Goal: Task Accomplishment & Management: Use online tool/utility

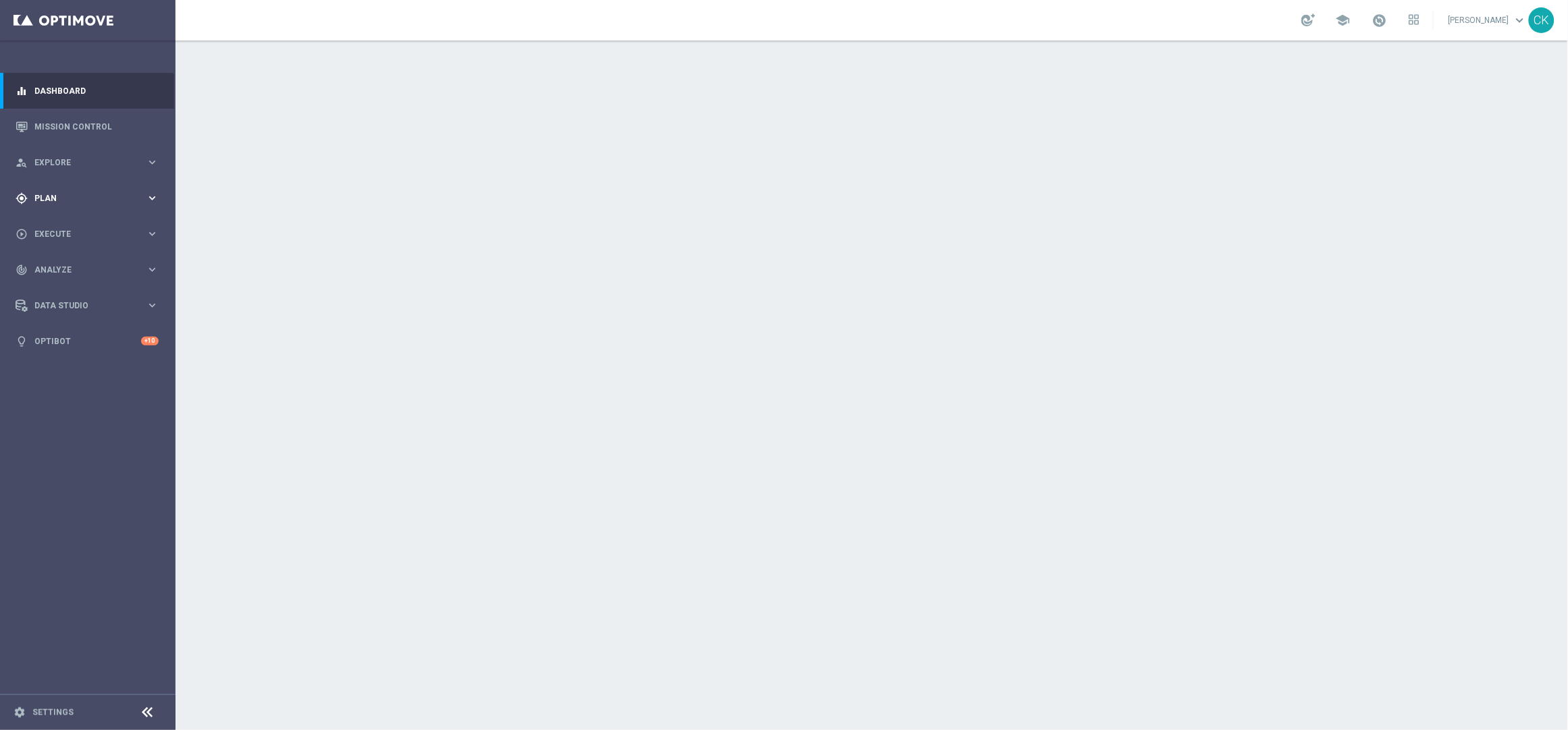
click at [76, 190] on div "gps_fixed Plan keyboard_arrow_right" at bounding box center [87, 198] width 174 height 35
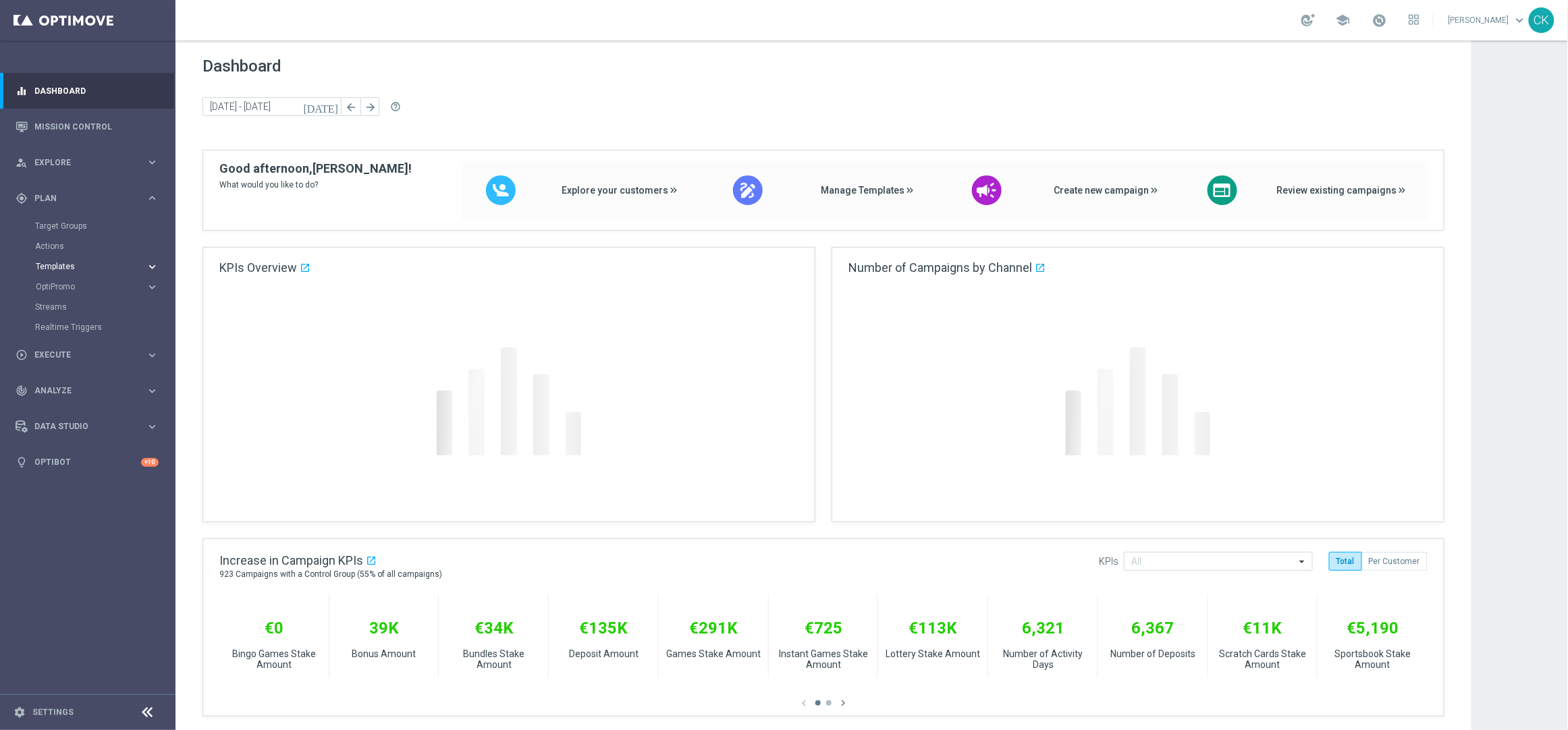
click at [69, 261] on button "Templates keyboard_arrow_right" at bounding box center [97, 267] width 124 height 11
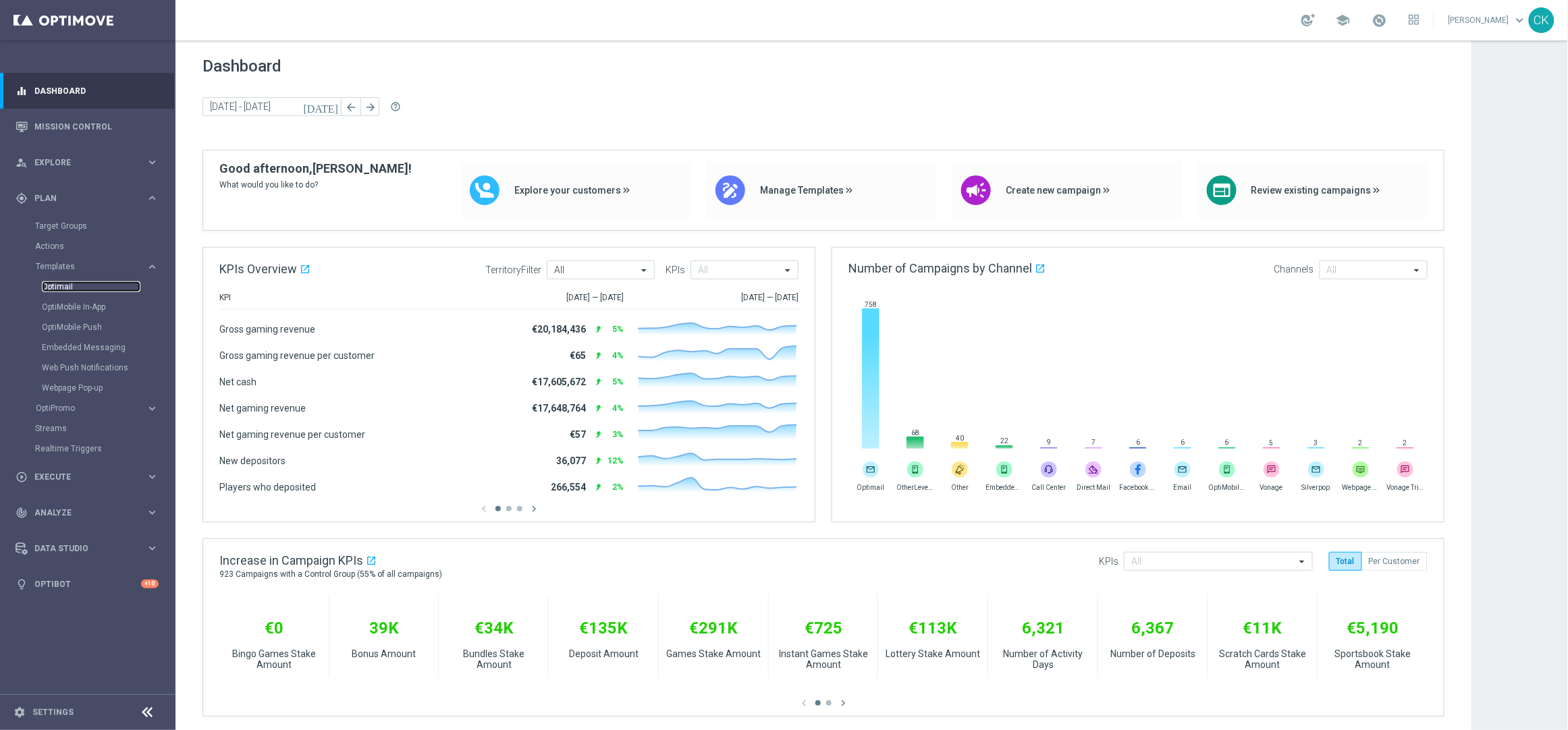
click at [66, 286] on link "Optimail" at bounding box center [91, 287] width 99 height 11
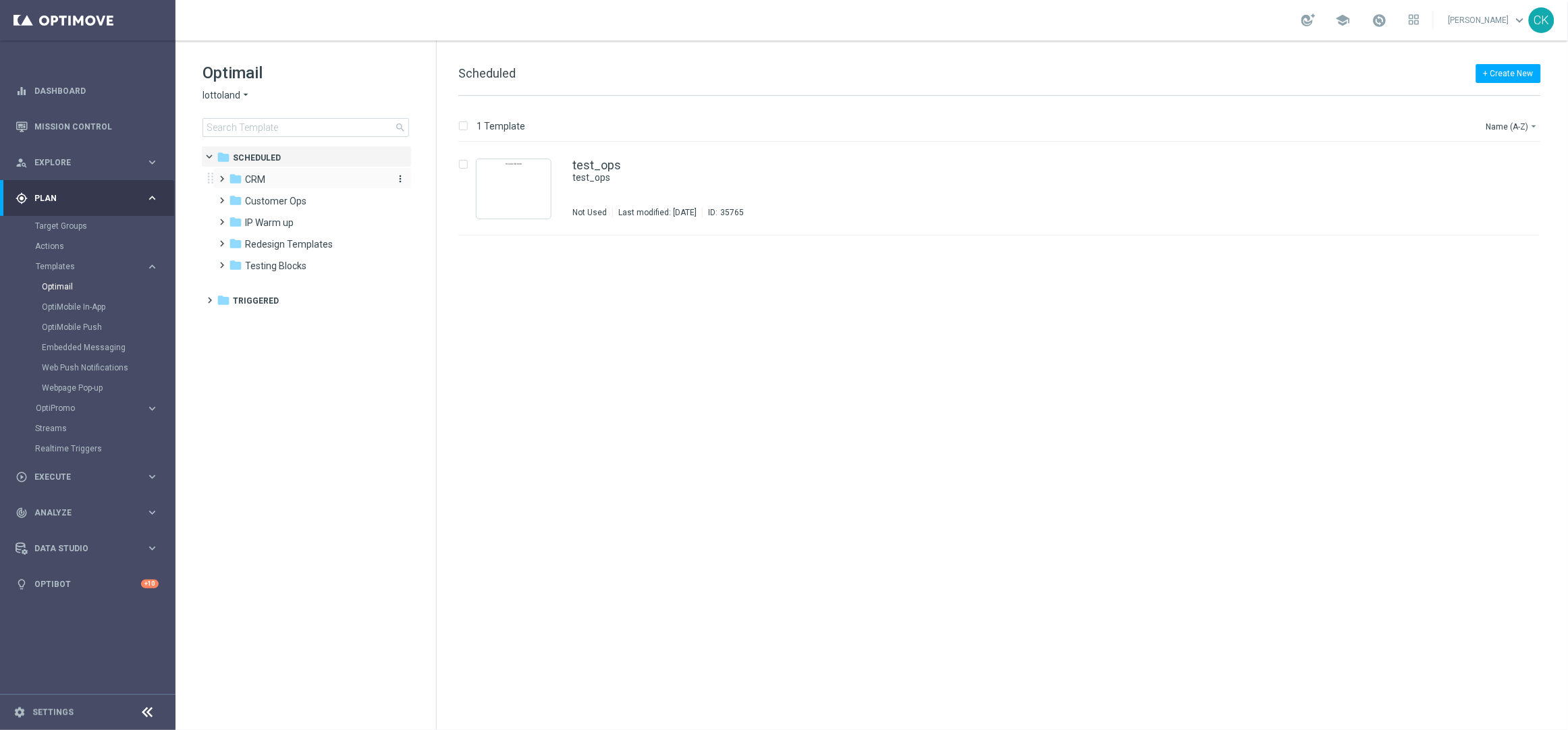
click at [256, 177] on span "CRM" at bounding box center [255, 180] width 20 height 12
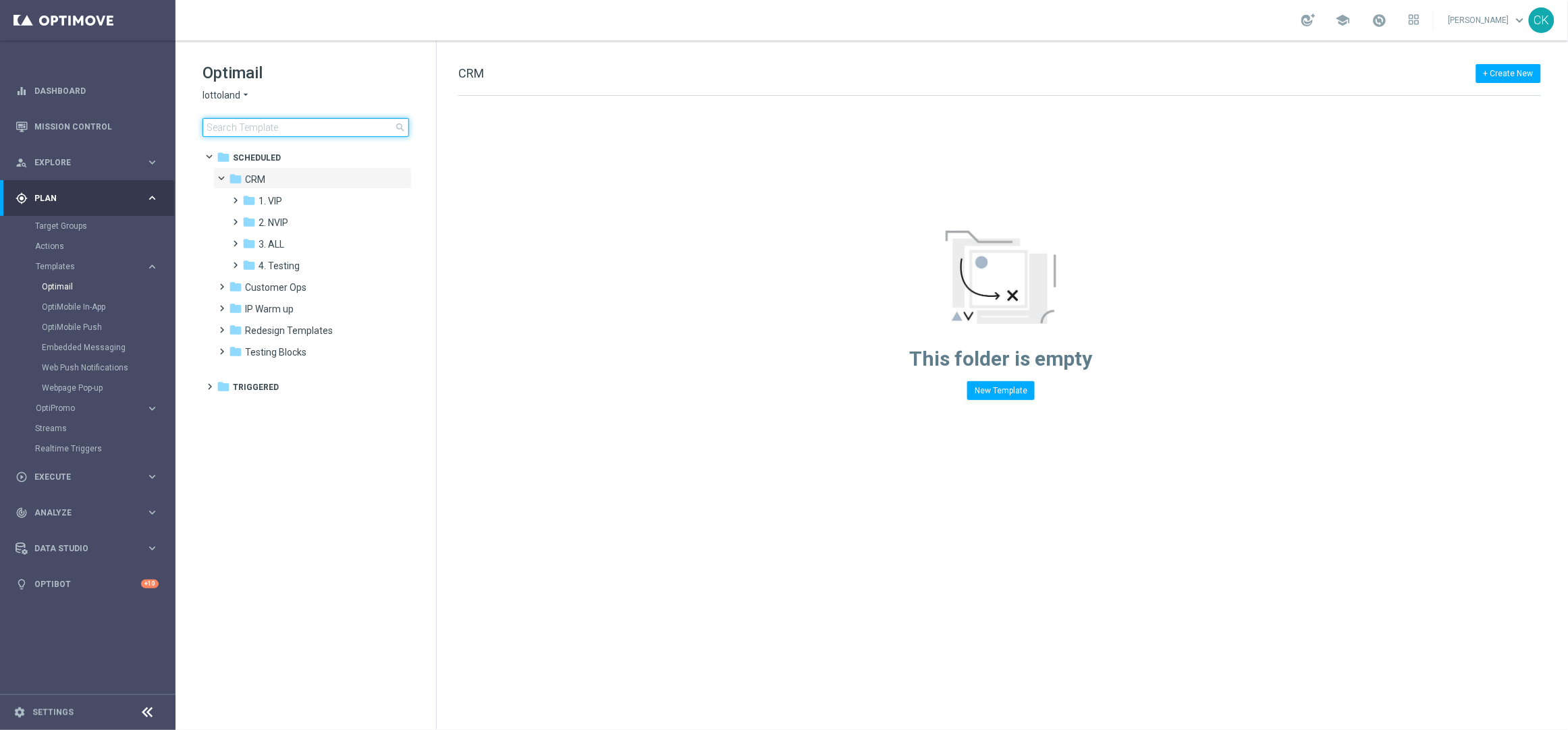
click at [271, 124] on input at bounding box center [306, 127] width 207 height 19
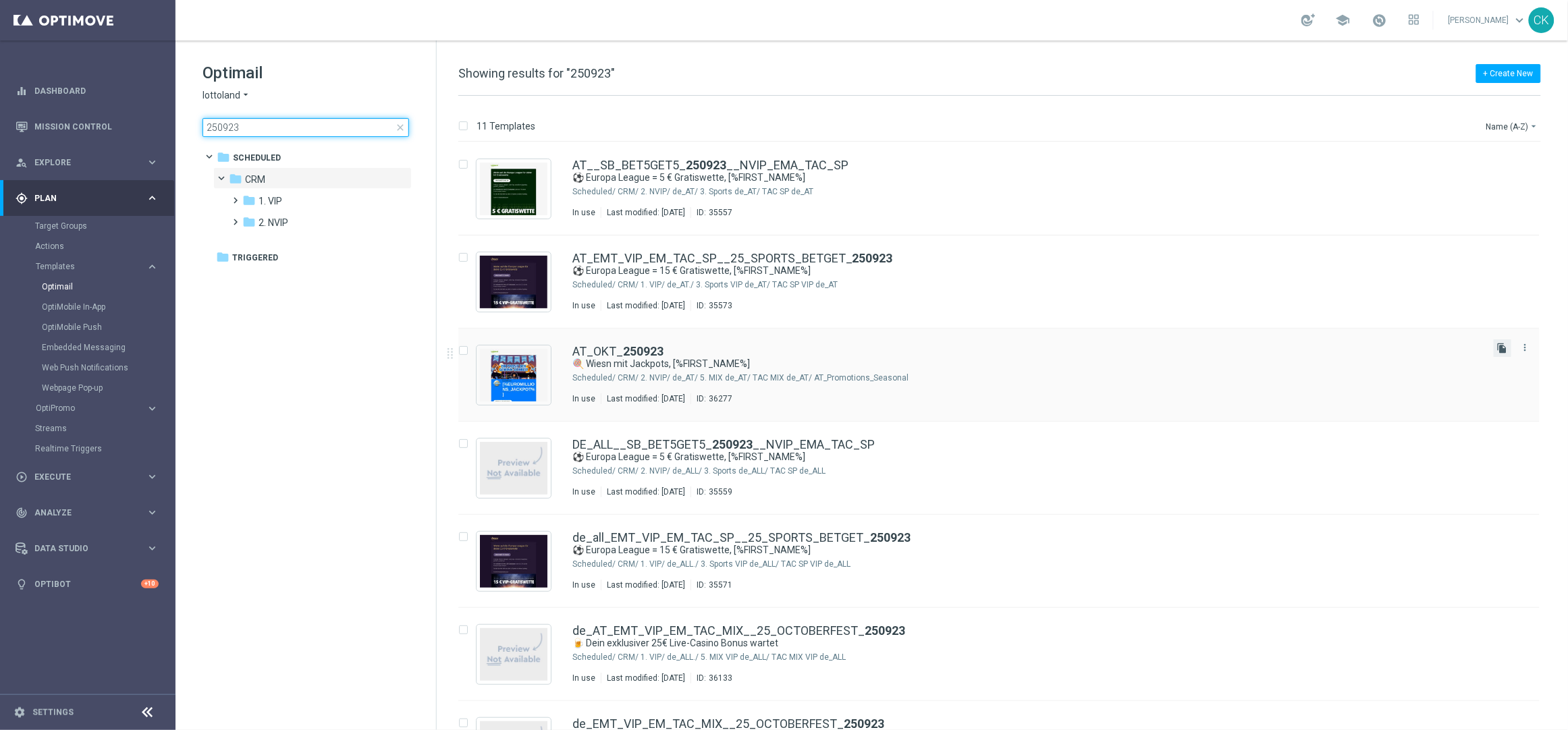
type input "250923"
click at [1503, 348] on icon "file_copy" at bounding box center [1502, 348] width 11 height 11
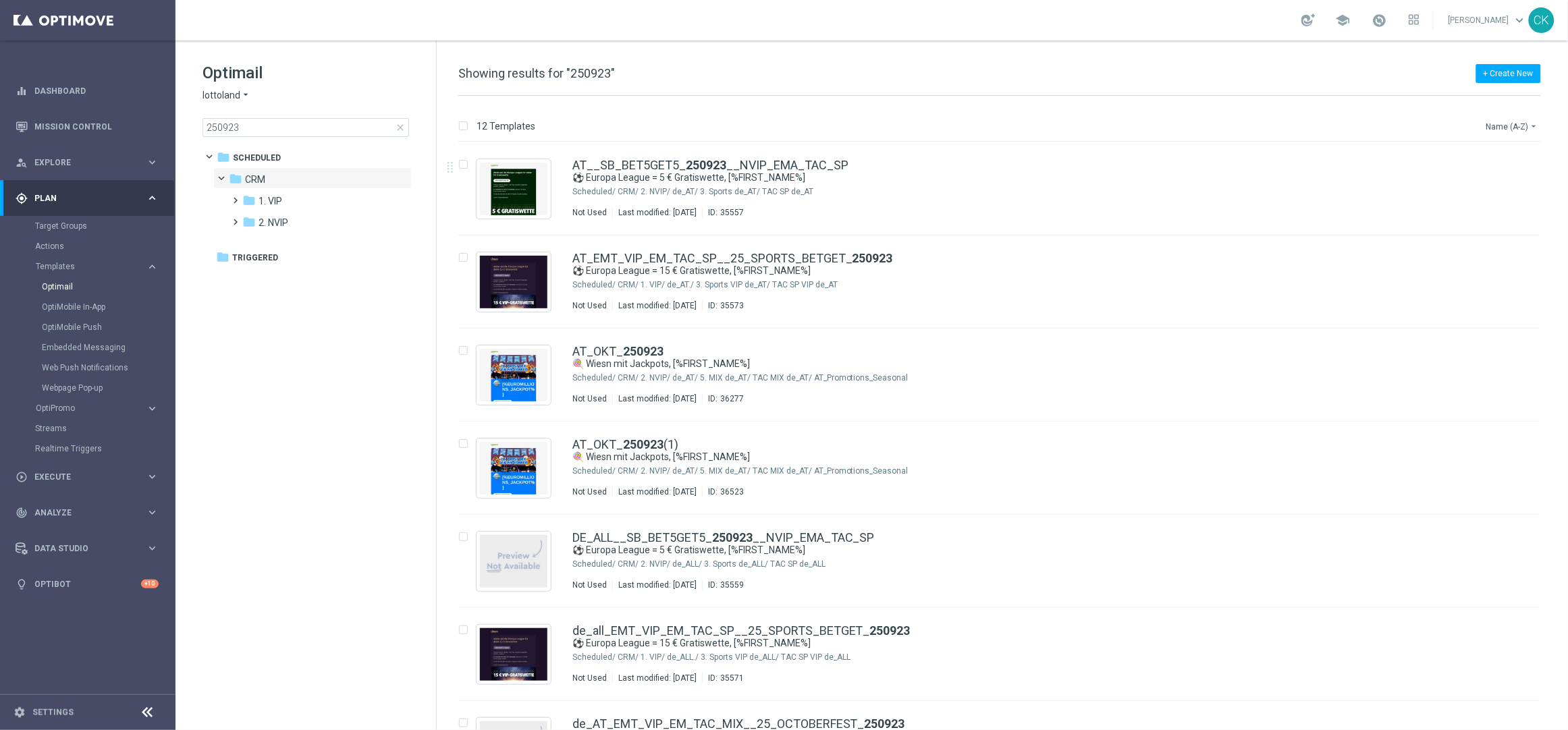
click at [1526, 125] on button "Name (A-Z) arrow_drop_down" at bounding box center [1512, 126] width 56 height 16
click at [1492, 185] on span "Date Modified (Newest)" at bounding box center [1489, 187] width 90 height 9
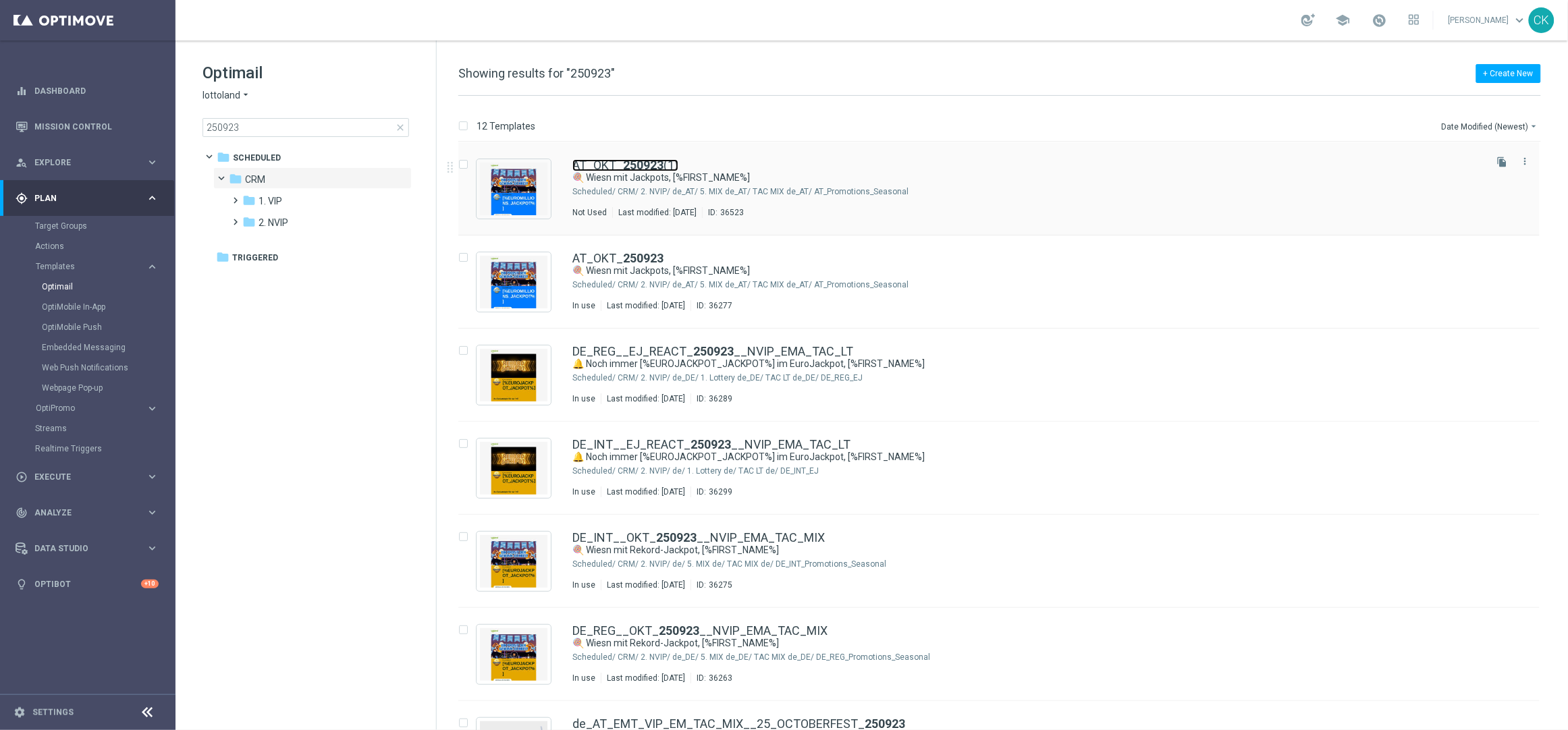
click at [648, 170] on b "250923" at bounding box center [643, 165] width 41 height 14
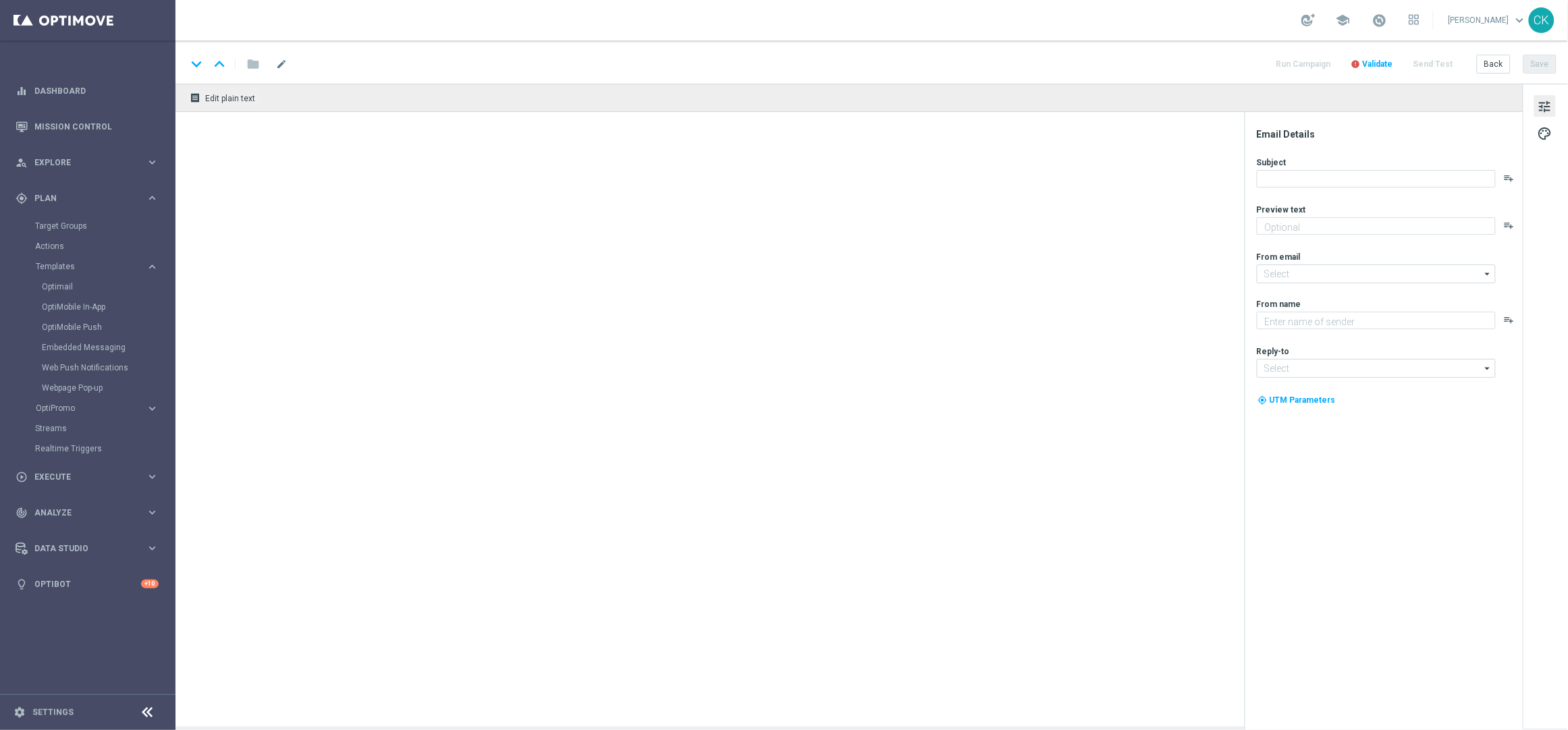
type input "AT_OKT_250923(1)"
type textarea "50 % Rabatt auf 100 Extra-Chancen."
type input "mail@crm.lottoland.com"
type textarea "Lottoland"
type input "service@lottoland.com"
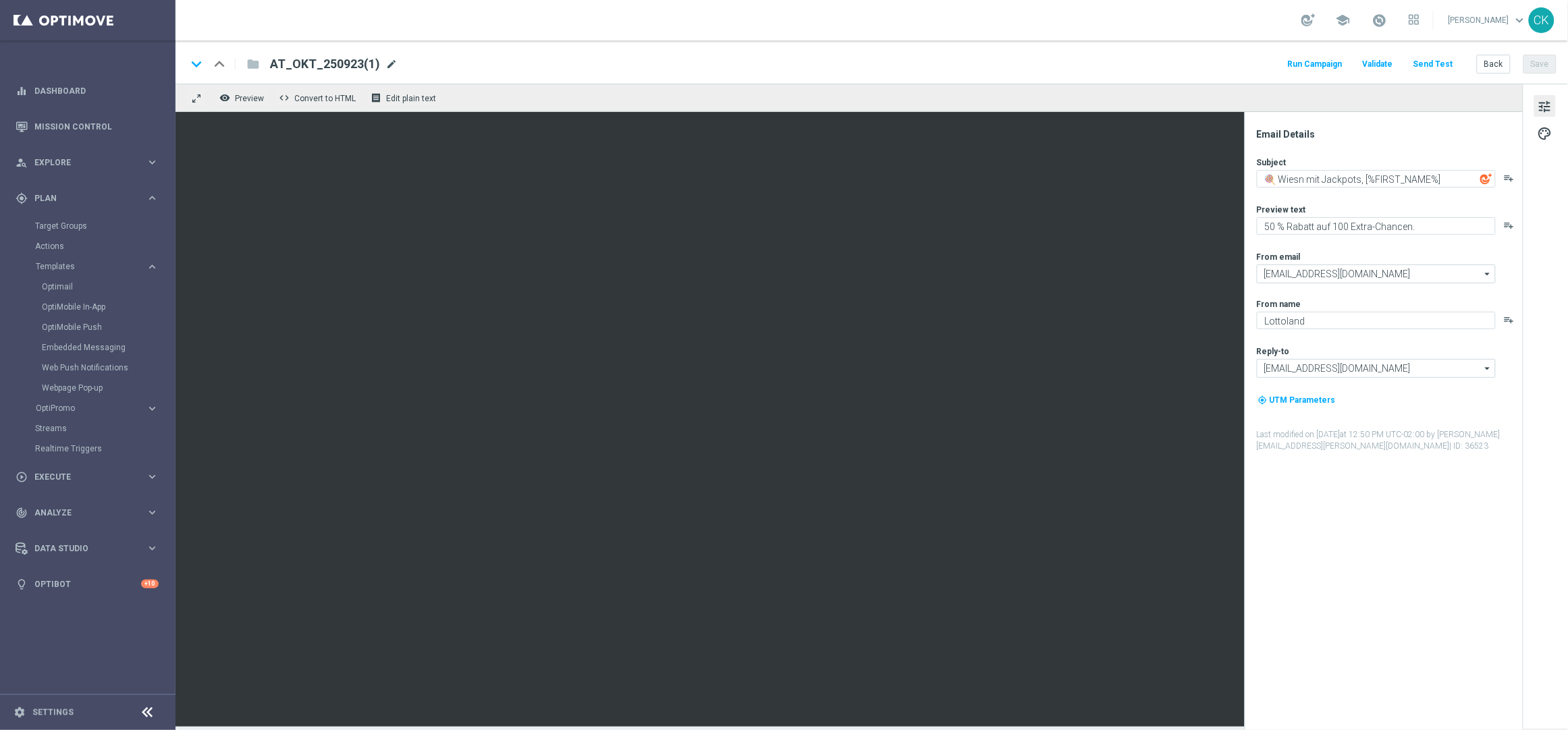
click at [389, 62] on span "mode_edit" at bounding box center [392, 64] width 12 height 12
click at [370, 60] on input "AT_OKT_250923(1)" at bounding box center [437, 64] width 335 height 18
paste input "_EM_REACT_250926__NVIP_EMA_TAC_LT"
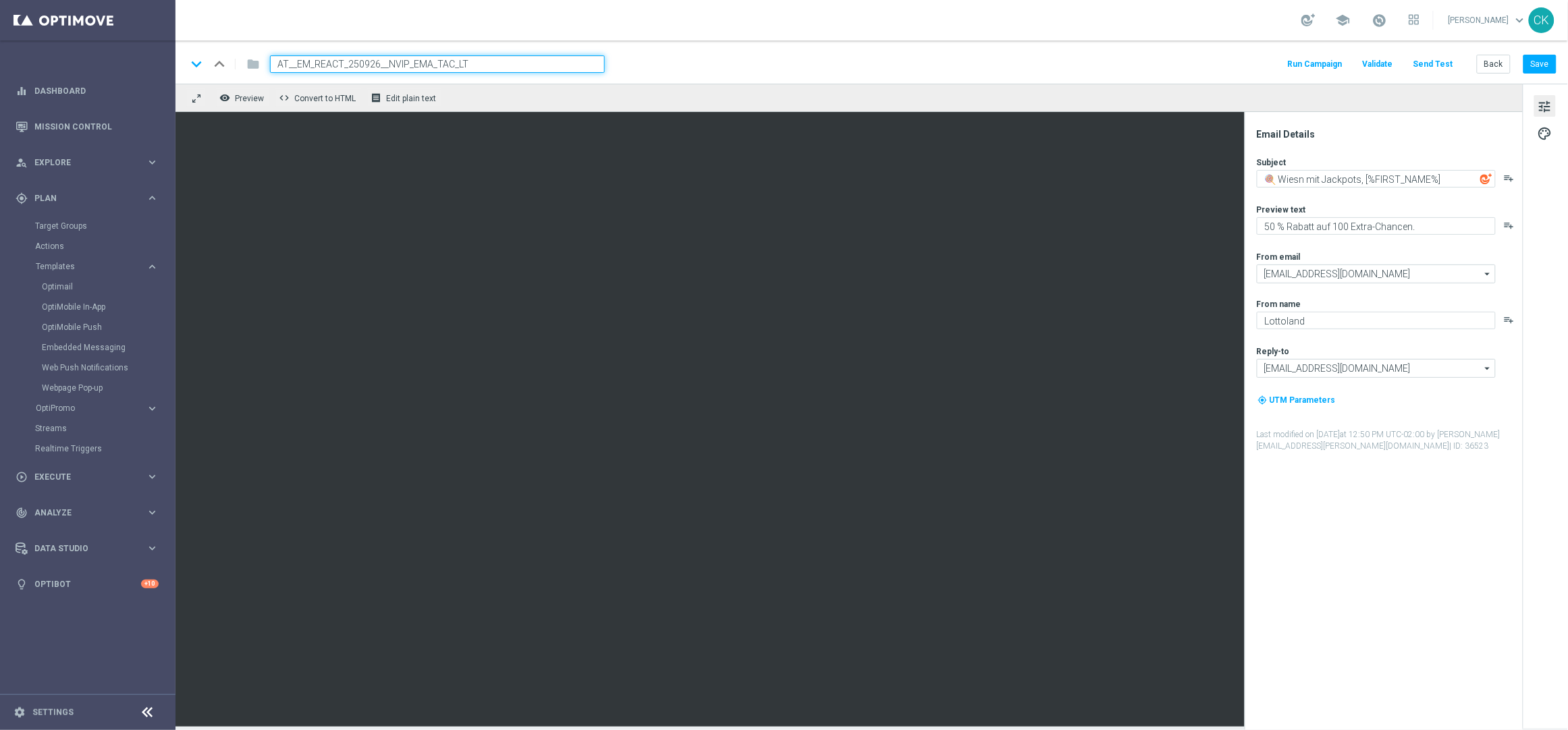
type input "AT__EM_REACT_250926__NVIP_EMA_TAC_LT"
click at [693, 68] on div "keyboard_arrow_down keyboard_arrow_up folder AT__EM_REACT_250926__NVIP_EMA_TAC_…" at bounding box center [871, 64] width 1370 height 18
click at [1486, 62] on button "Back" at bounding box center [1493, 64] width 34 height 19
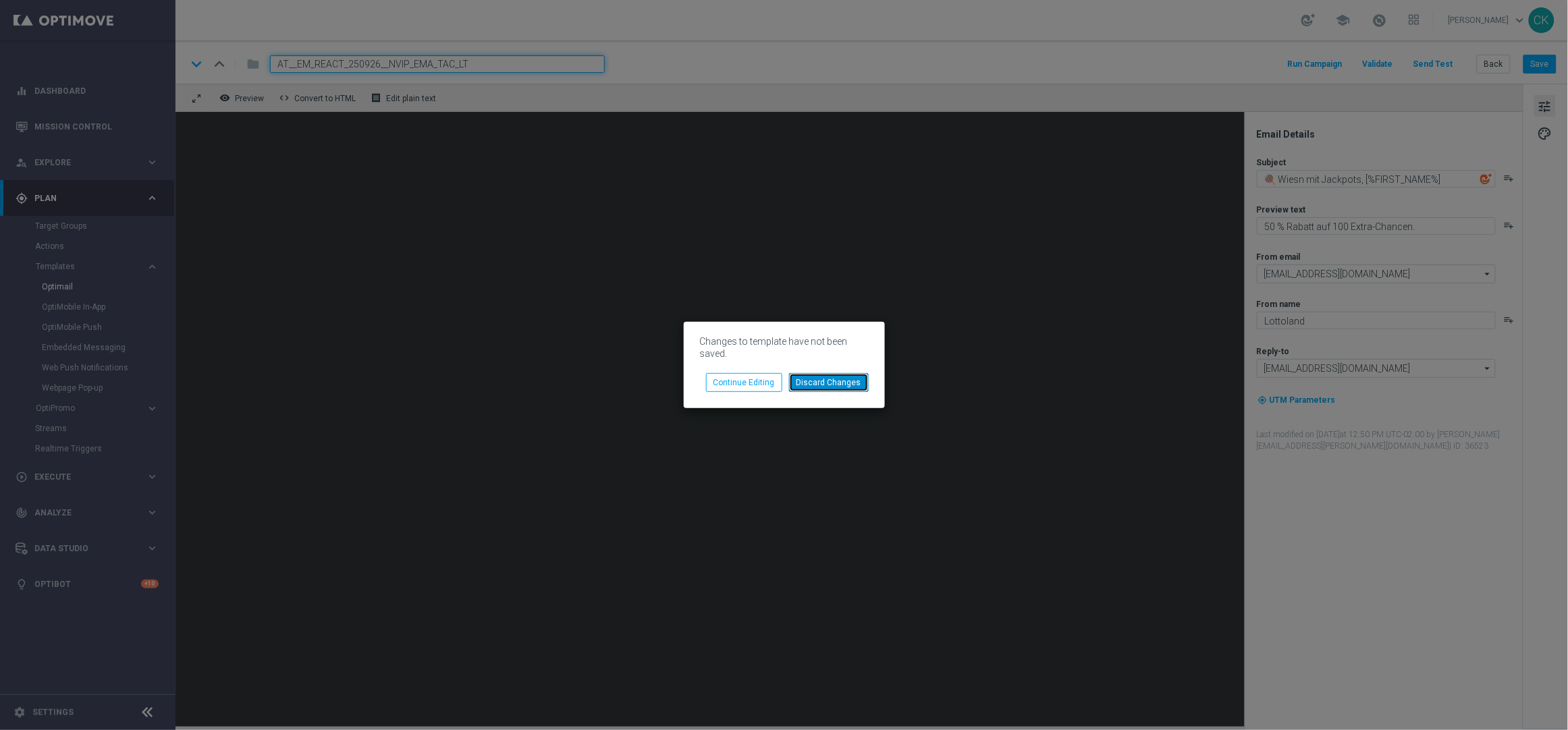
click at [833, 379] on button "Discard Changes" at bounding box center [828, 382] width 79 height 19
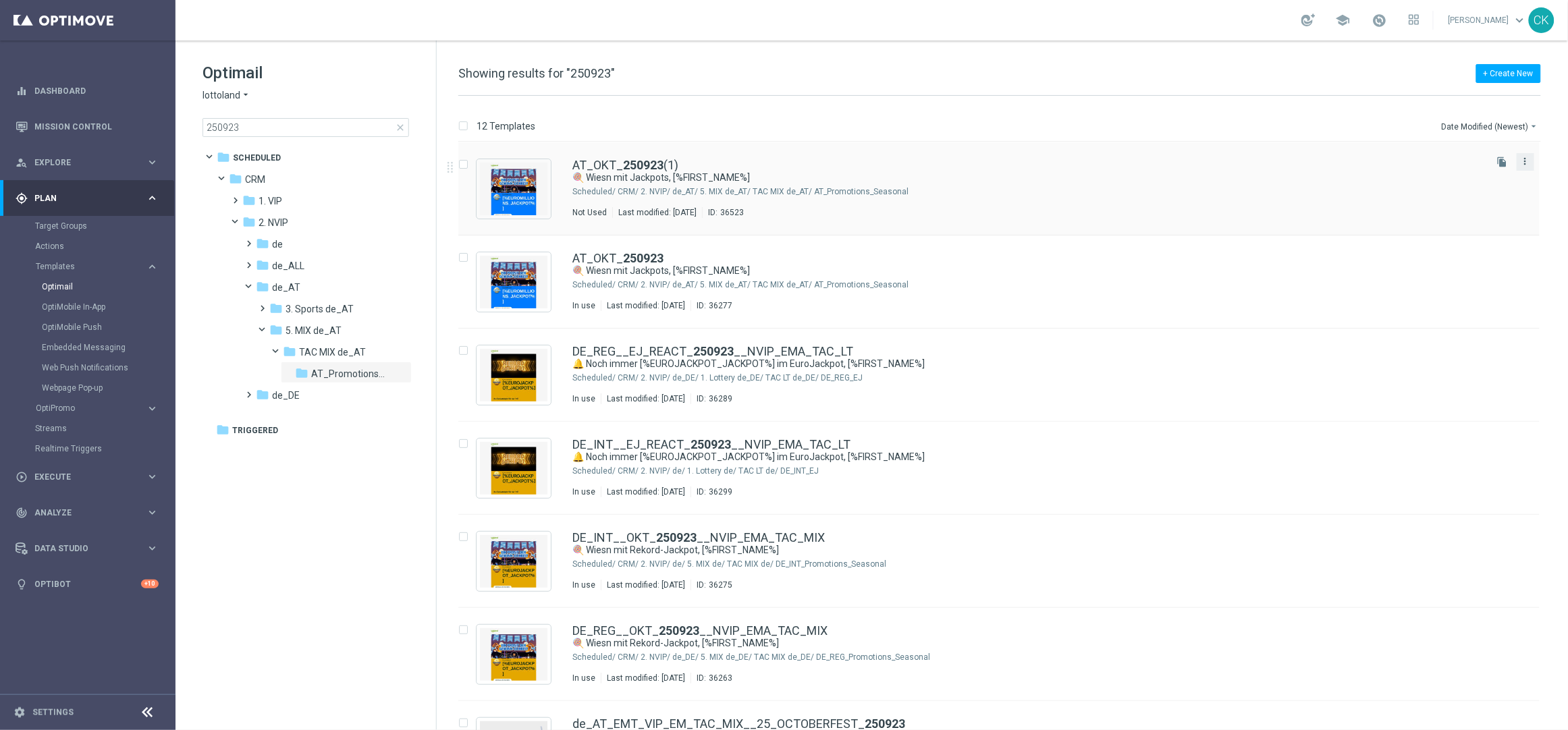
click at [1519, 165] on icon "more_vert" at bounding box center [1525, 161] width 11 height 11
click at [1451, 209] on span "Delete" at bounding box center [1441, 214] width 25 height 9
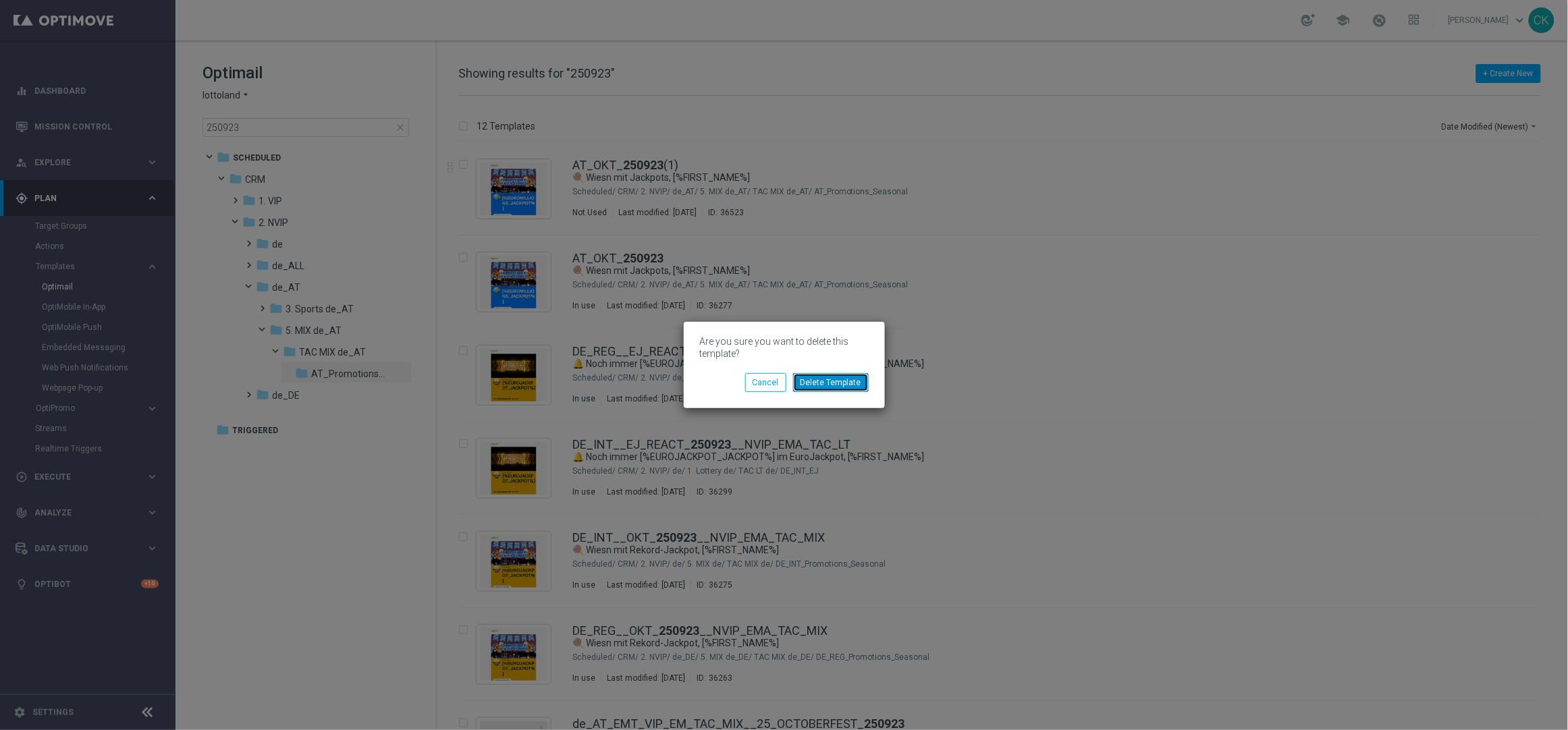
click at [856, 380] on button "Delete Template" at bounding box center [831, 382] width 76 height 19
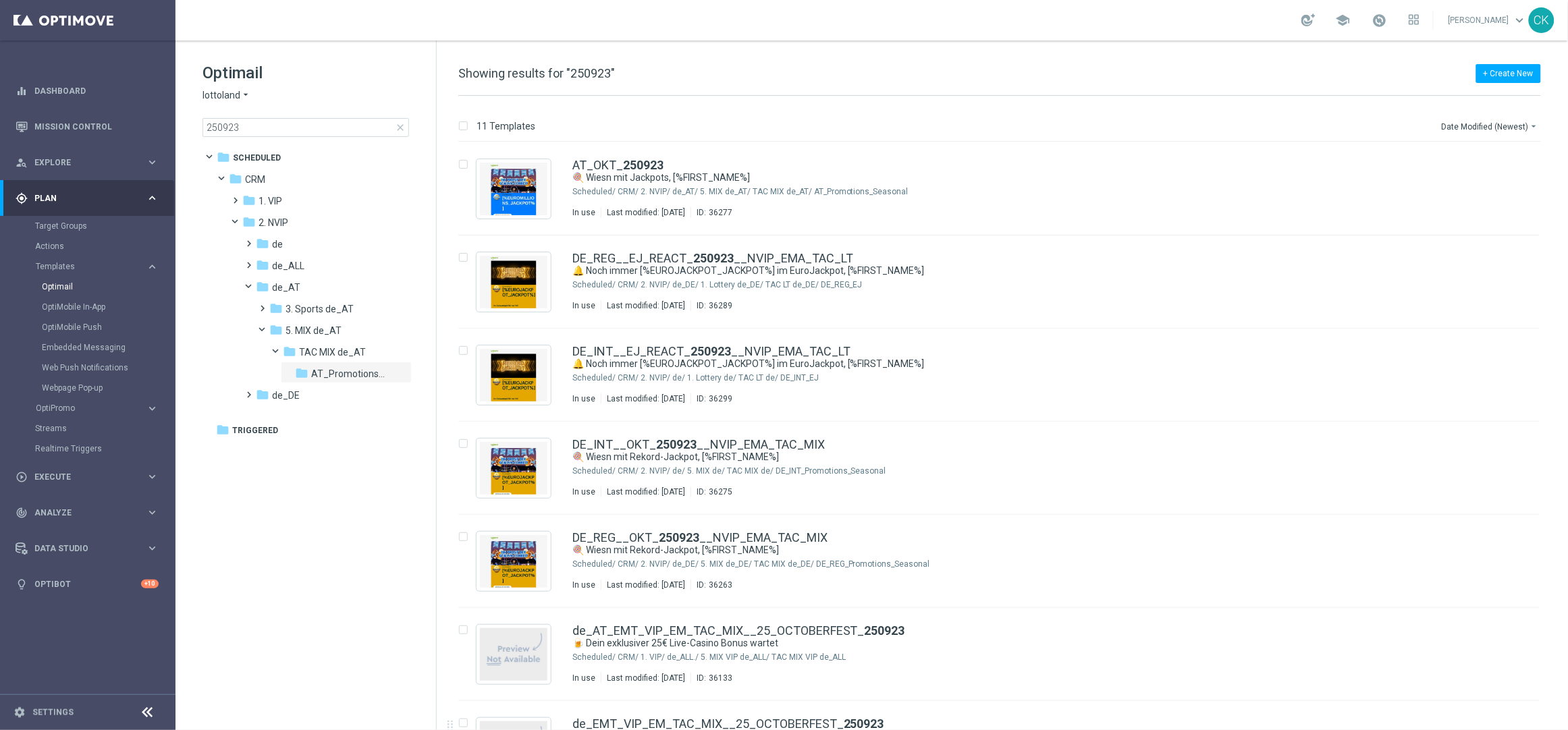
click at [400, 126] on span "close" at bounding box center [400, 127] width 11 height 11
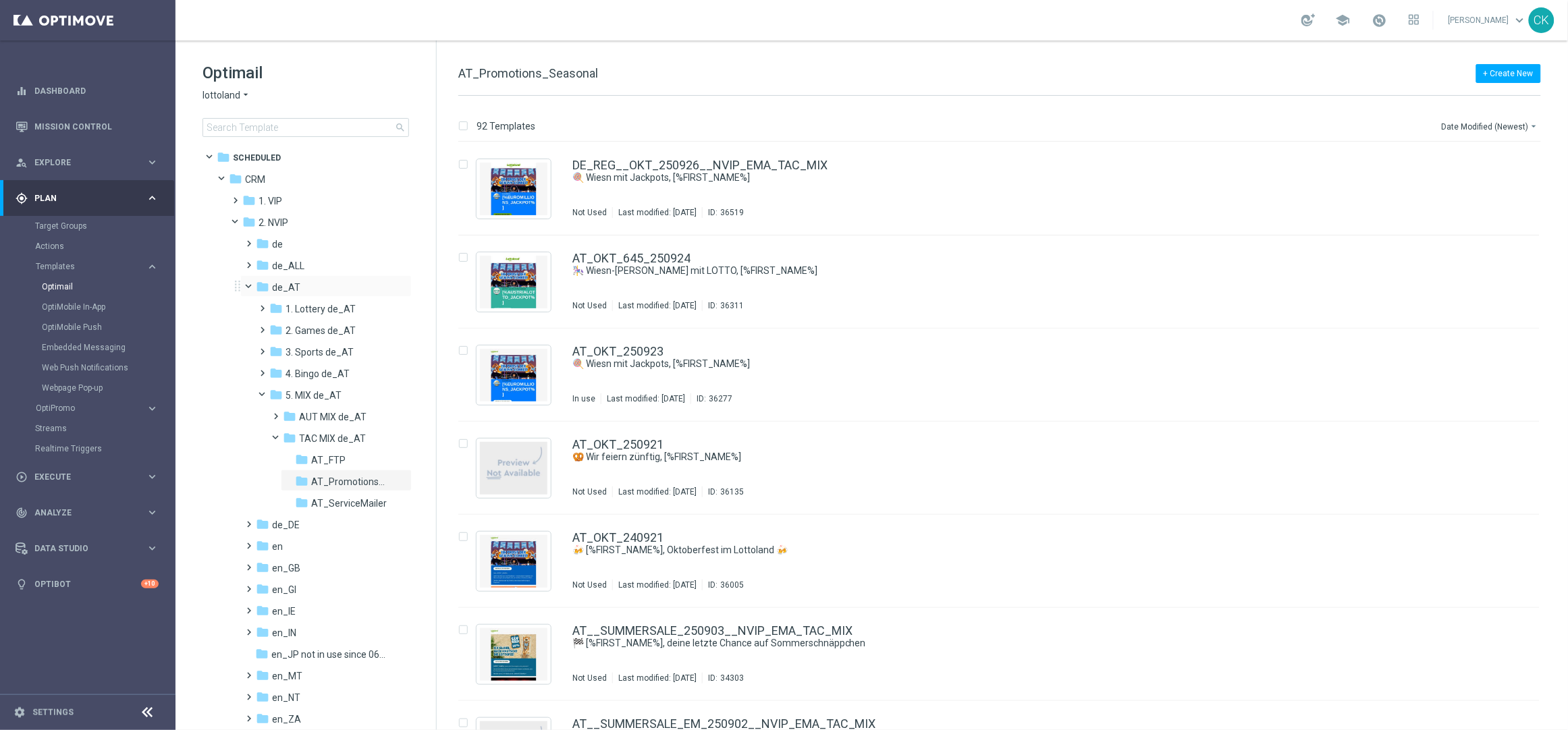
click at [252, 281] on span at bounding box center [254, 284] width 5 height 6
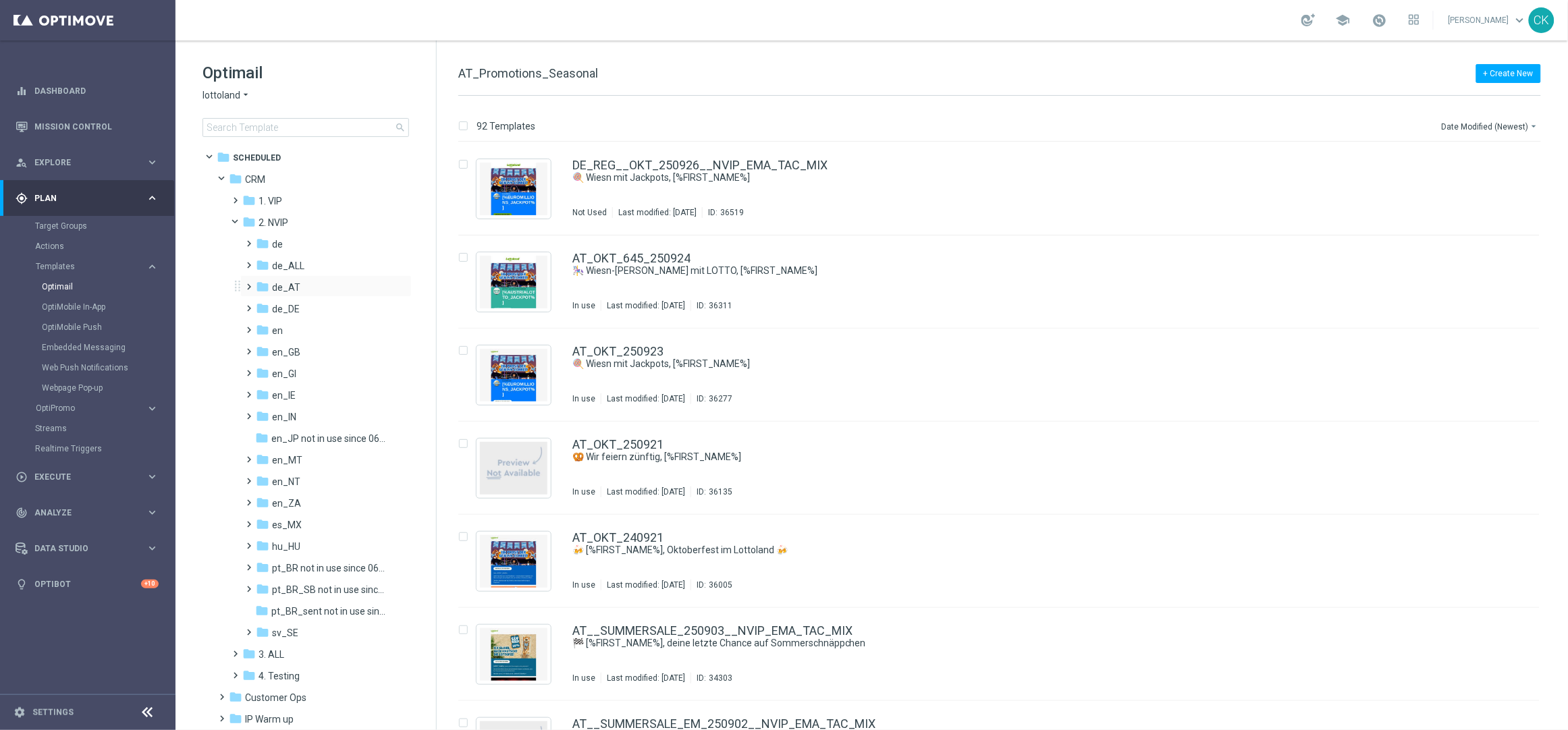
click at [247, 284] on span at bounding box center [247, 281] width 6 height 5
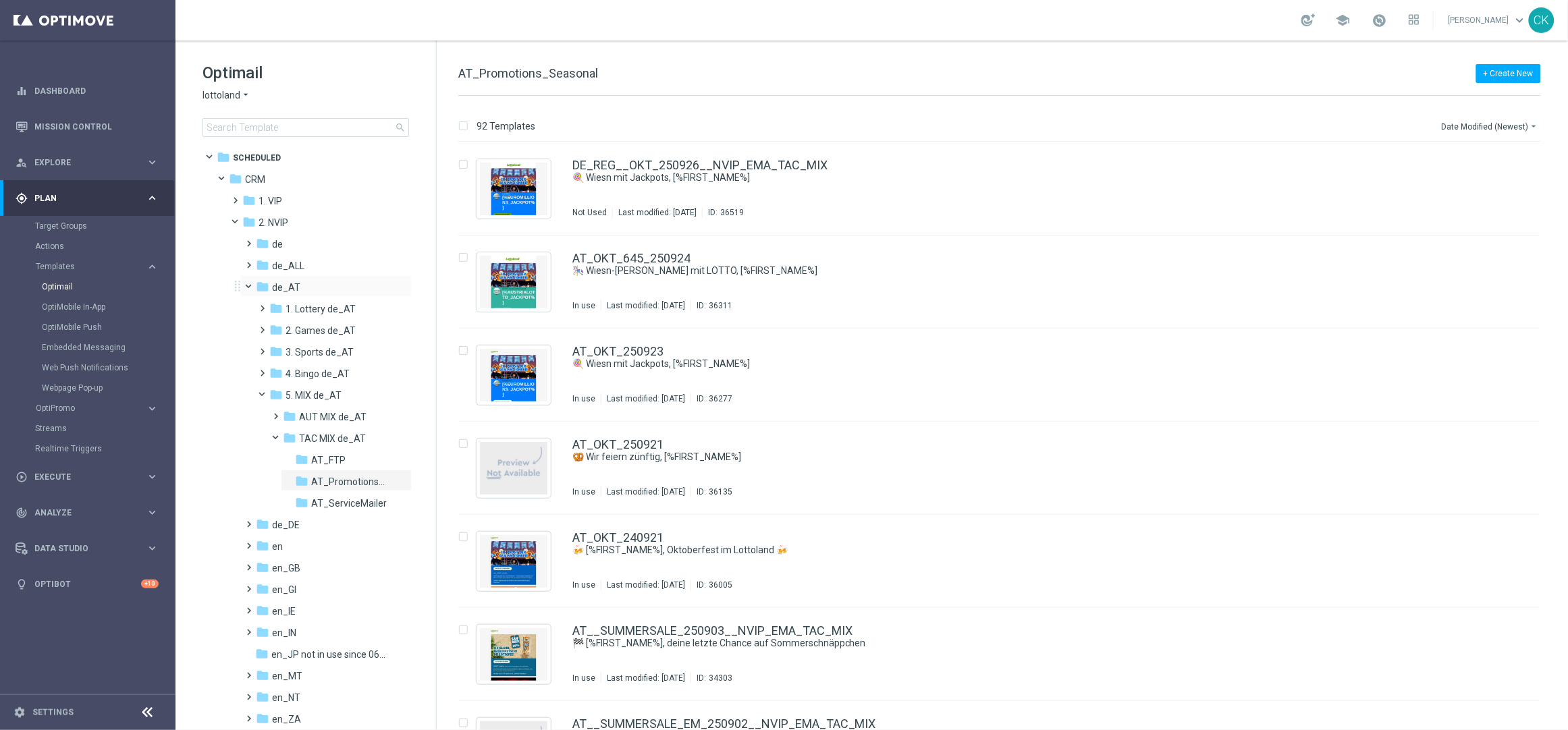
click at [252, 284] on span at bounding box center [254, 284] width 5 height 6
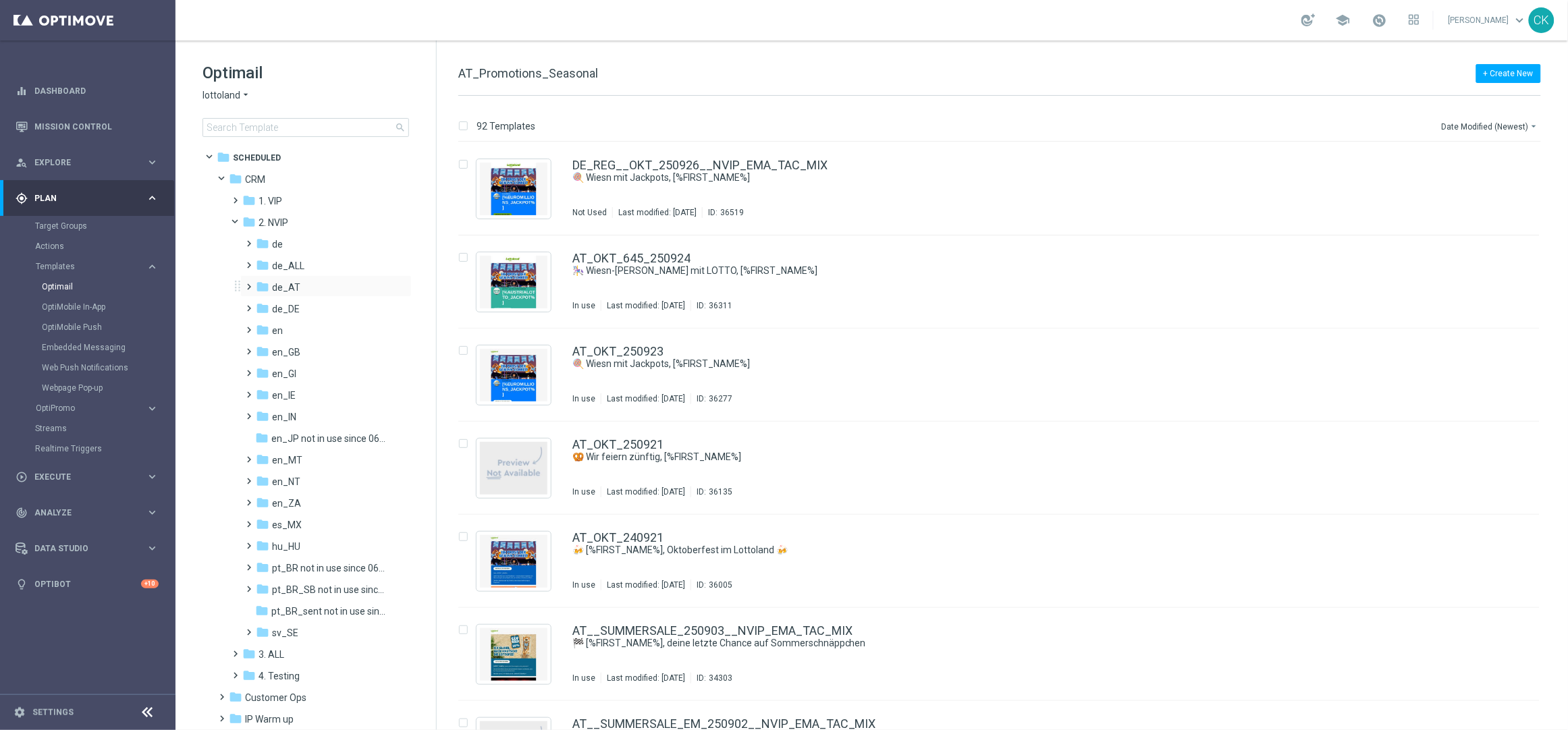
click at [247, 284] on span at bounding box center [247, 281] width 6 height 5
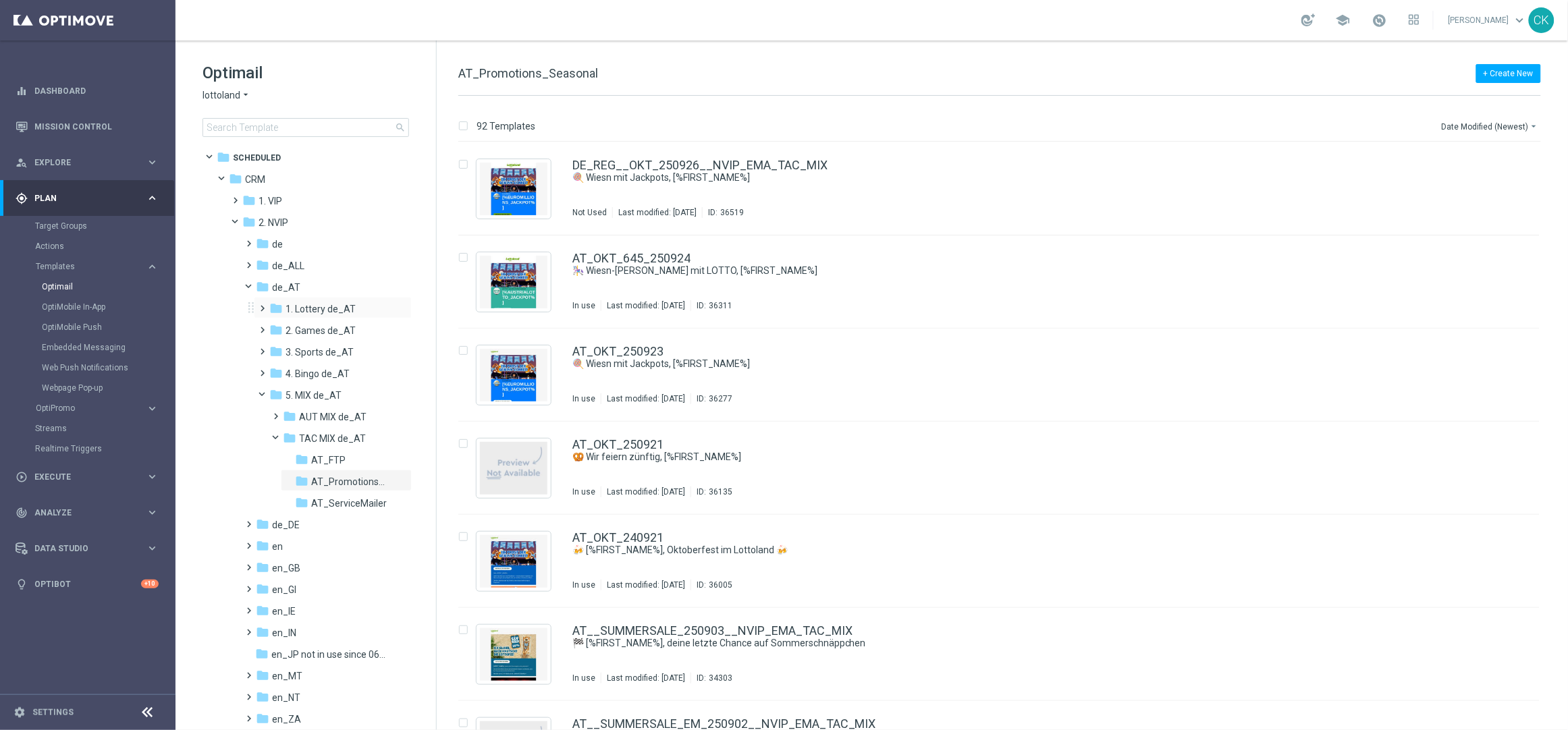
click at [263, 305] on span at bounding box center [261, 302] width 6 height 5
click at [277, 348] on span at bounding box center [274, 345] width 6 height 5
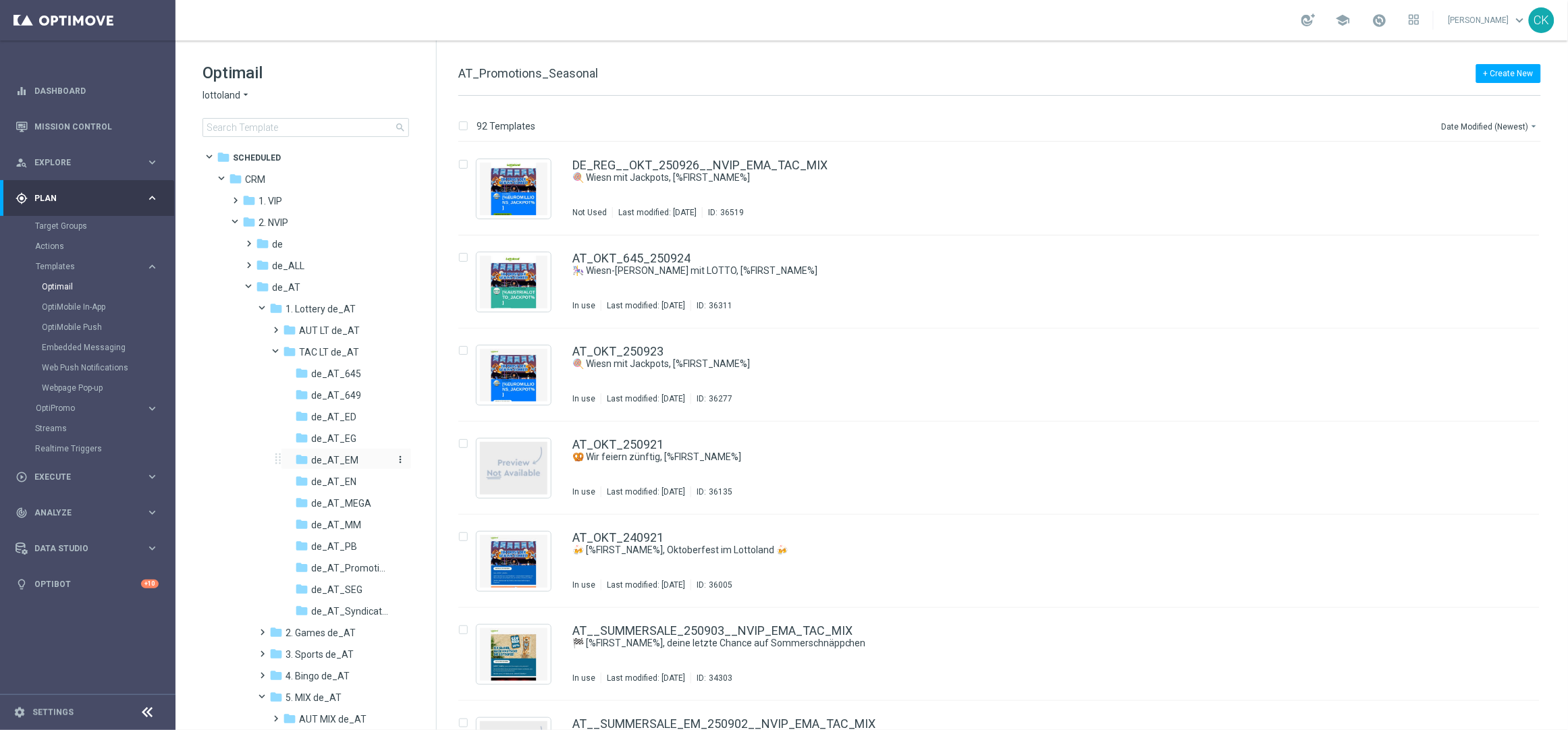
click at [325, 459] on span "de_AT_EM" at bounding box center [335, 460] width 47 height 12
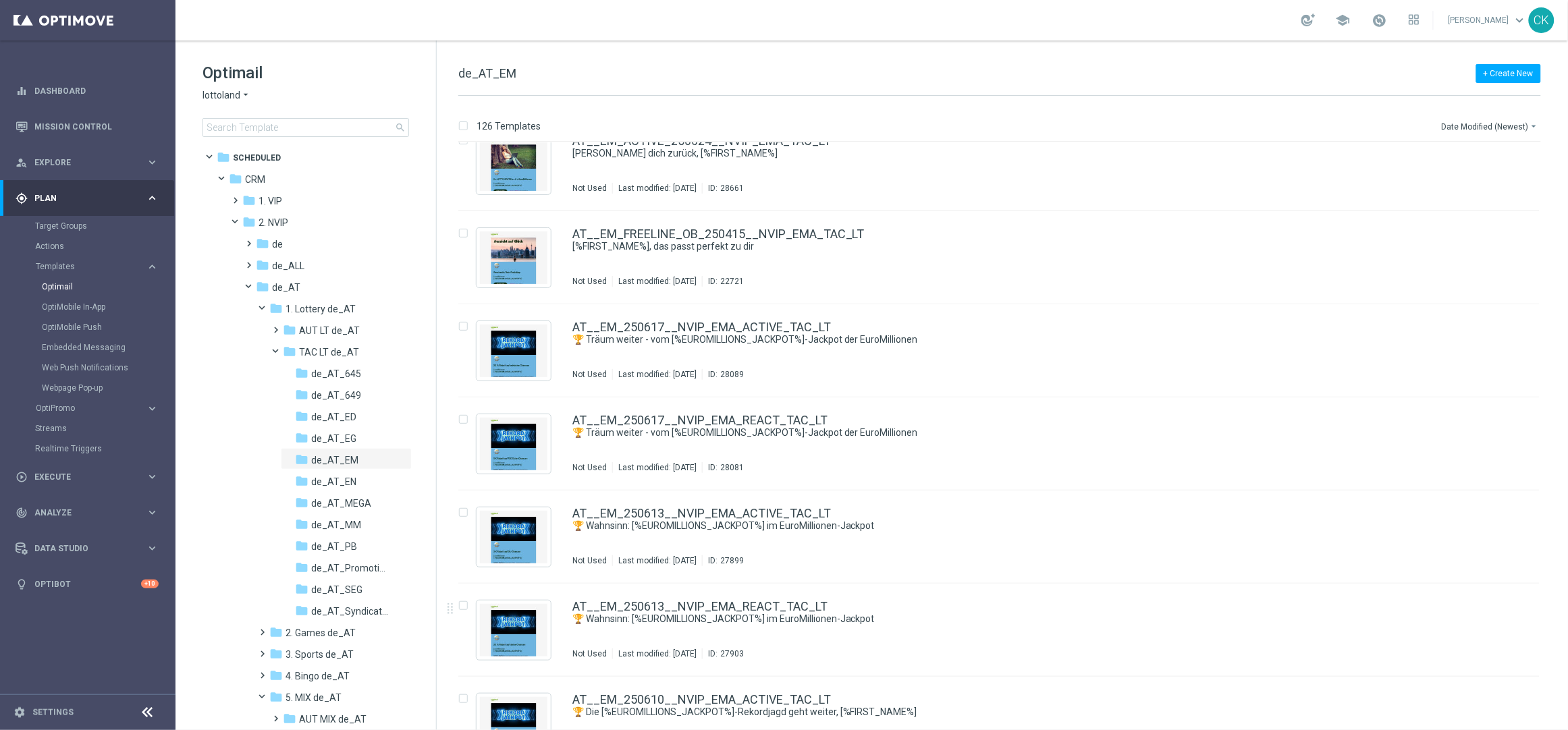
scroll to position [3745, 0]
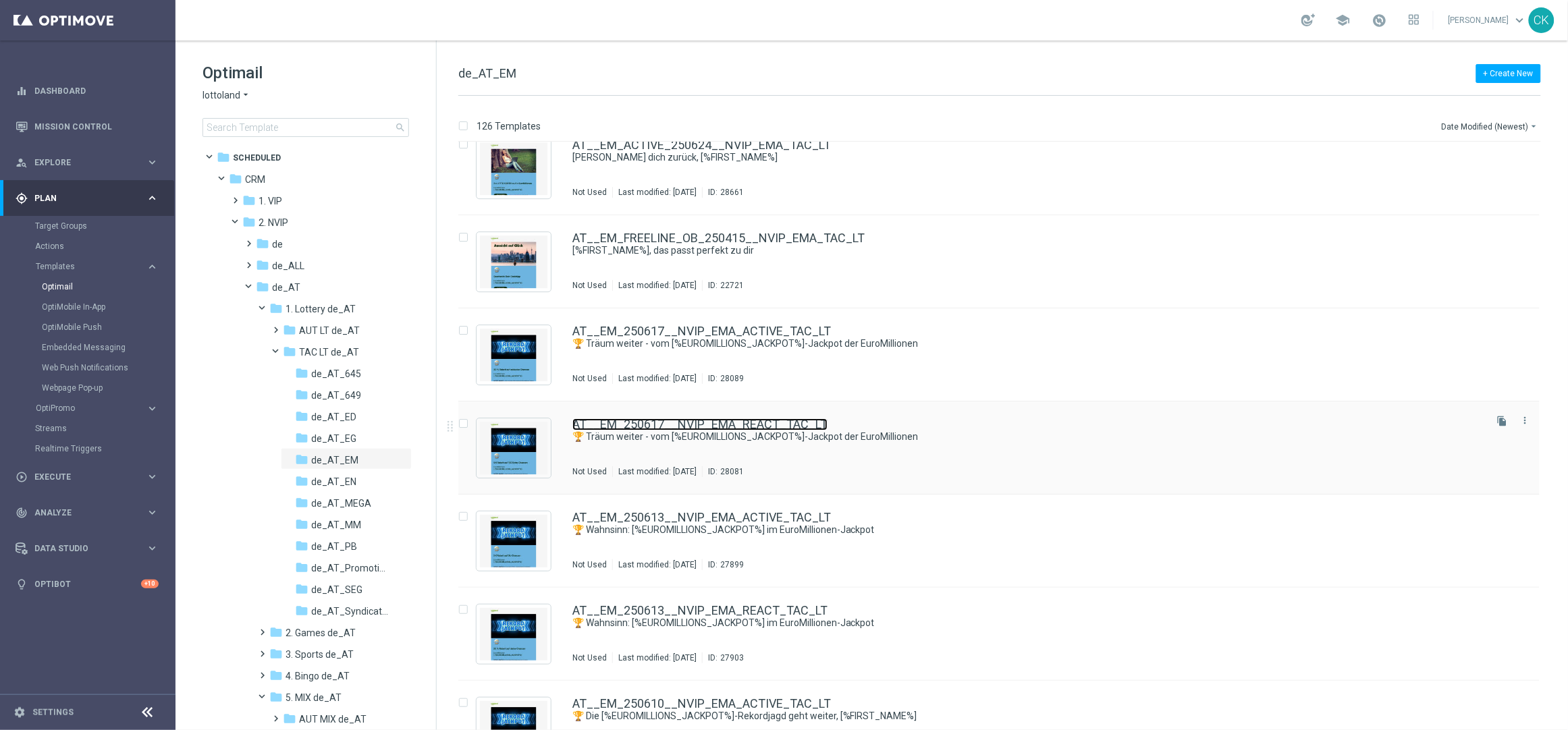
click at [614, 425] on link "AT__EM_250617__NVIP_EMA_REACT_TAC_LT" at bounding box center [699, 425] width 255 height 12
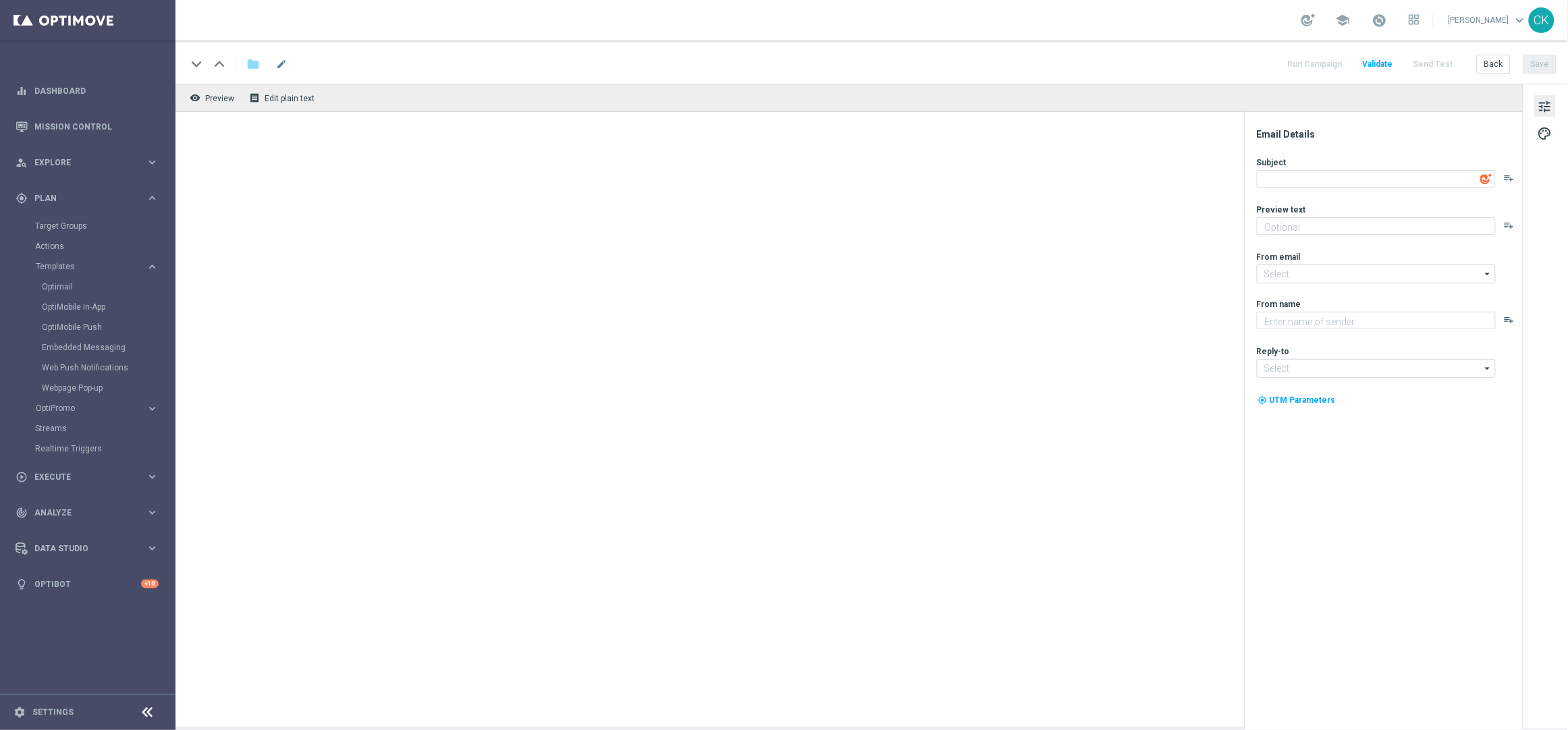
type textarea "🏆 Träum weiter - vom [%EUROMILLIONS_JACKPOT%]-Jackpot der EuroMillionen"
type textarea "Schnapp dir 5 € Rabatt."
type textarea "Lottoland"
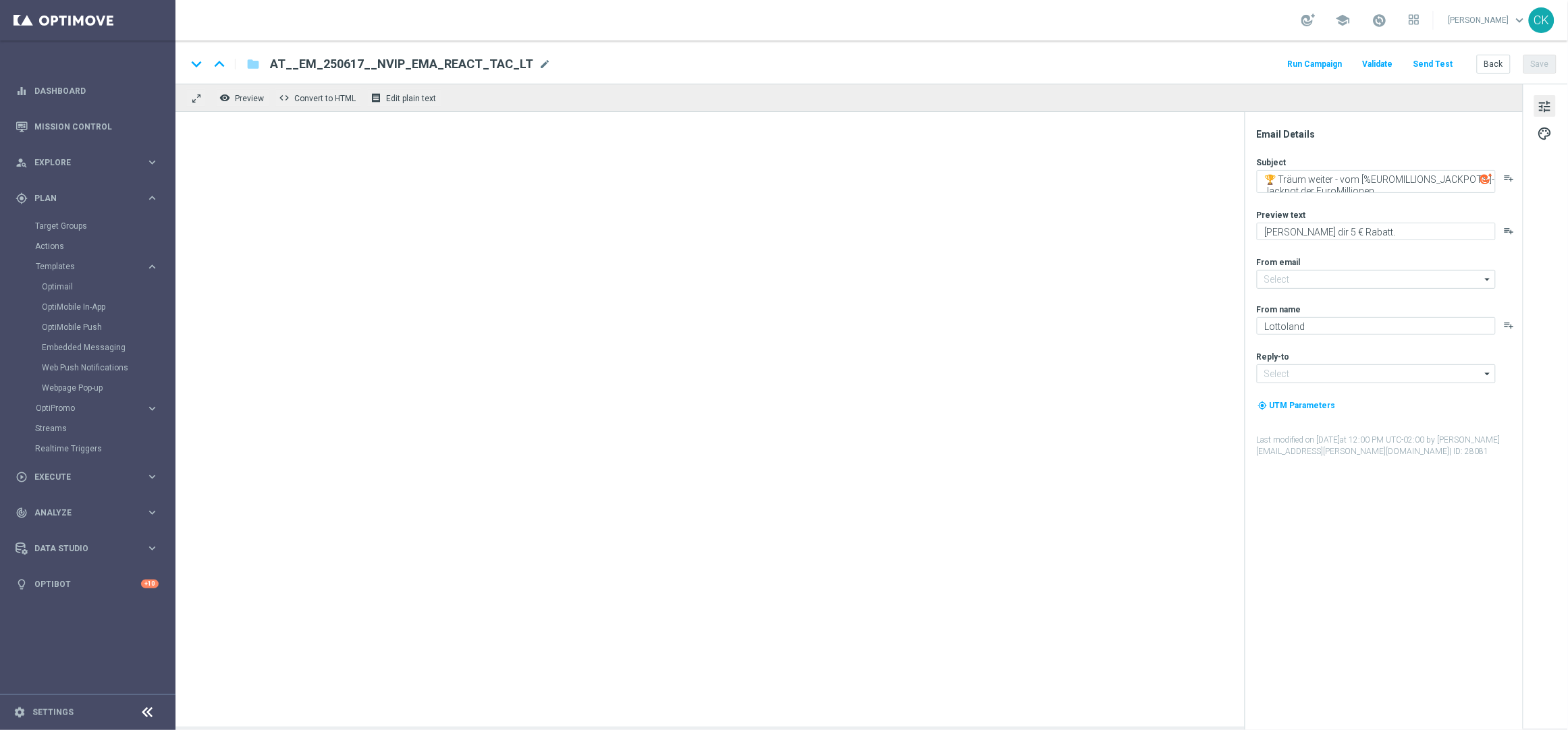
type input "mail@crm.lottoland.com"
type input "service@lottoland.com"
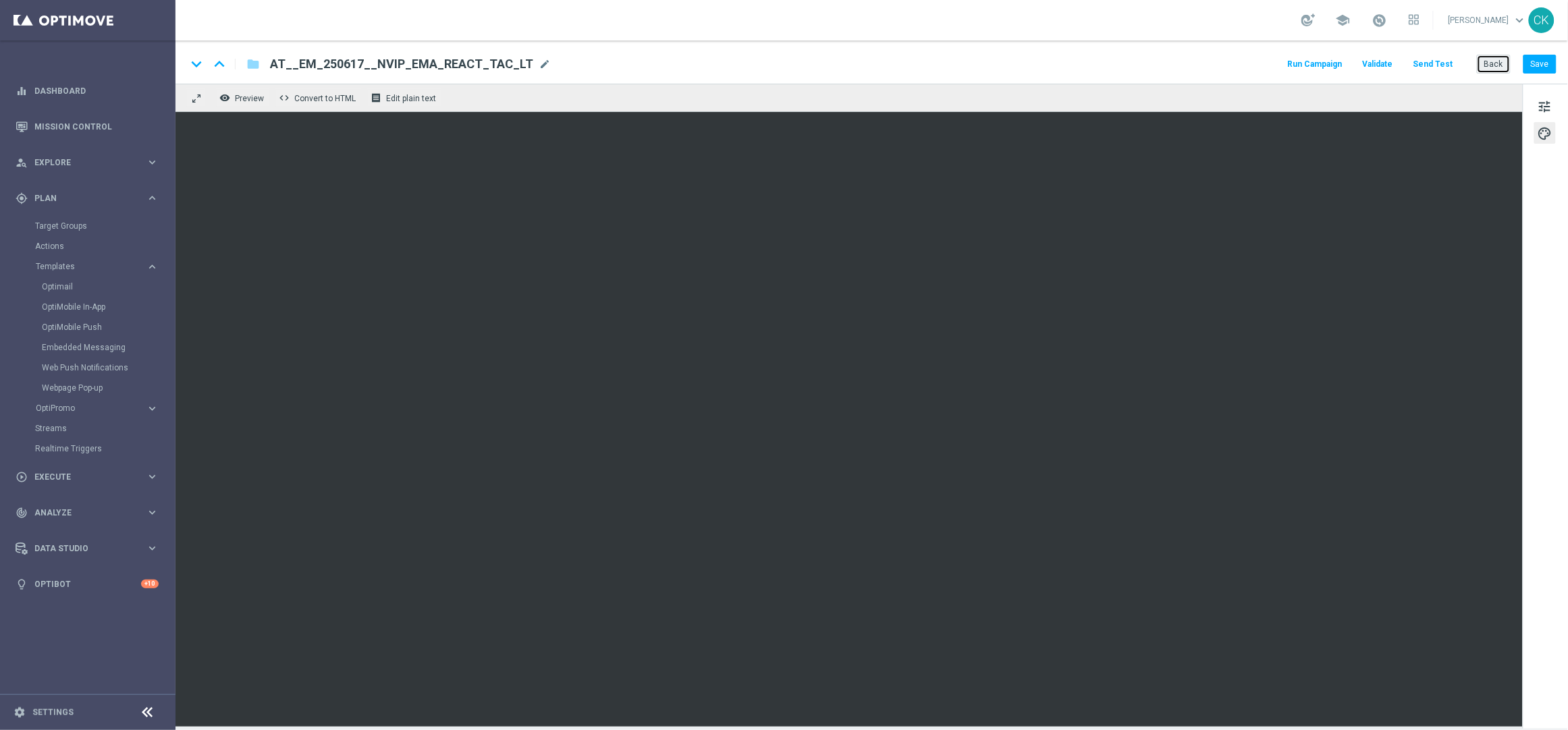
click at [1493, 62] on button "Back" at bounding box center [1493, 64] width 34 height 19
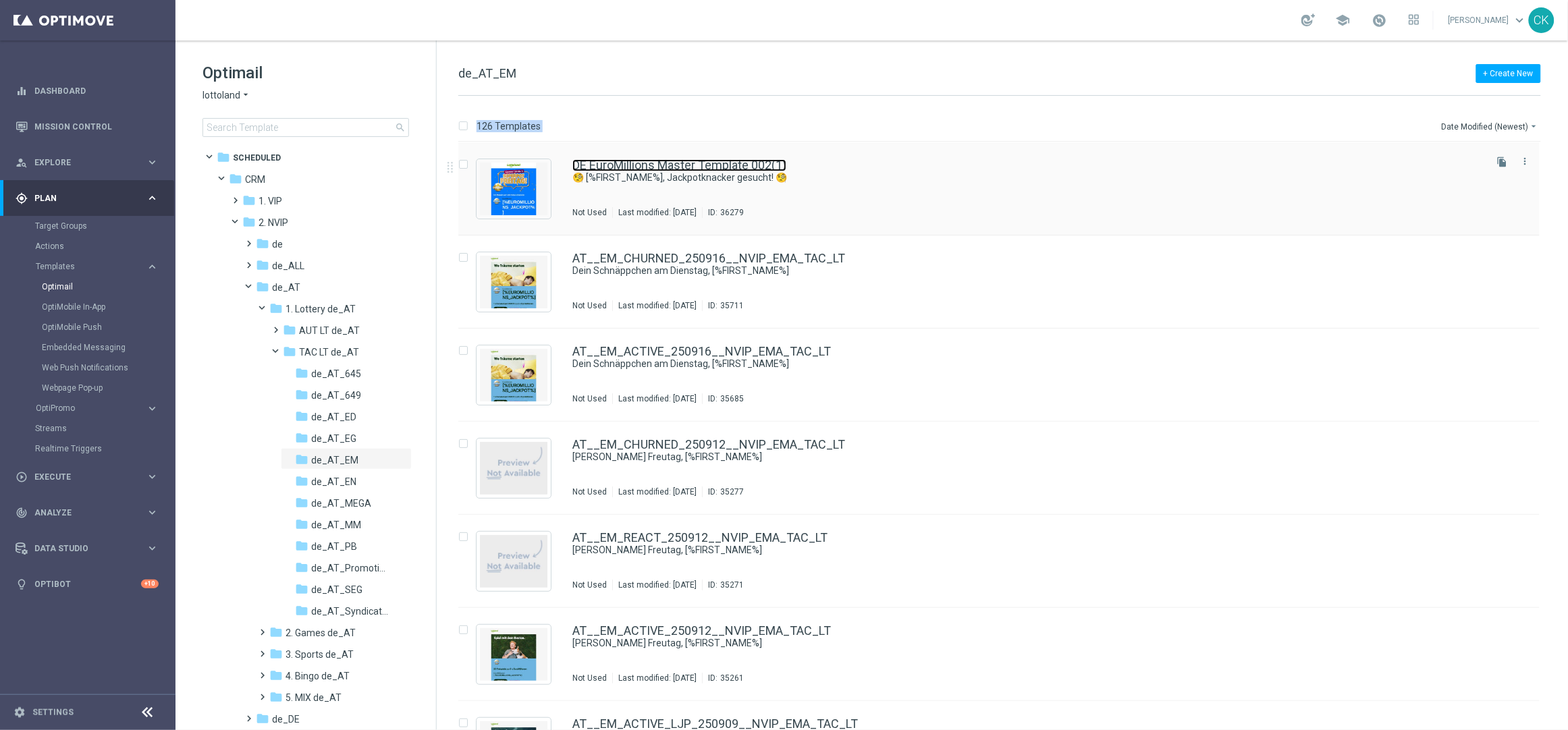
click at [633, 160] on link "DE EuroMillions Master Template 002(1)" at bounding box center [678, 166] width 214 height 12
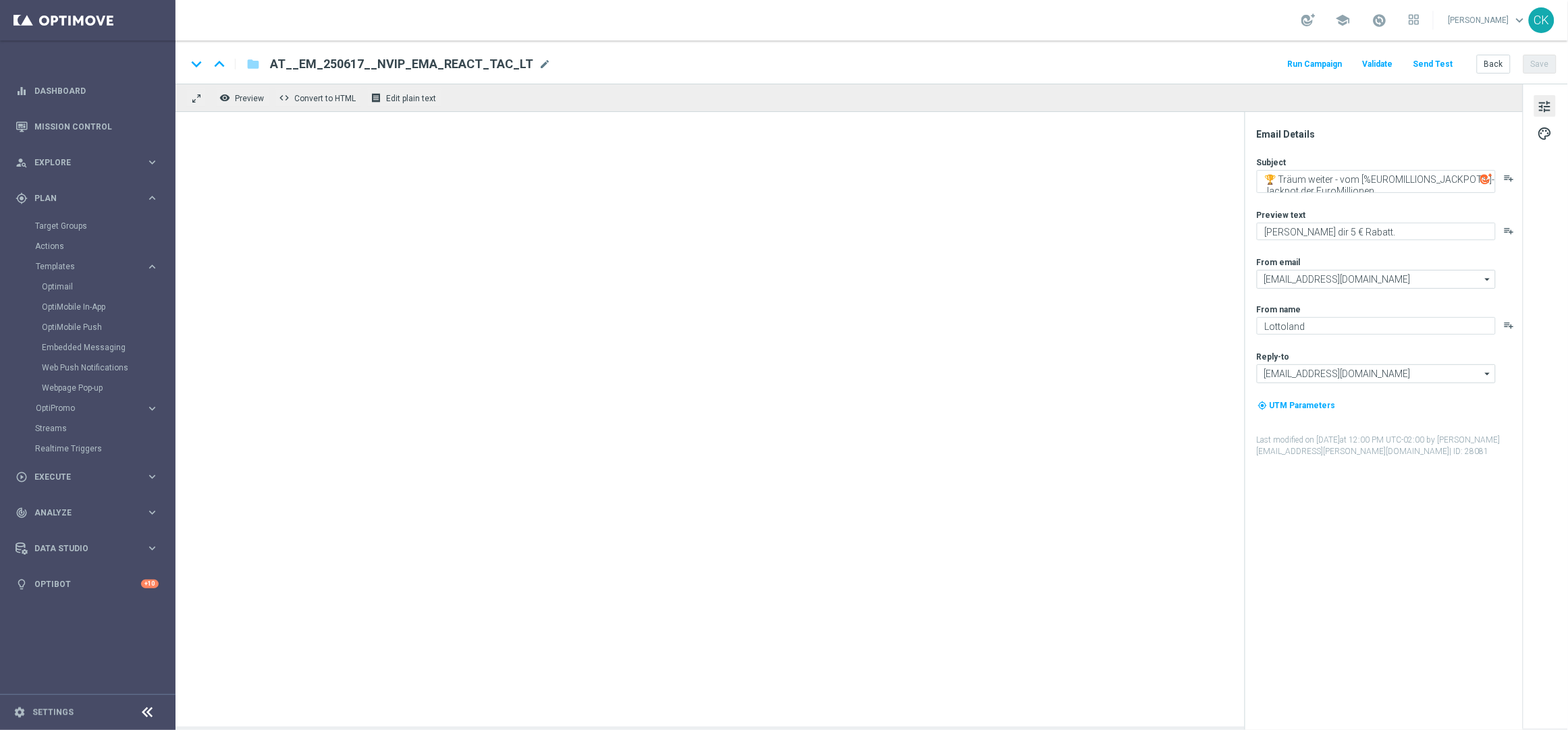
type textarea "🧐 [%FIRST_NAME%], Jackpotknacker gesucht! 🧐"
type textarea "Heute 30 % Rabatt auf dein Los"
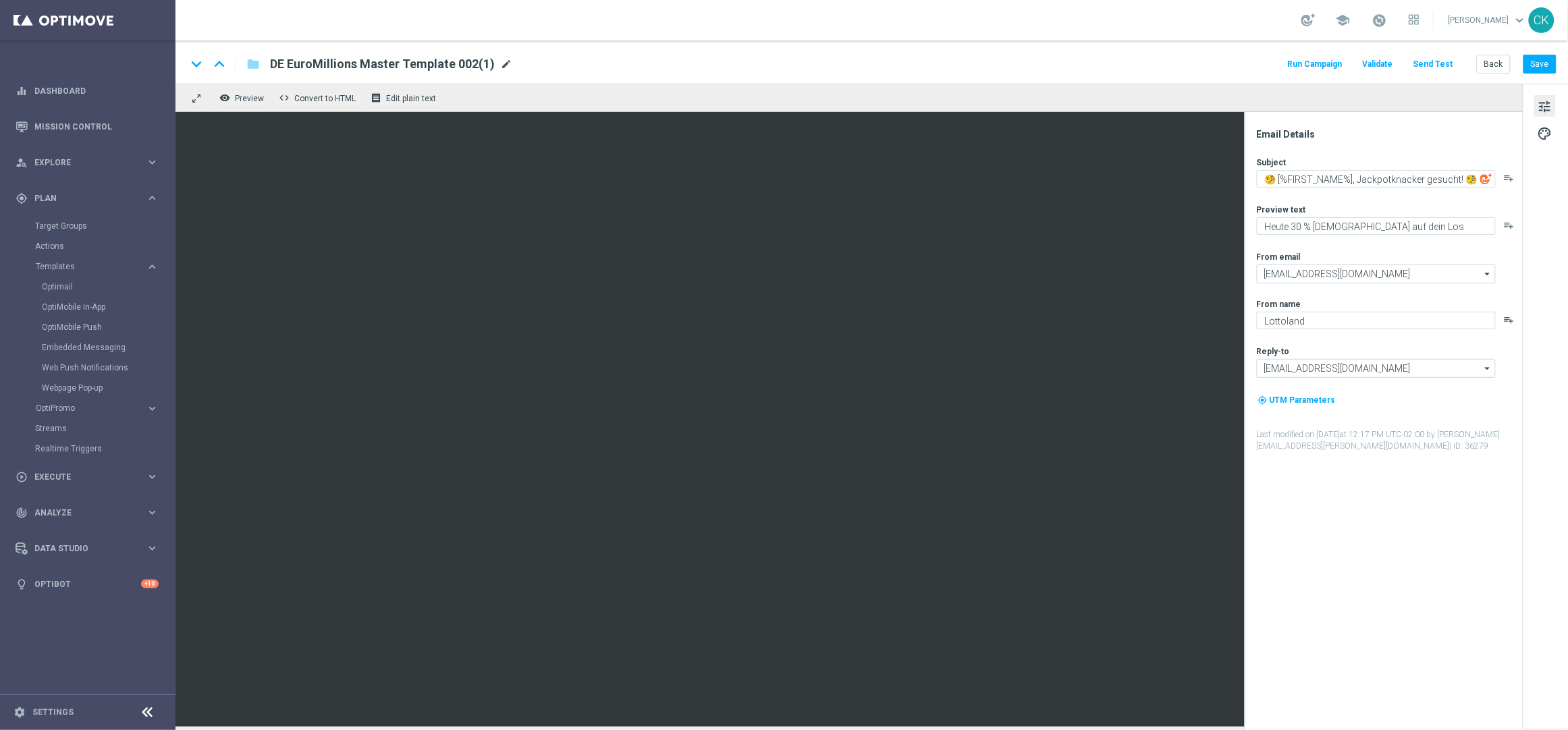
click at [506, 62] on span "mode_edit" at bounding box center [506, 64] width 12 height 12
click at [475, 62] on input "DE EuroMillions Master Template 002(1)" at bounding box center [437, 64] width 335 height 18
paste input "AT__EM_REACT_250926__NVIP_EMA_TAC_LT"
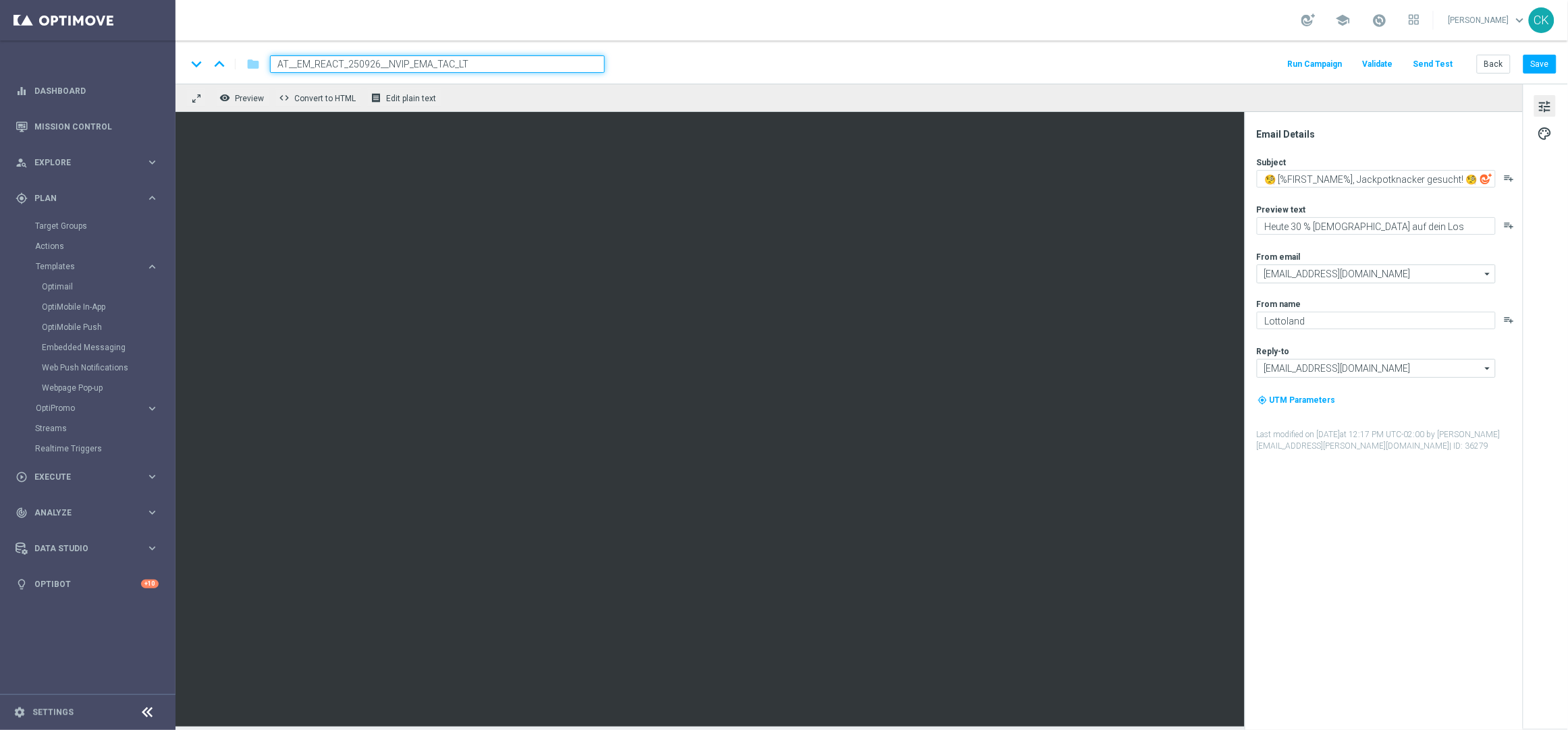
type input "AT__EM_REACT_250926__NVIP_EMA_TAC_LT"
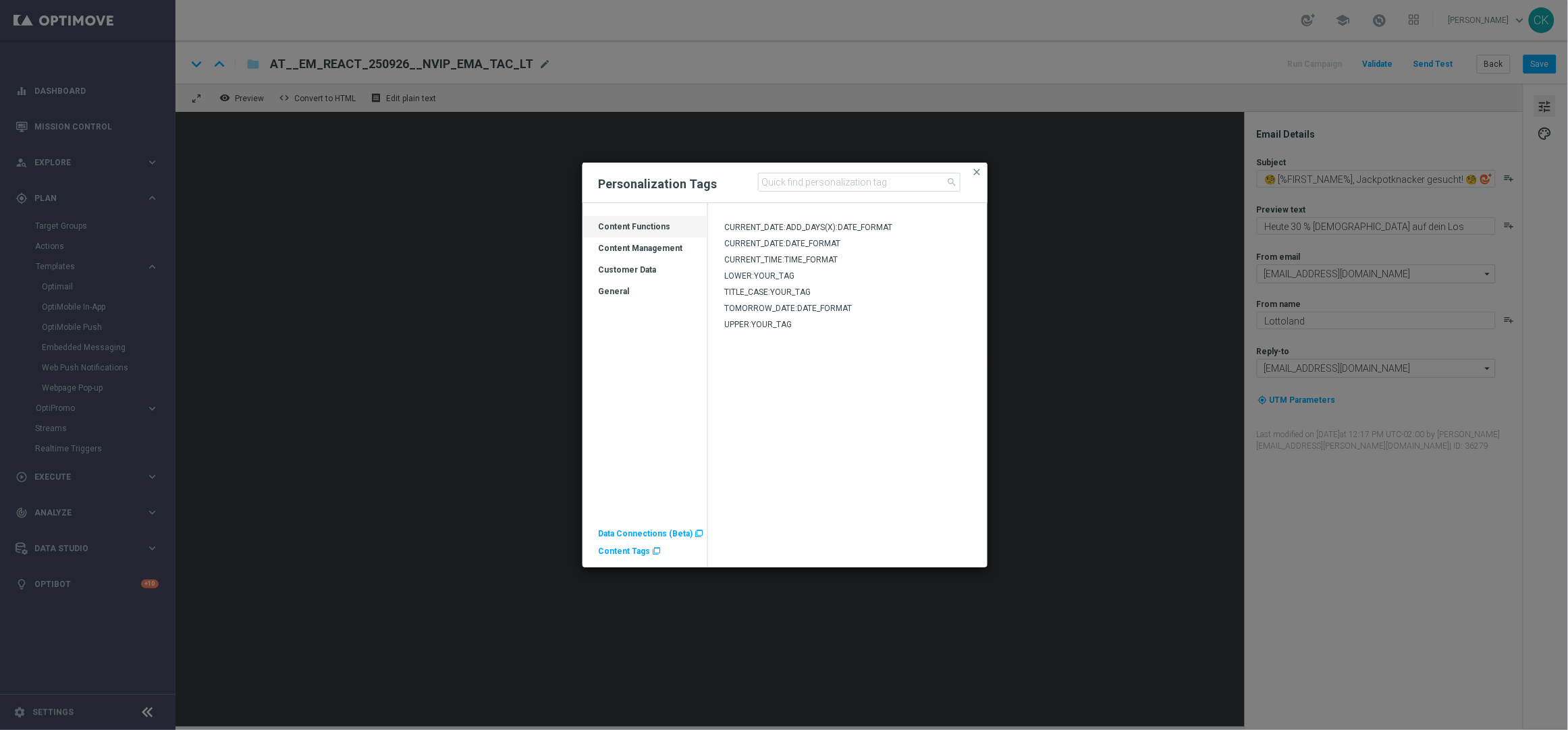
click at [624, 553] on span "Content Tags" at bounding box center [624, 551] width 52 height 9
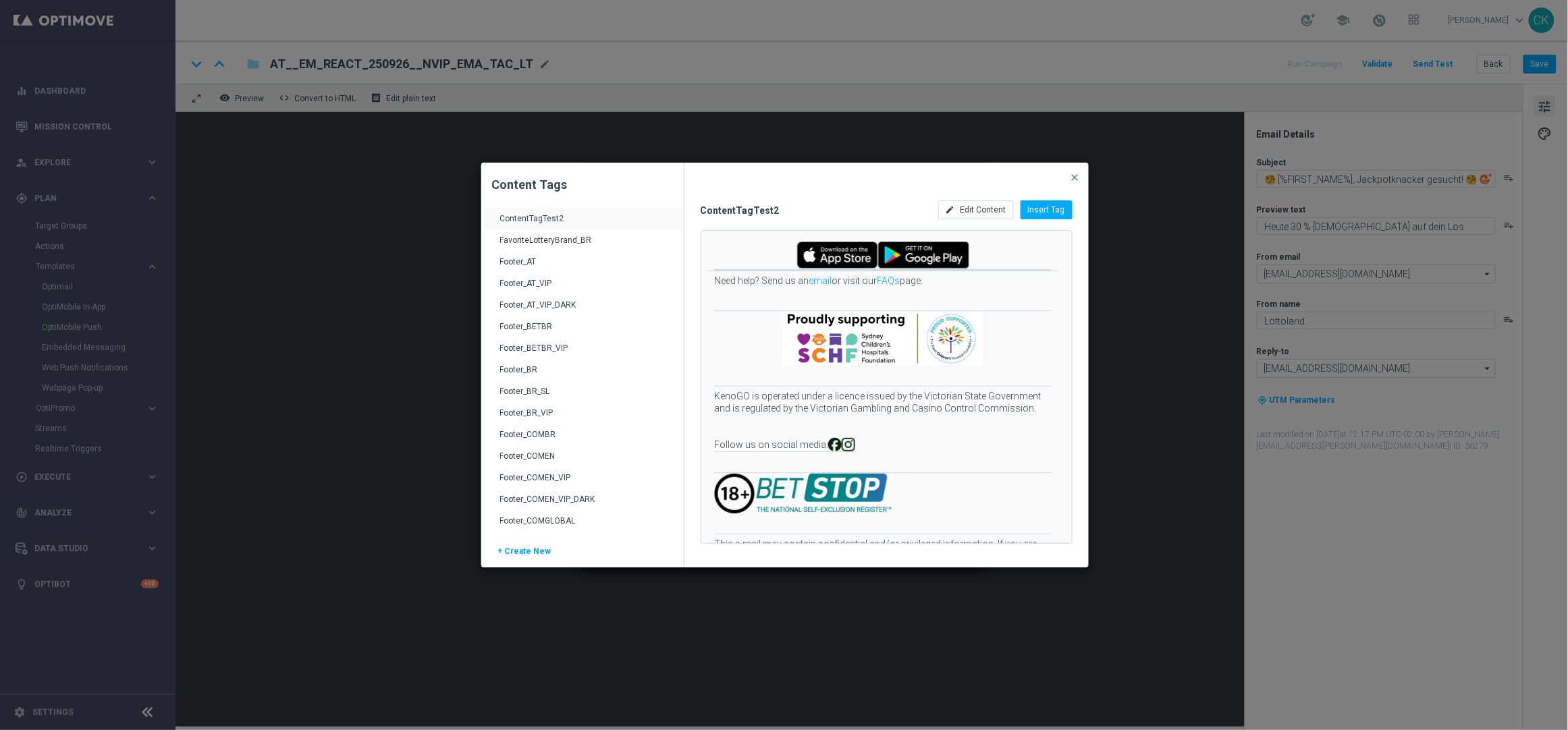
click at [523, 260] on div "Footer_AT" at bounding box center [584, 267] width 167 height 22
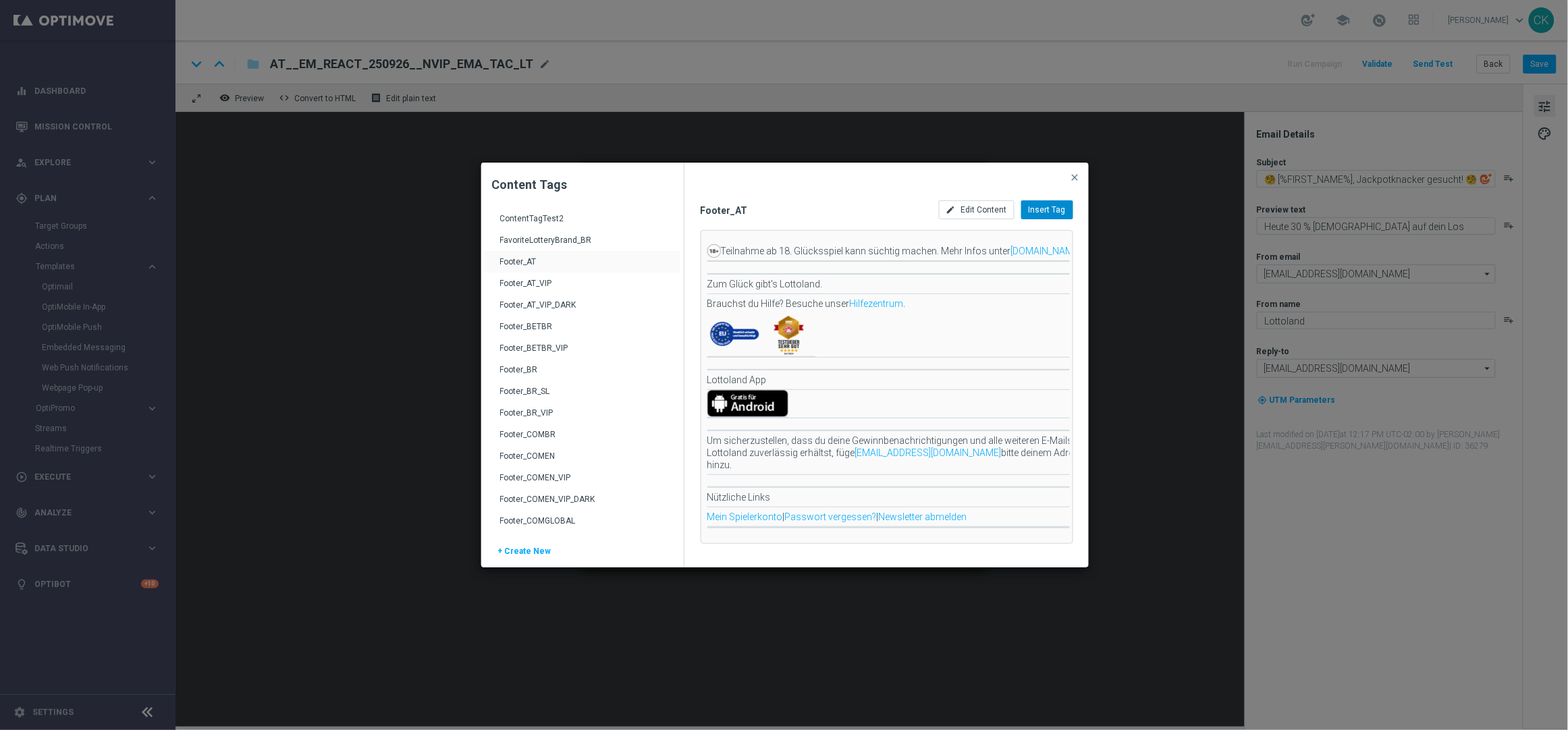
click at [1053, 210] on span "Insert Tag" at bounding box center [1047, 210] width 37 height 9
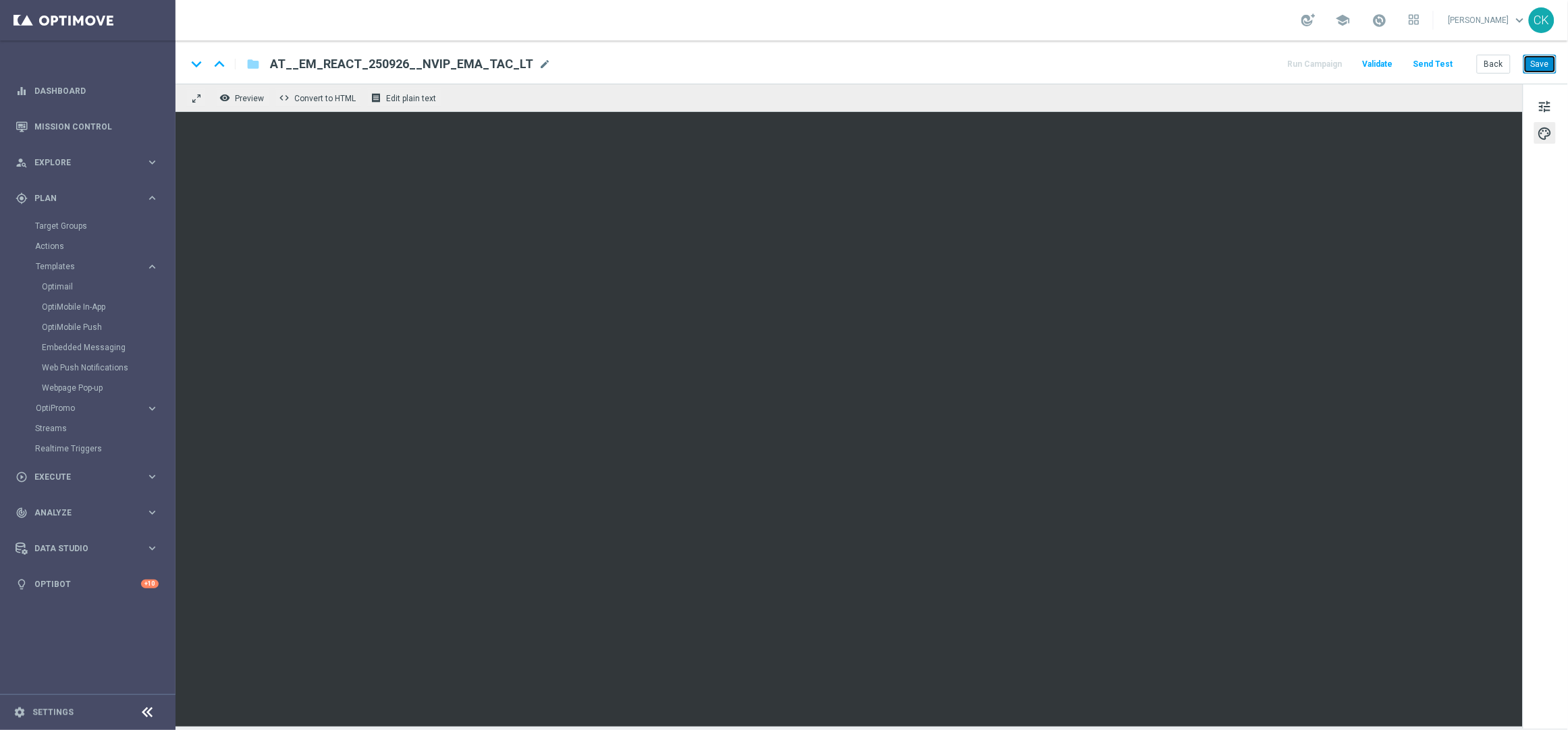
click at [1541, 56] on button "Save" at bounding box center [1539, 64] width 33 height 19
click at [1542, 64] on button "Save" at bounding box center [1539, 64] width 33 height 19
click at [1539, 62] on button "Save" at bounding box center [1539, 64] width 33 height 19
click at [1546, 61] on button "Save" at bounding box center [1539, 64] width 33 height 19
click at [1539, 65] on button "Save" at bounding box center [1539, 64] width 33 height 19
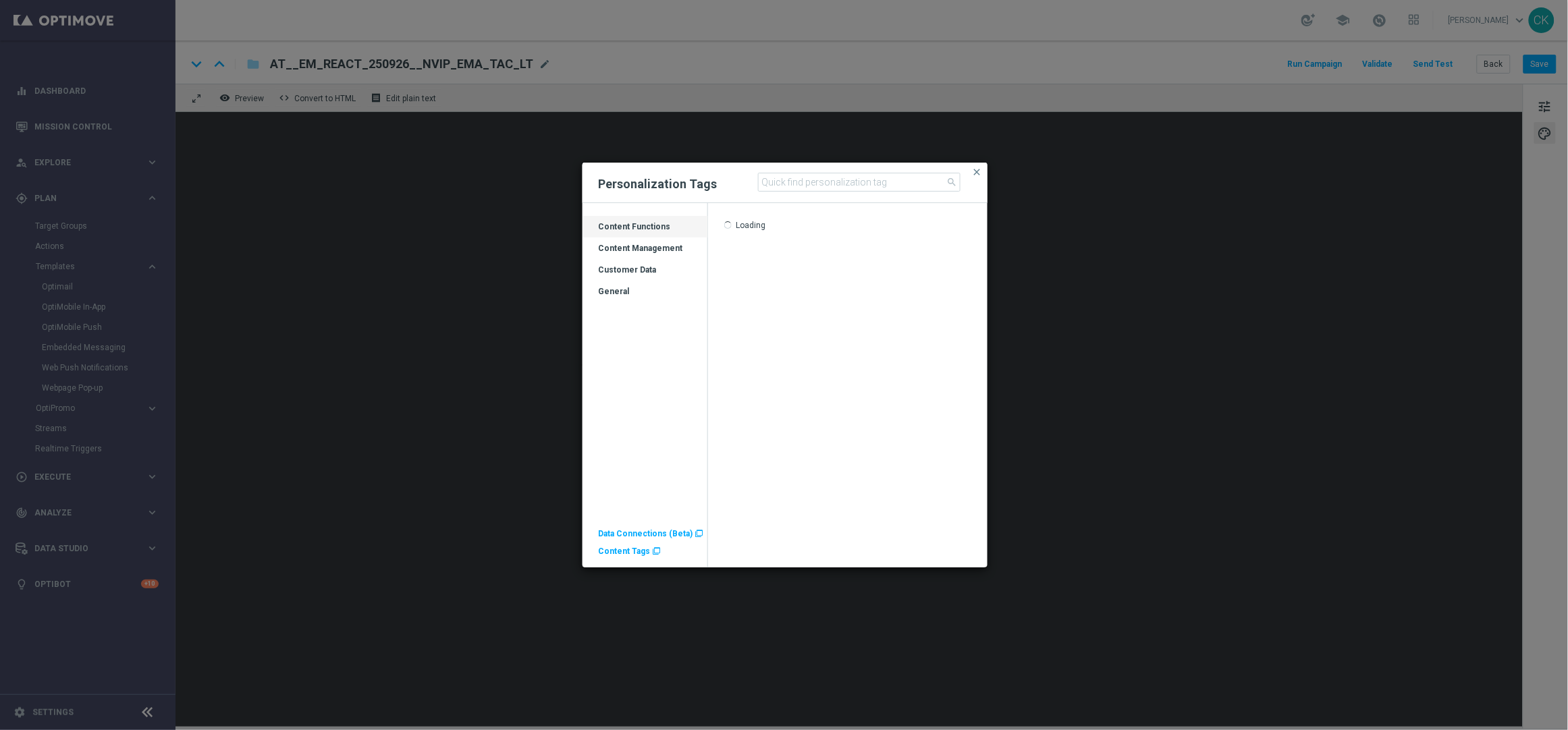
click at [627, 264] on div "Customer Data" at bounding box center [644, 275] width 126 height 22
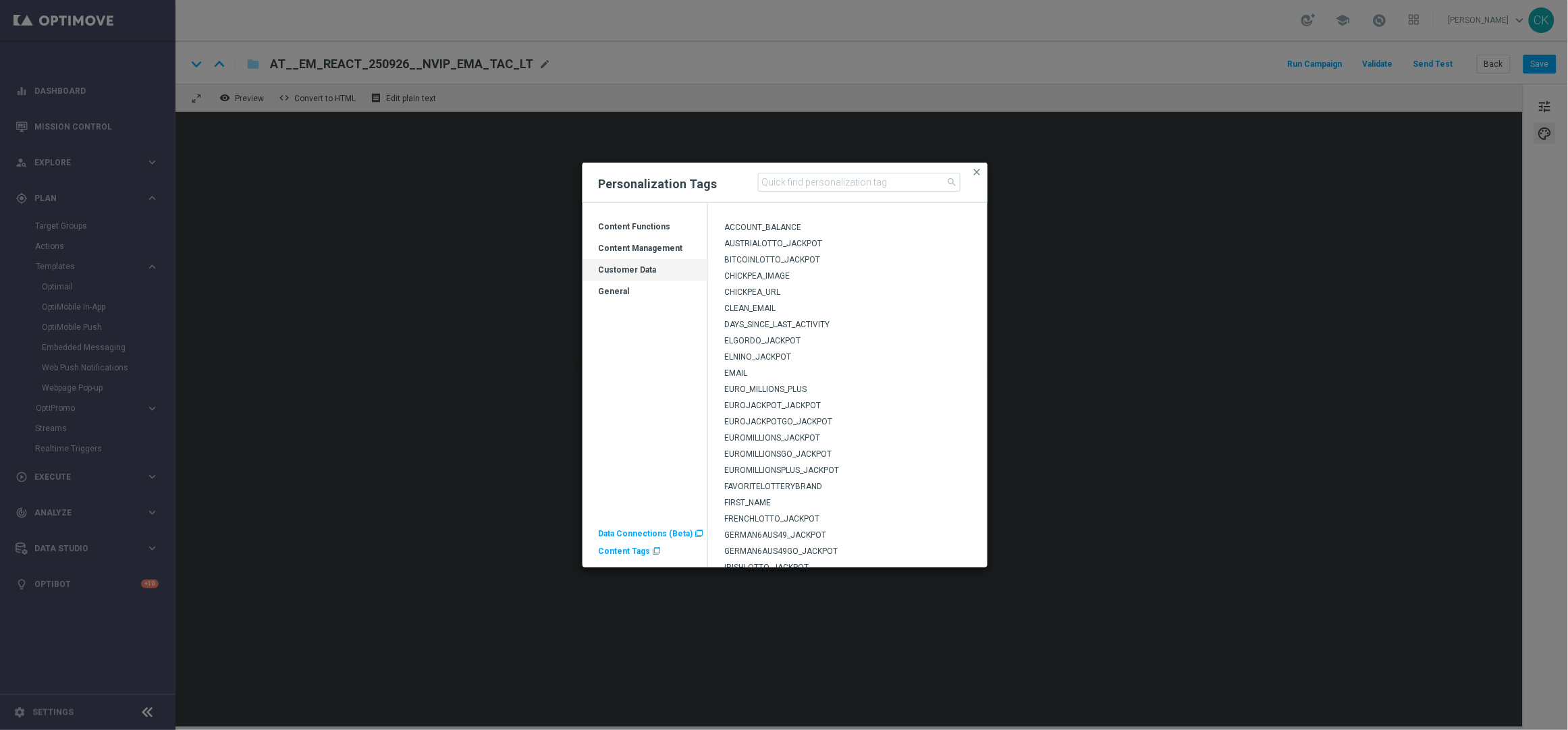
click at [751, 436] on span "EUROMILLIONS_JACKPOT" at bounding box center [772, 438] width 96 height 9
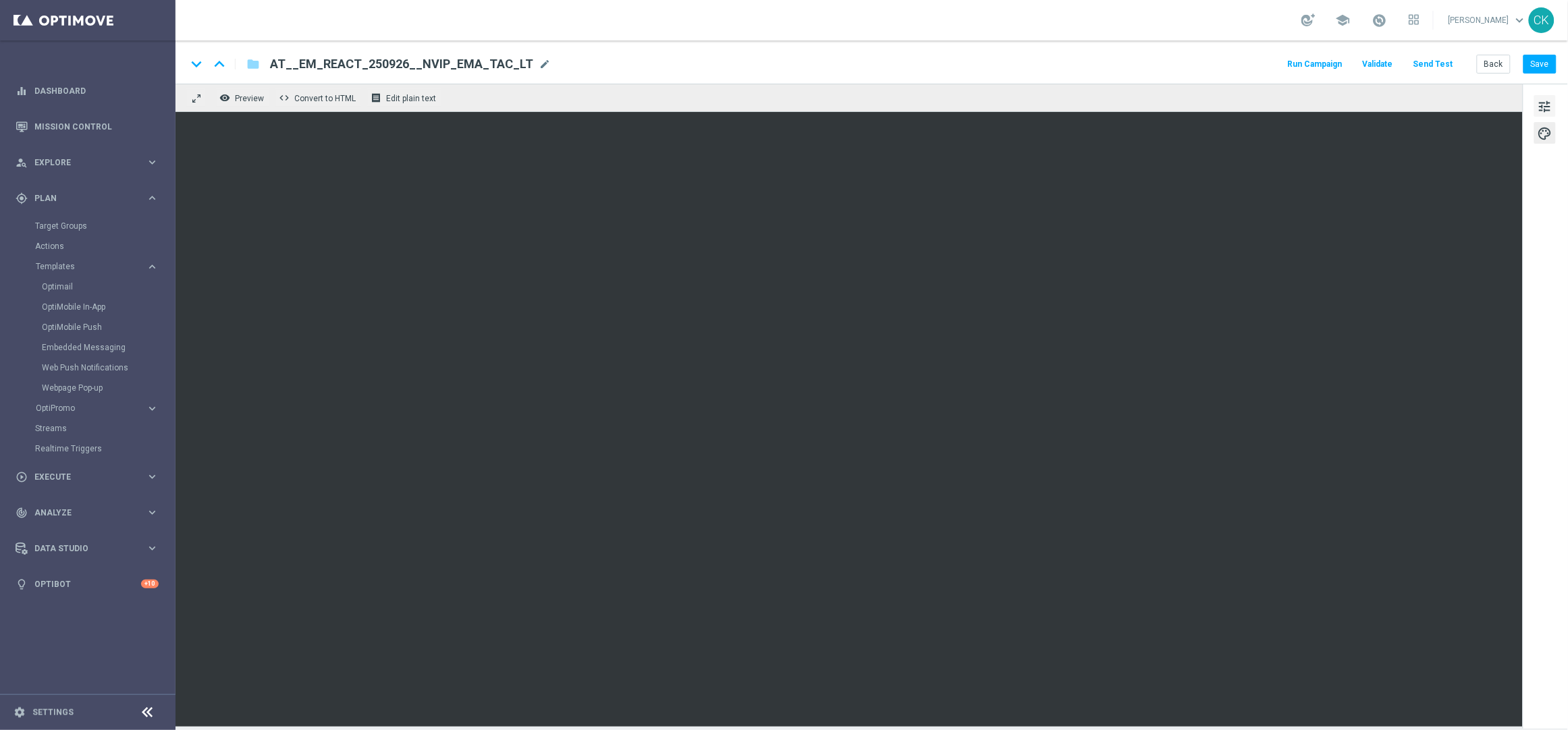
click at [1543, 102] on span "tune" at bounding box center [1544, 106] width 15 height 18
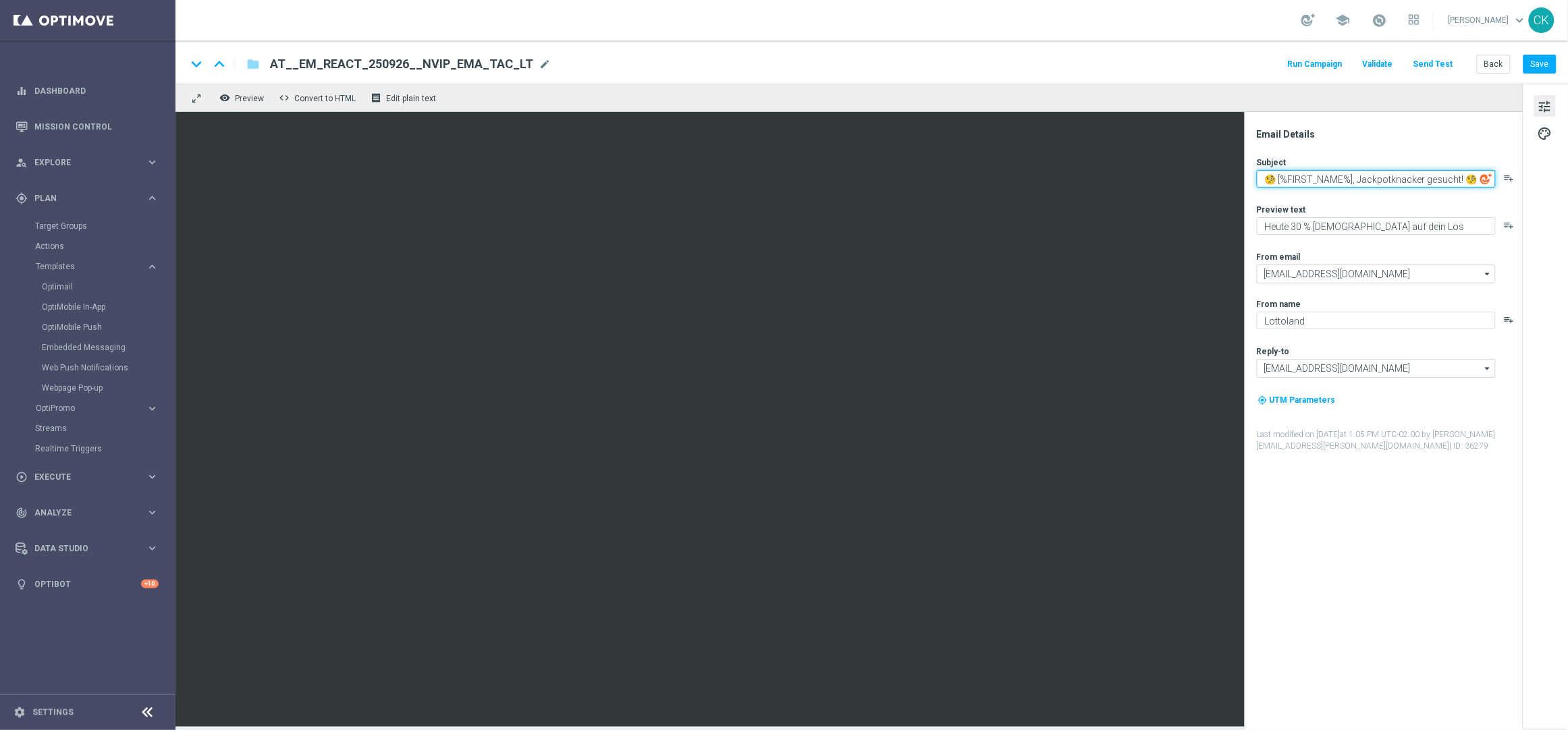
drag, startPoint x: 1277, startPoint y: 177, endPoint x: 1245, endPoint y: 176, distance: 32.0
click at [1245, 176] on div "Email Details Subject 🧐 [%FIRST_NAME%], Jackpotknacker gesucht! 🧐 playlist_add …" at bounding box center [1383, 421] width 278 height 618
paste textarea "[%EUROMILLIONS_JACKPOT%]"
click at [1464, 190] on textarea "Heute: [%EUROMILLIONS_JACKPOT%] im [%FIRST_NAME%], Jackpotknacker gesucht! 🧐" at bounding box center [1376, 182] width 239 height 23
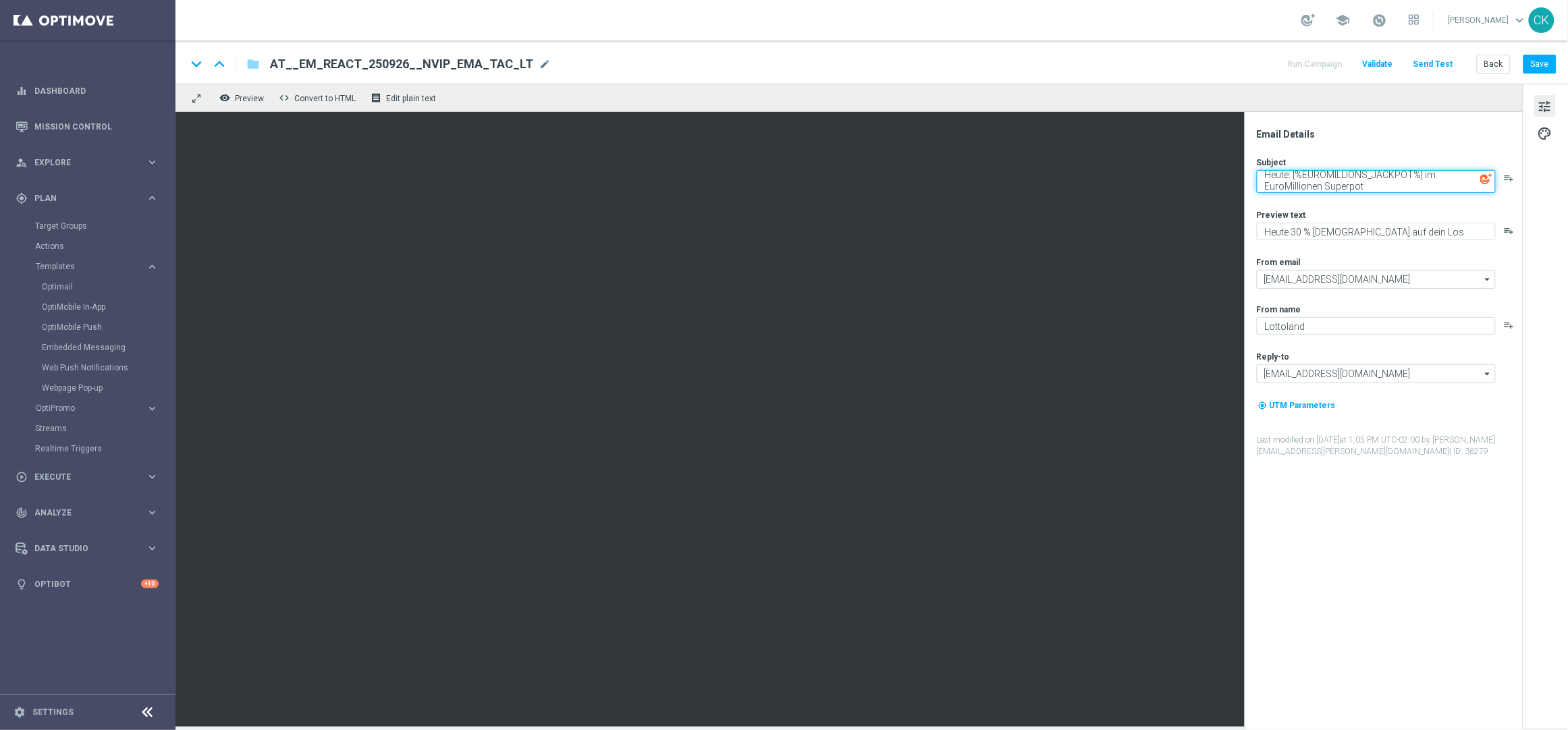
click at [1260, 171] on textarea "Heute: [%EUROMILLIONS_JACKPOT%] im EuroMillionen Superpot" at bounding box center [1376, 182] width 239 height 23
paste textarea "🚨"
click at [1399, 187] on textarea "🚨 Heute: [%EUROMILLIONS_JACKPOT%] im EuroMillionen Superpot" at bounding box center [1376, 182] width 239 height 23
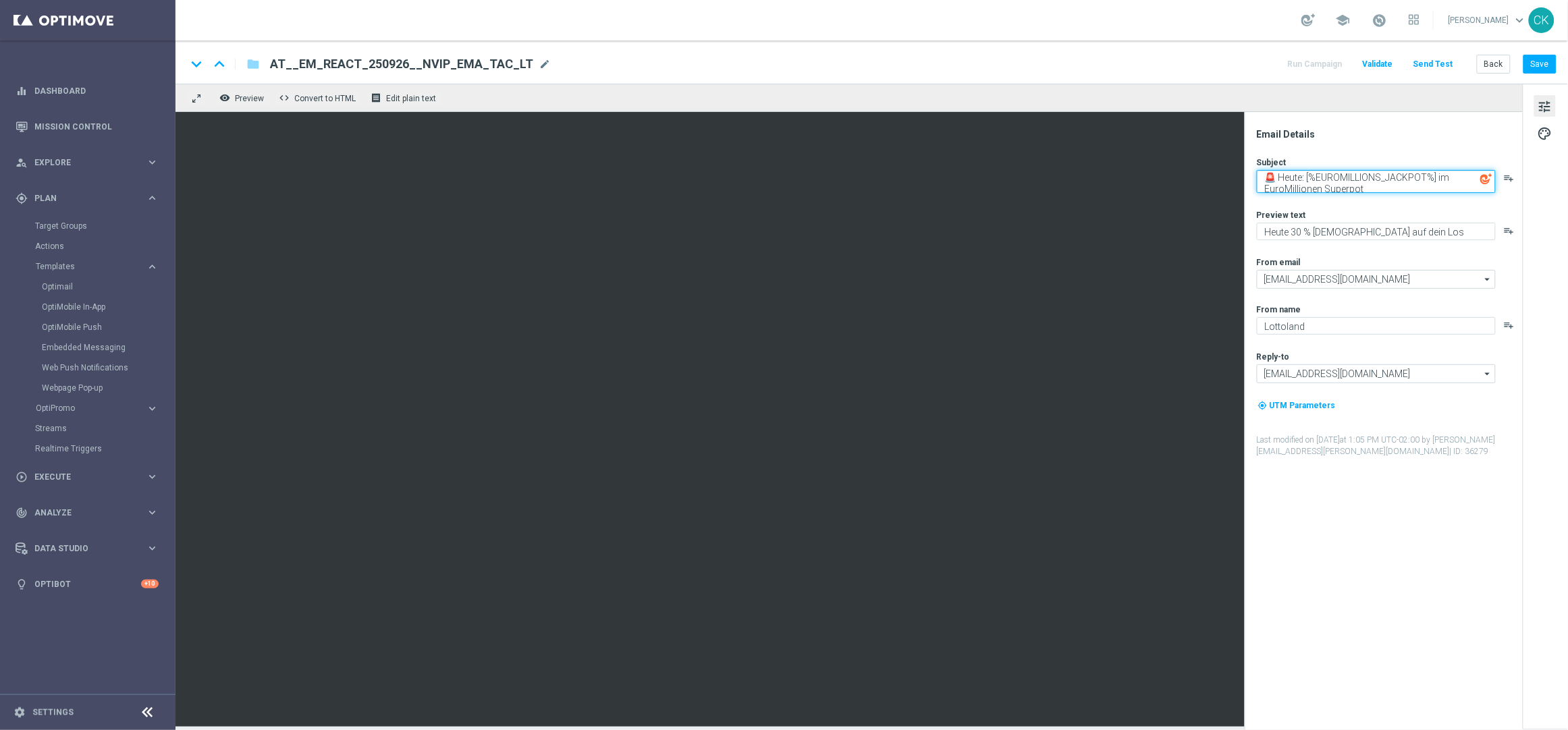
click at [1399, 187] on textarea "🚨 Heute: [%EUROMILLIONS_JACKPOT%] im EuroMillionen Superpot" at bounding box center [1376, 182] width 239 height 23
type textarea "🚨 Heute: [%EUROMILLIONS_JACKPOT%] im EuroMillionen Superpot"
click at [1416, 235] on textarea "Heute 30 % Rabatt auf dein Los" at bounding box center [1376, 231] width 239 height 18
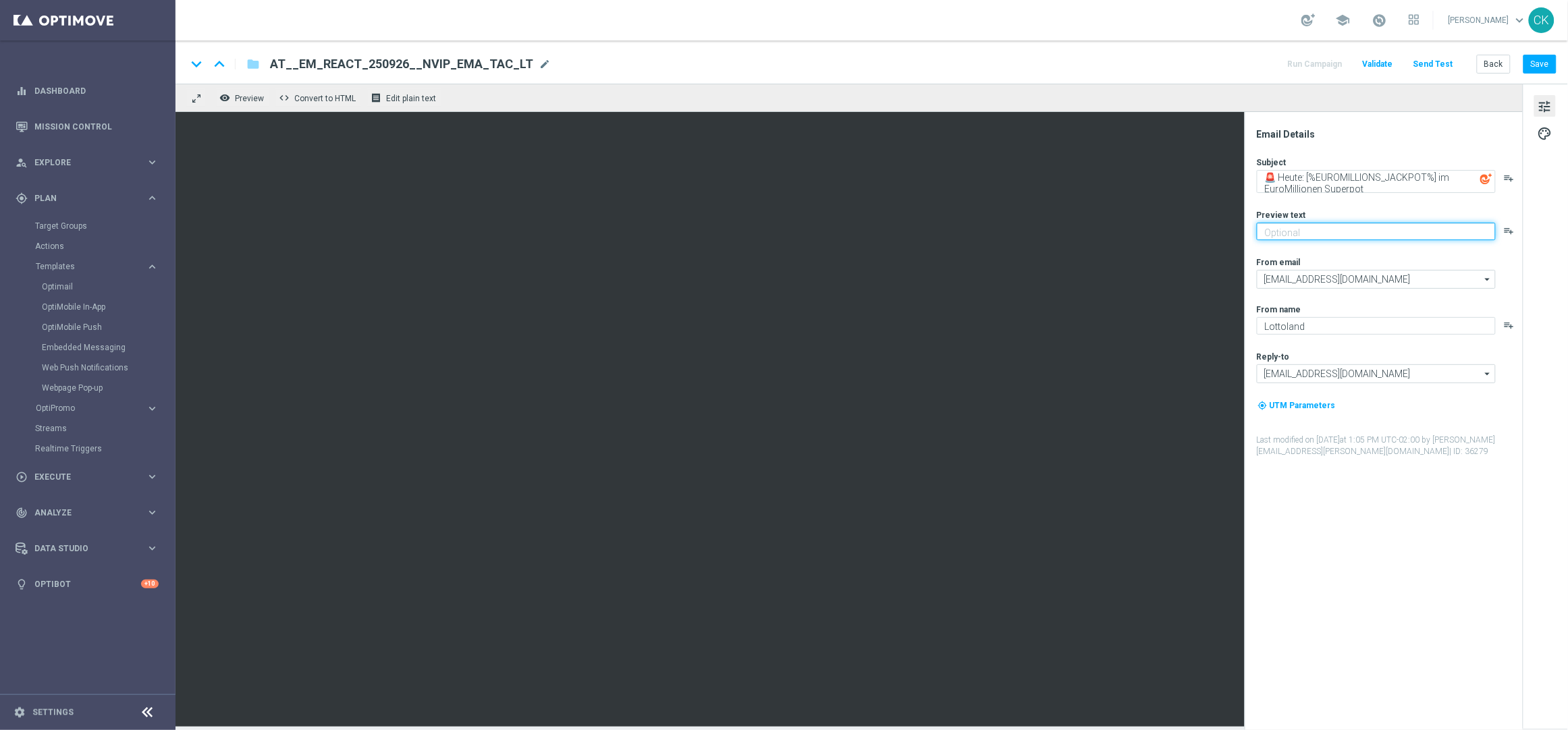
paste textarea "Schnapp dir 5 € Rabatt."
type textarea "Schnapp dir 5 € Rabatt."
click at [1411, 255] on div "Subject 🚨 Heute: [%EUROMILLIONS_JACKPOT%] im EuroMillionen Superpot playlist_ad…" at bounding box center [1388, 307] width 264 height 301
click at [1539, 63] on button "Save" at bounding box center [1539, 64] width 33 height 19
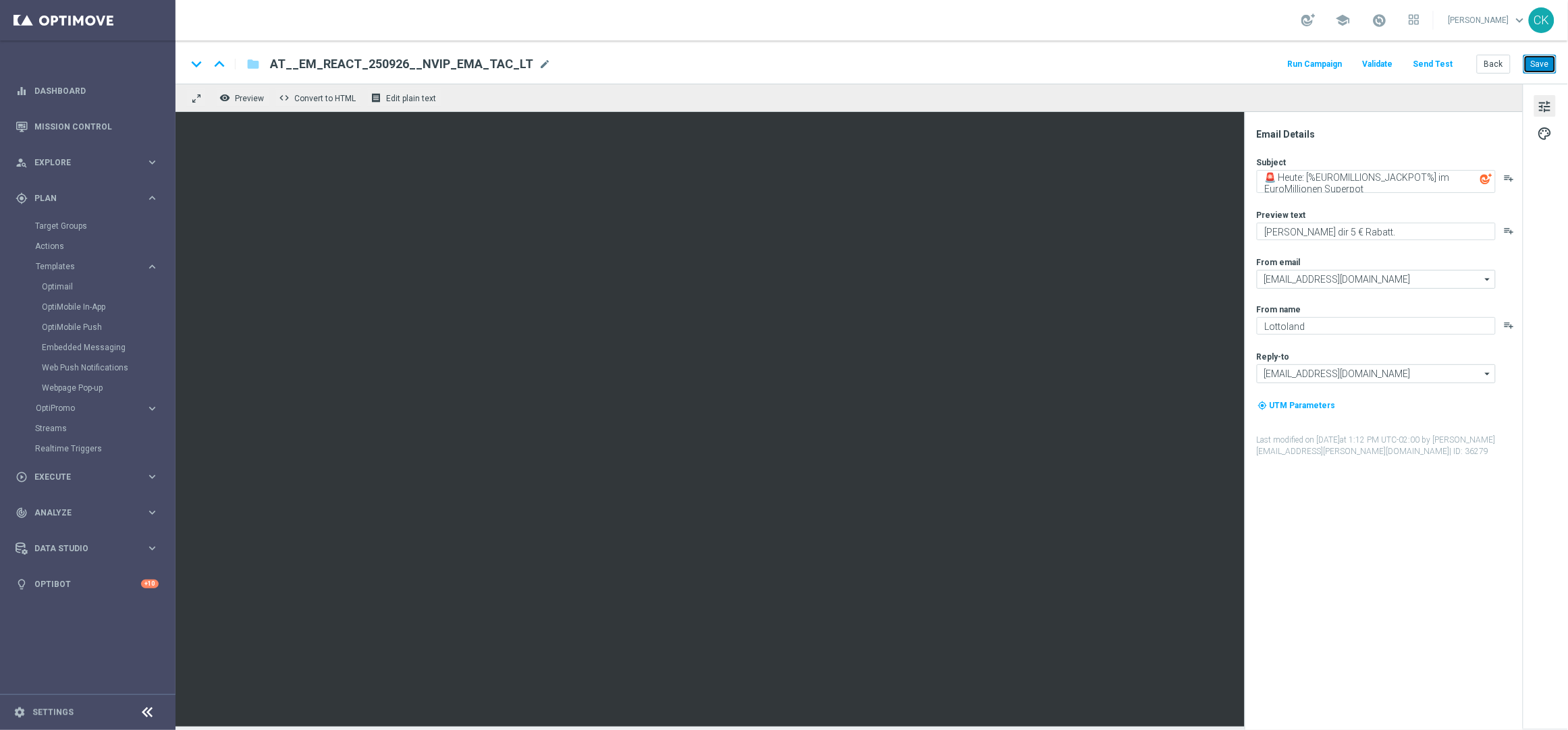
click at [1539, 65] on button "Save" at bounding box center [1539, 64] width 33 height 19
click at [1546, 68] on button "Save" at bounding box center [1539, 64] width 33 height 19
click at [1432, 63] on button "Send Test" at bounding box center [1432, 65] width 44 height 19
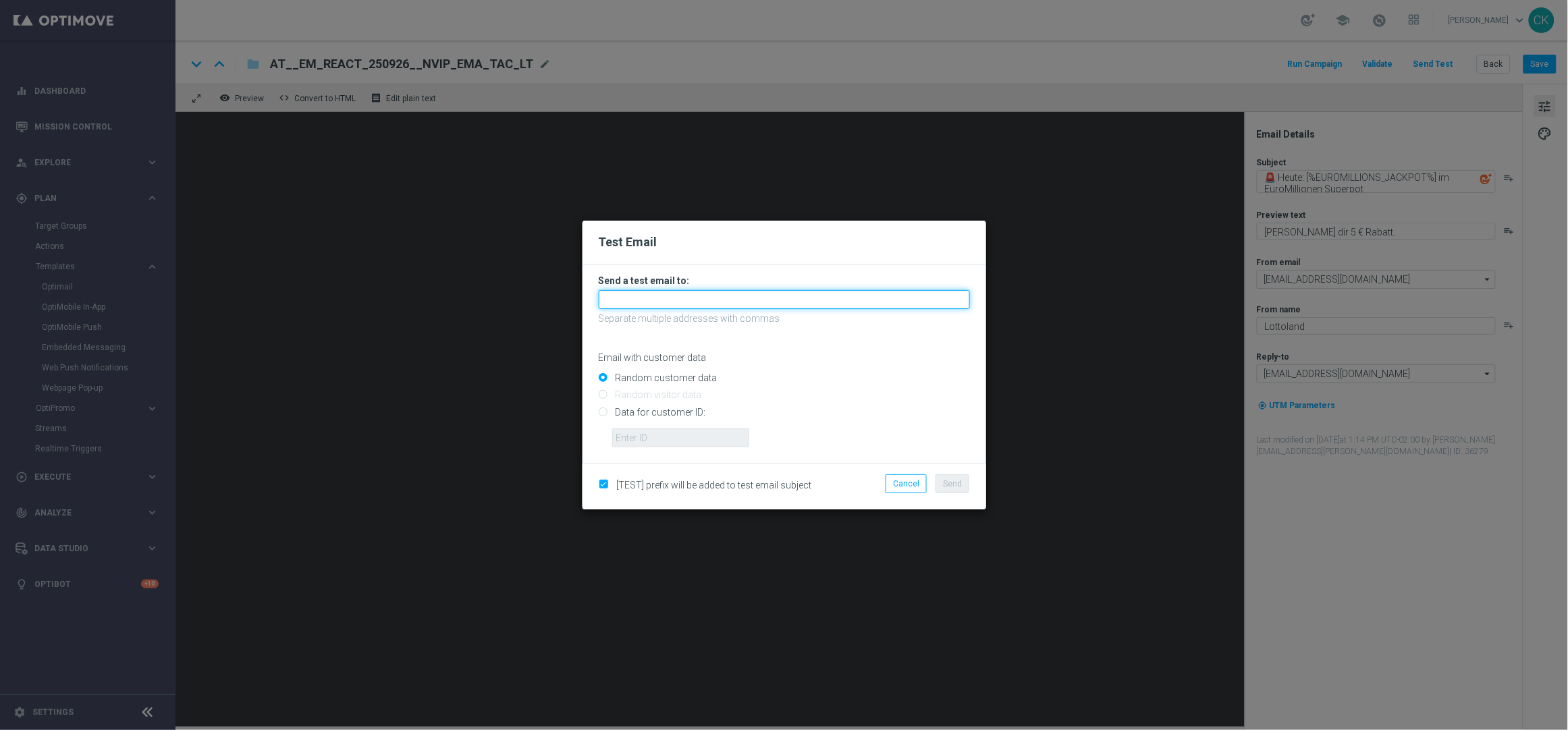
click at [658, 299] on input "text" at bounding box center [783, 299] width 371 height 19
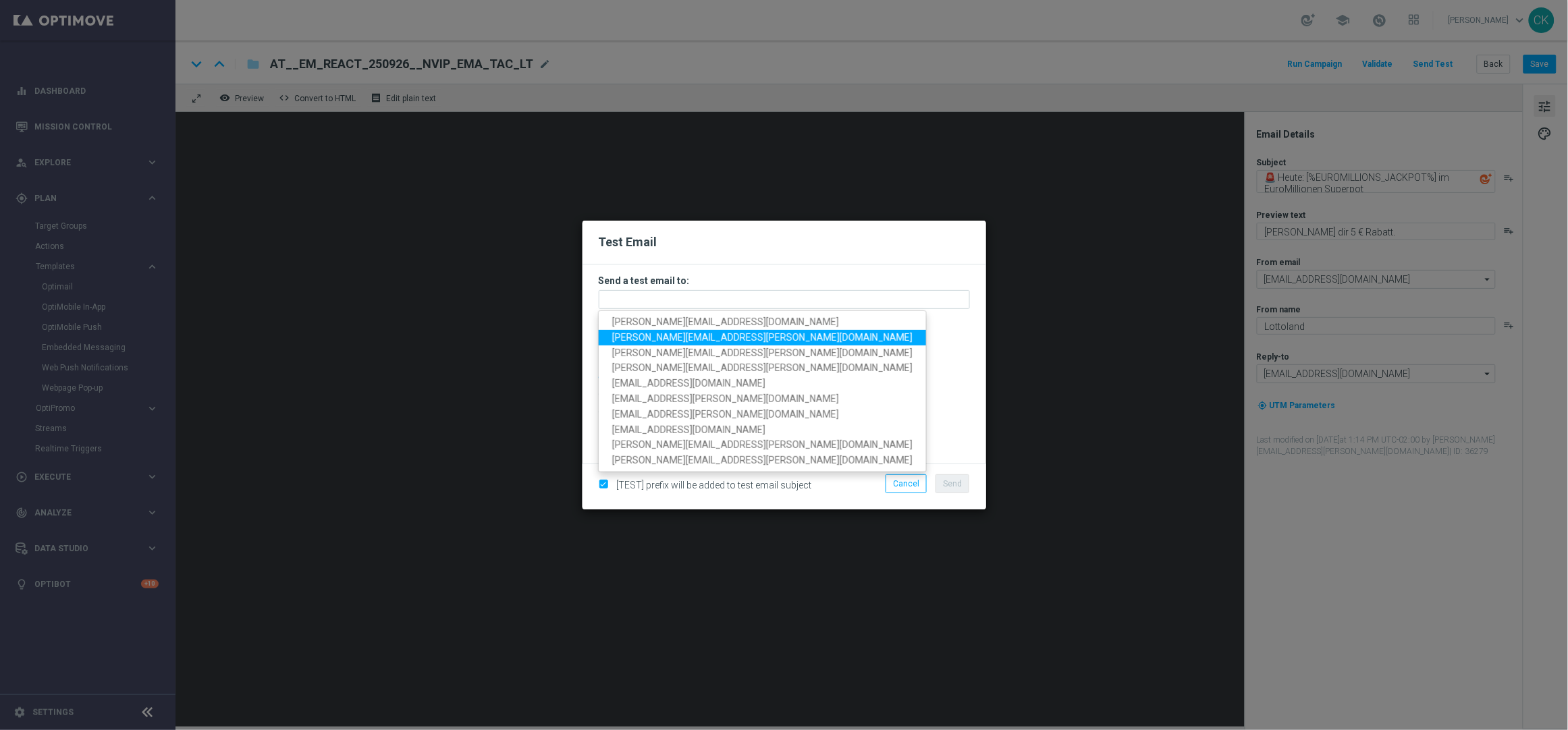
click at [665, 333] on span "charlotte.kammeyer@lottoland.com" at bounding box center [762, 338] width 301 height 11
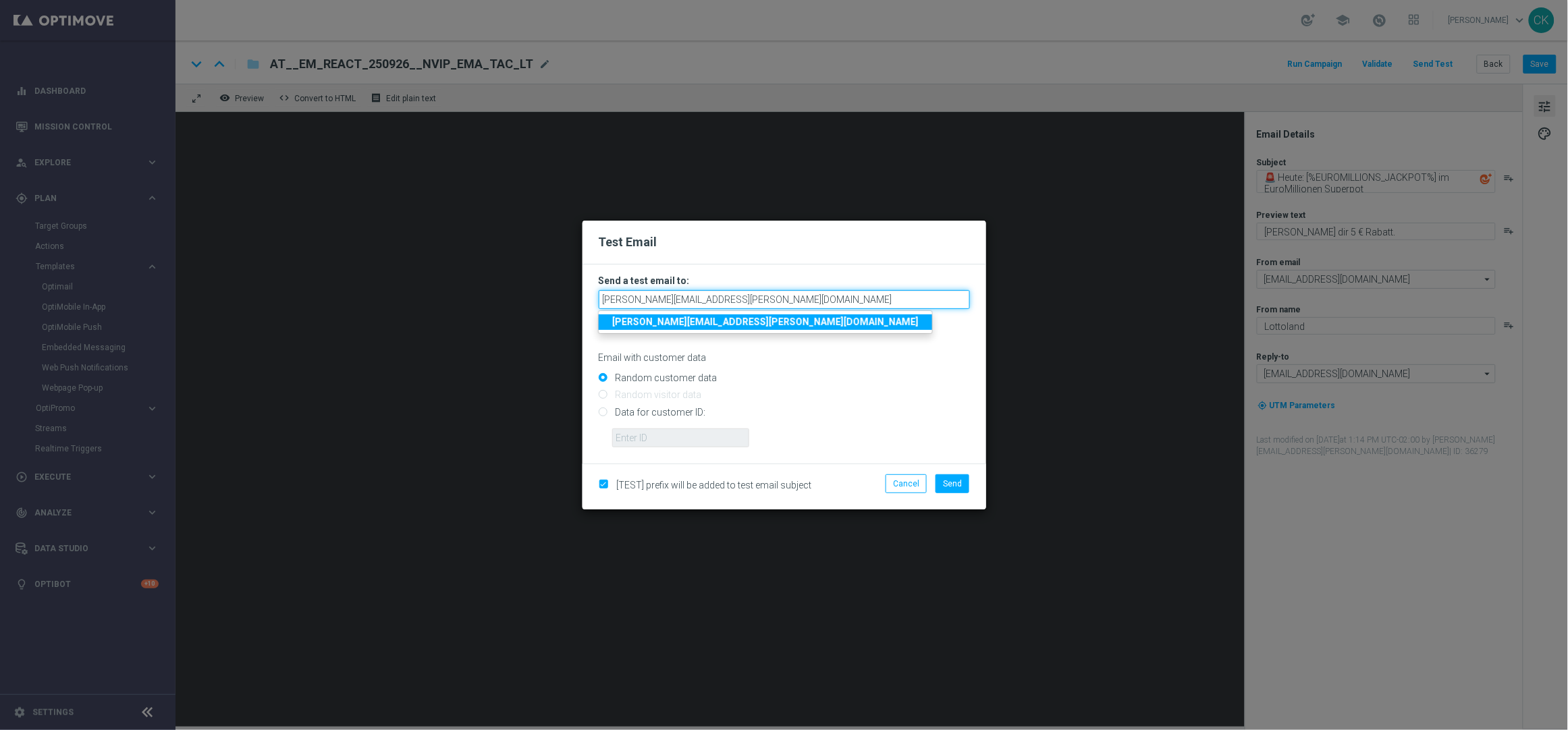
click at [790, 298] on input "charlotte.kammeyer@lottoland.com" at bounding box center [783, 299] width 371 height 19
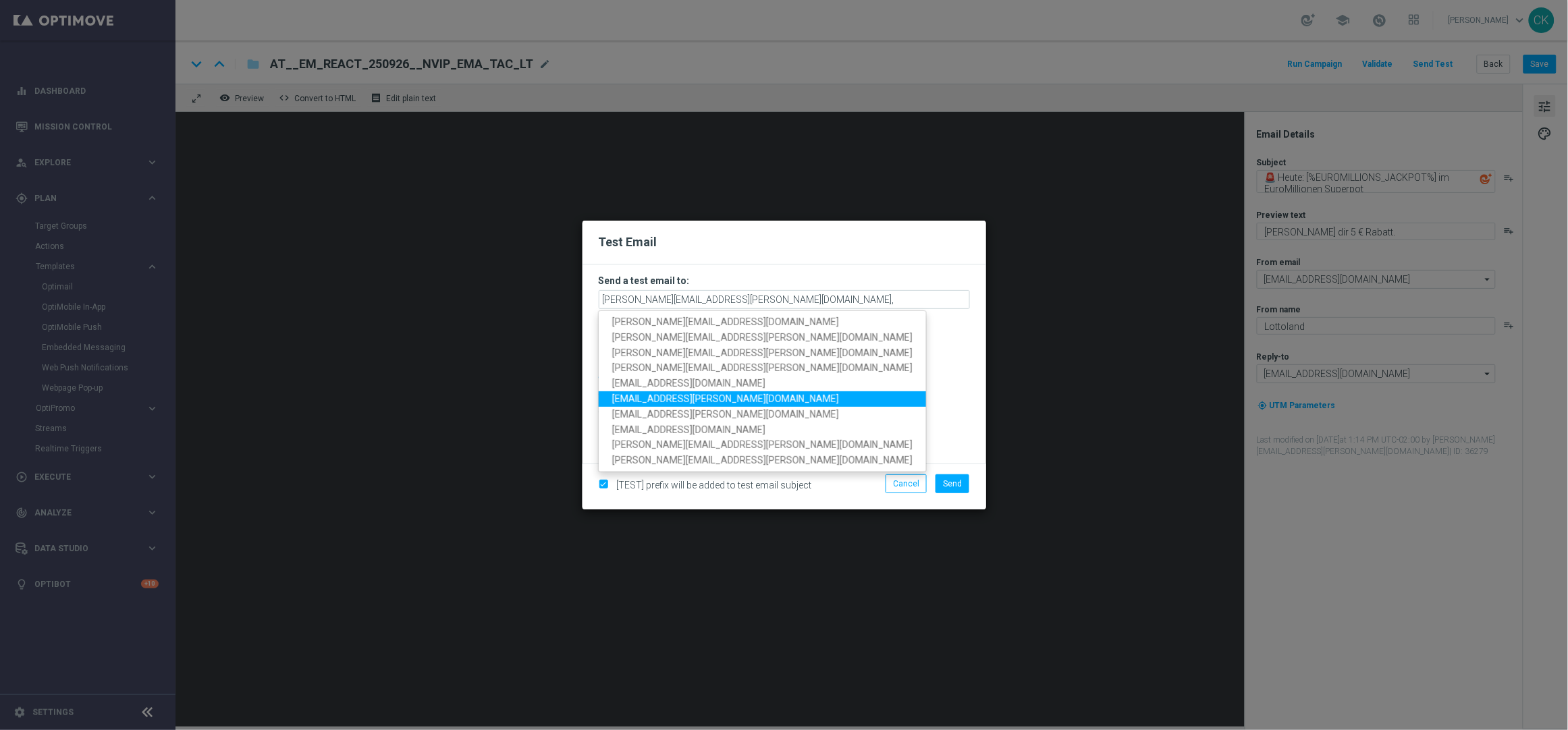
click at [679, 397] on span "palma.prieto@lottoland.com" at bounding box center [725, 399] width 227 height 11
type input "charlotte.kammeyer@lottoland.com,palma.prieto@lottoland.com"
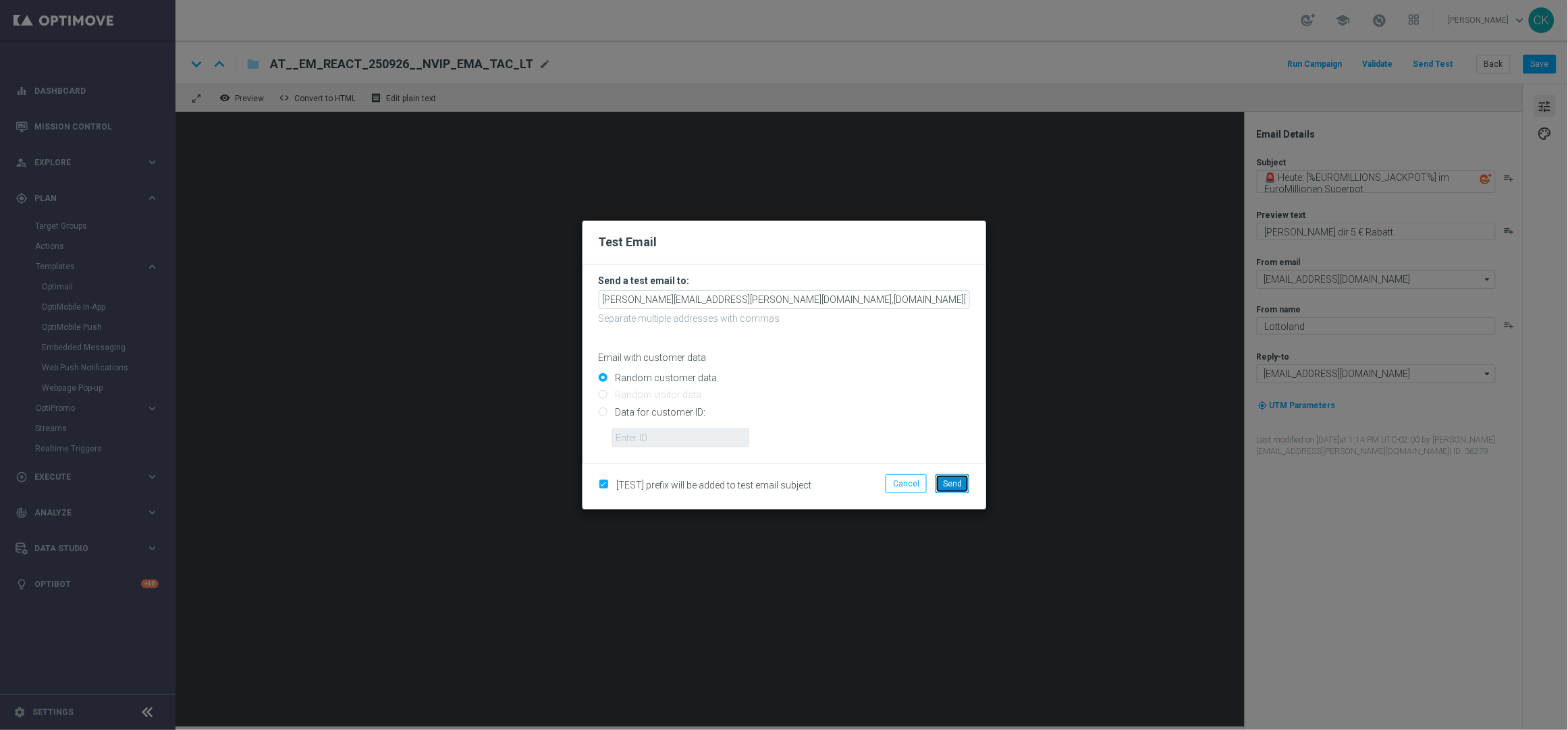
click at [959, 483] on span "Send" at bounding box center [952, 484] width 19 height 9
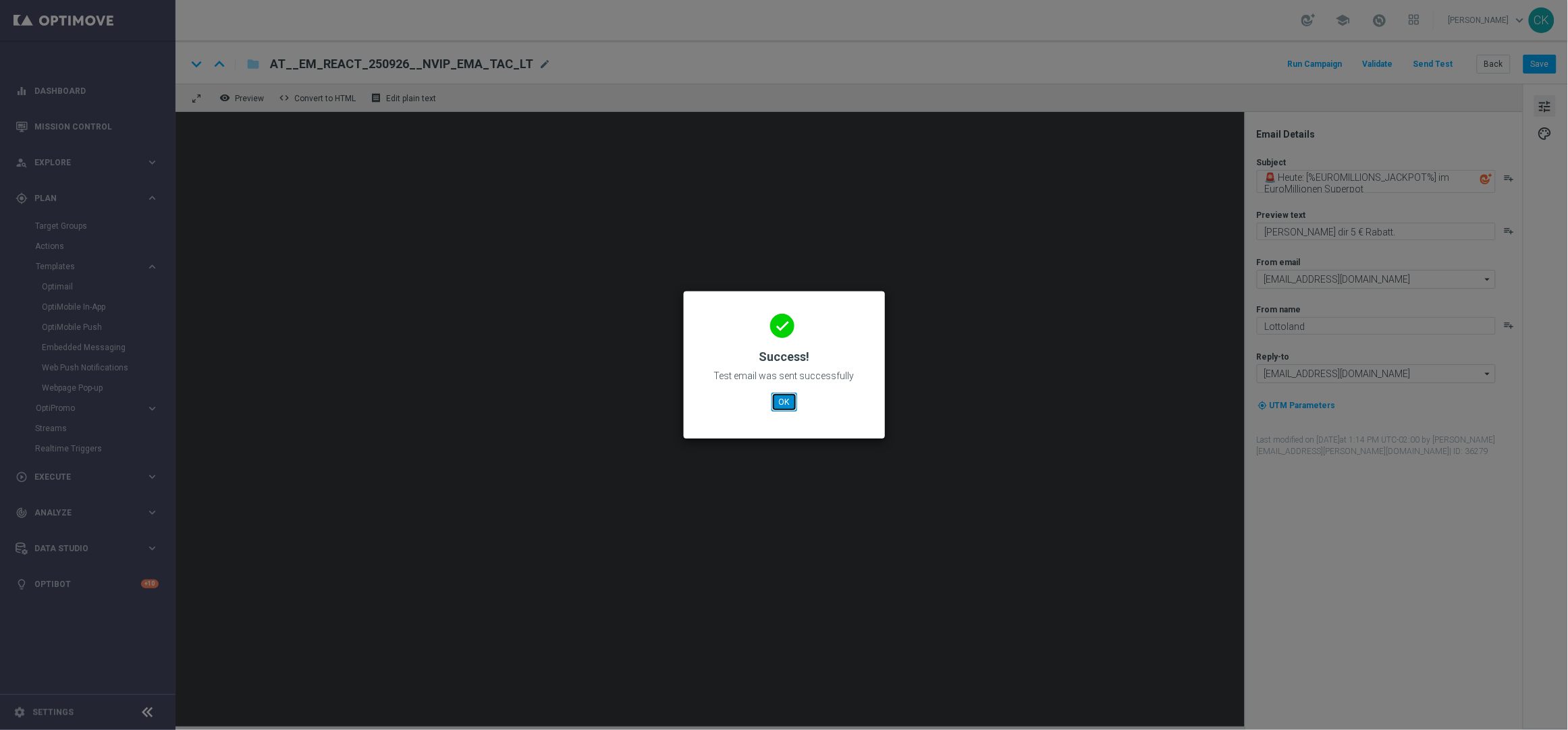
click at [790, 404] on button "OK" at bounding box center [784, 402] width 25 height 19
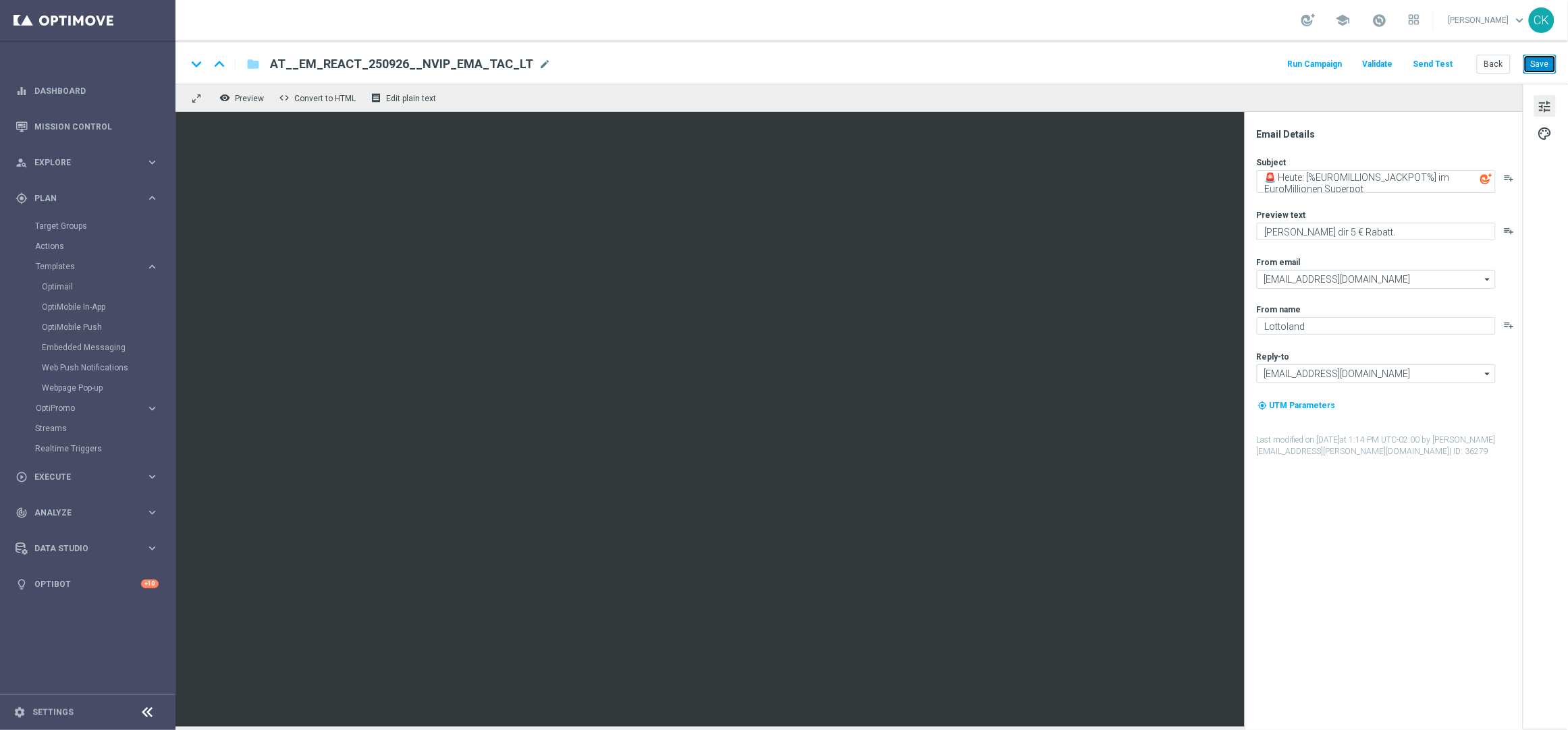
click at [1544, 63] on button "Save" at bounding box center [1539, 64] width 33 height 19
click at [1483, 60] on button "Back" at bounding box center [1493, 64] width 34 height 19
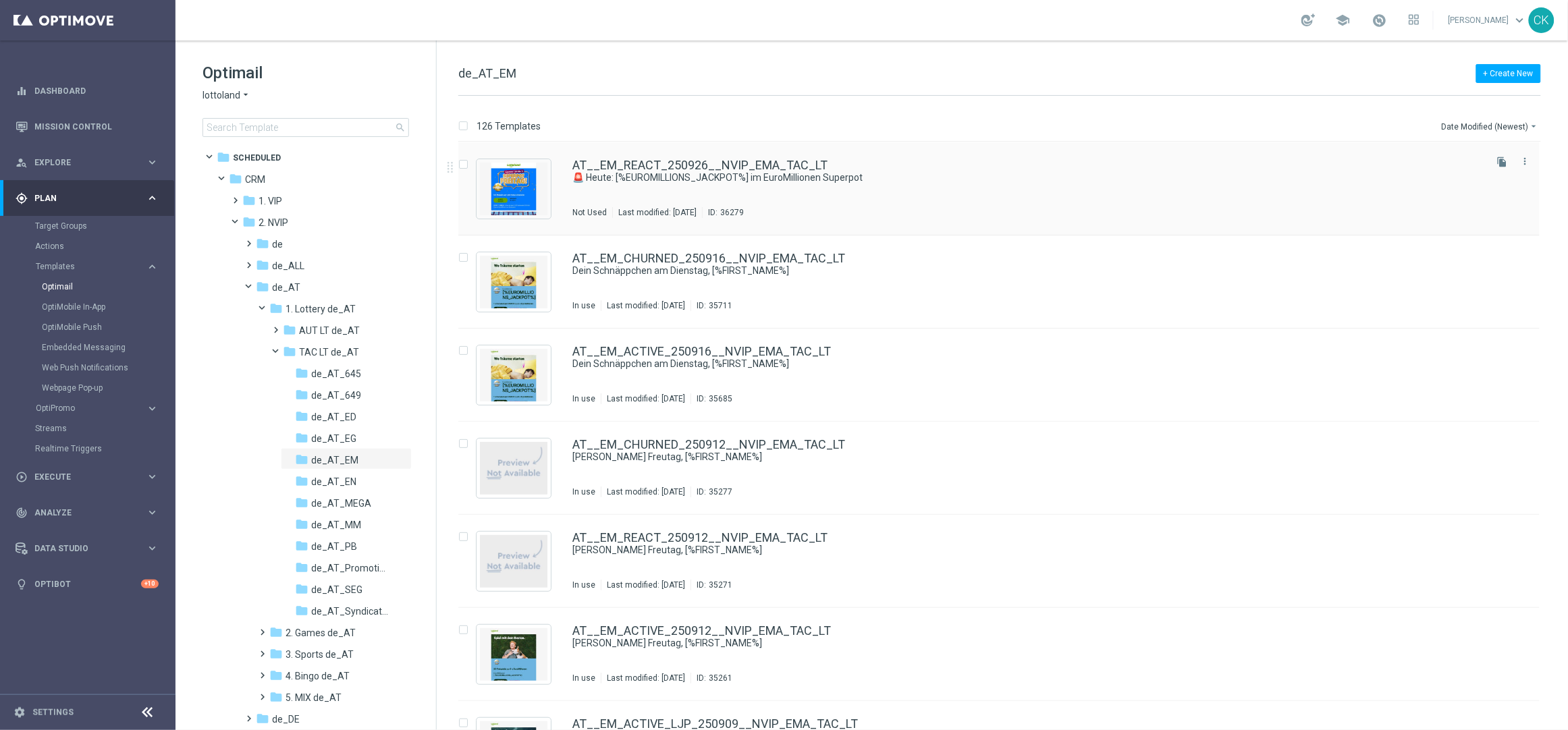
click at [611, 157] on div "AT__EM_REACT_250926__NVIP_EMA_TAC_LT 🚨 Heute: [%EUROMILLIONS_JACKPOT%] im EuroM…" at bounding box center [998, 189] width 1081 height 93
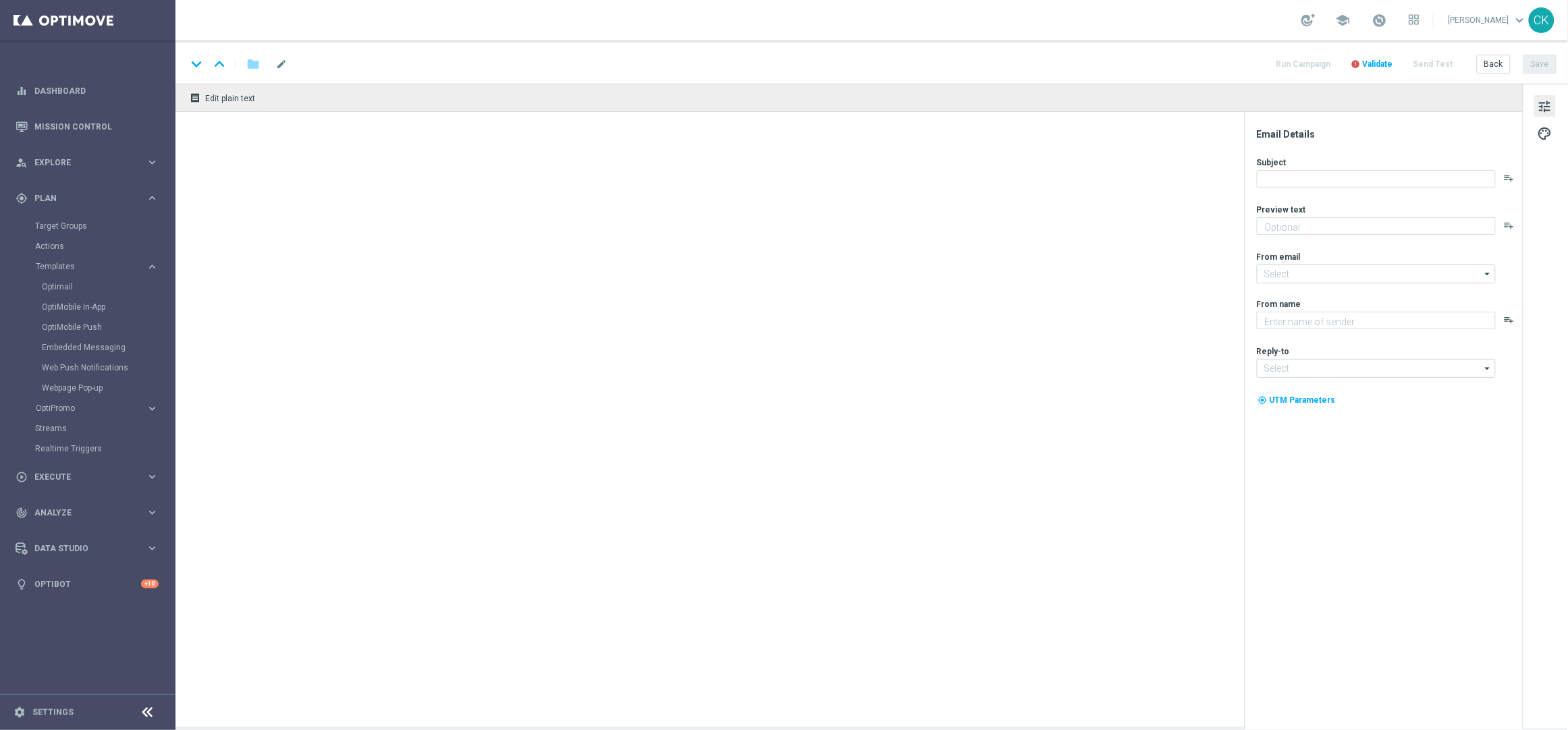
type textarea "[PERSON_NAME] dir 5 € Rabatt."
type textarea "Lottoland"
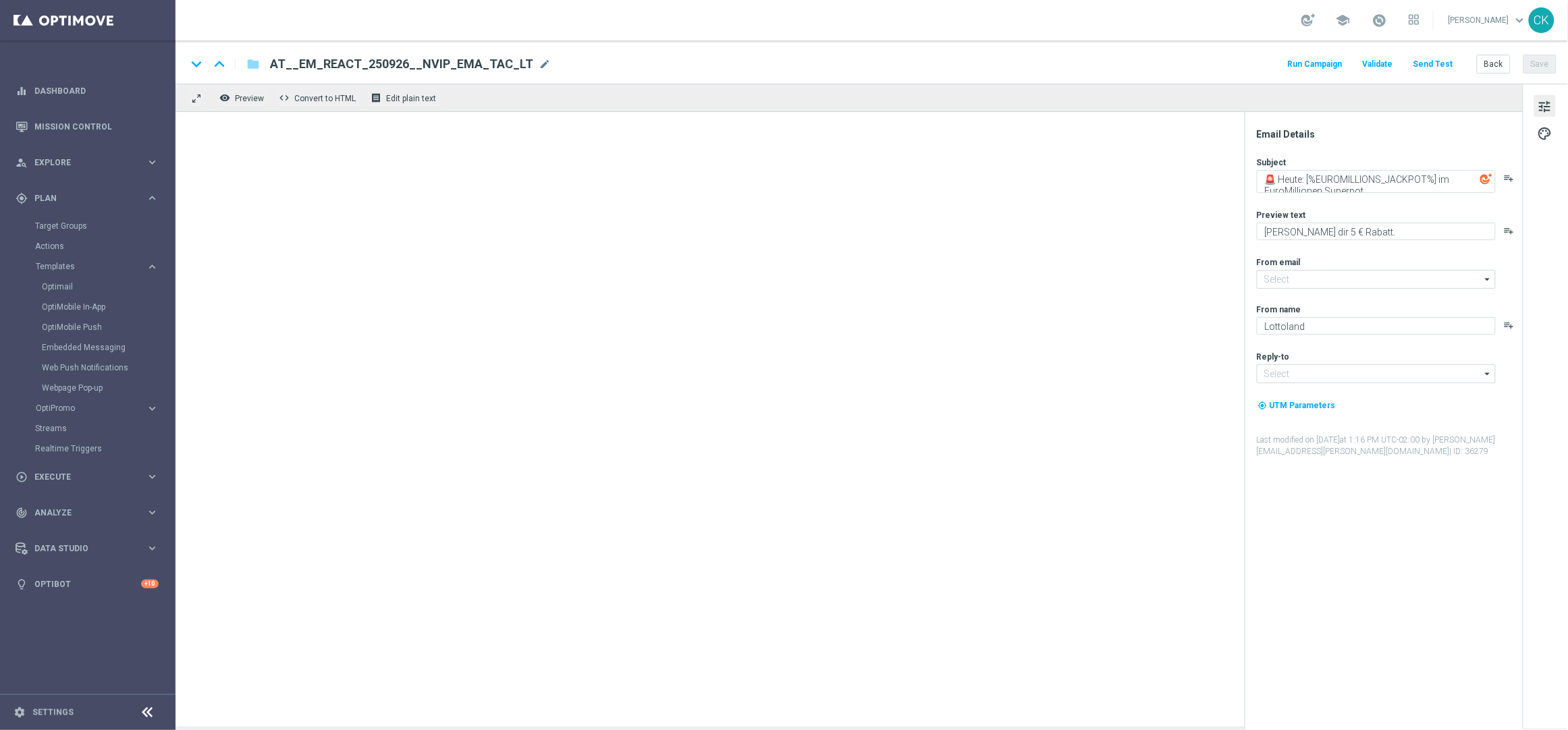
type input "mail@crm.lottoland.com"
type input "service@lottoland.com"
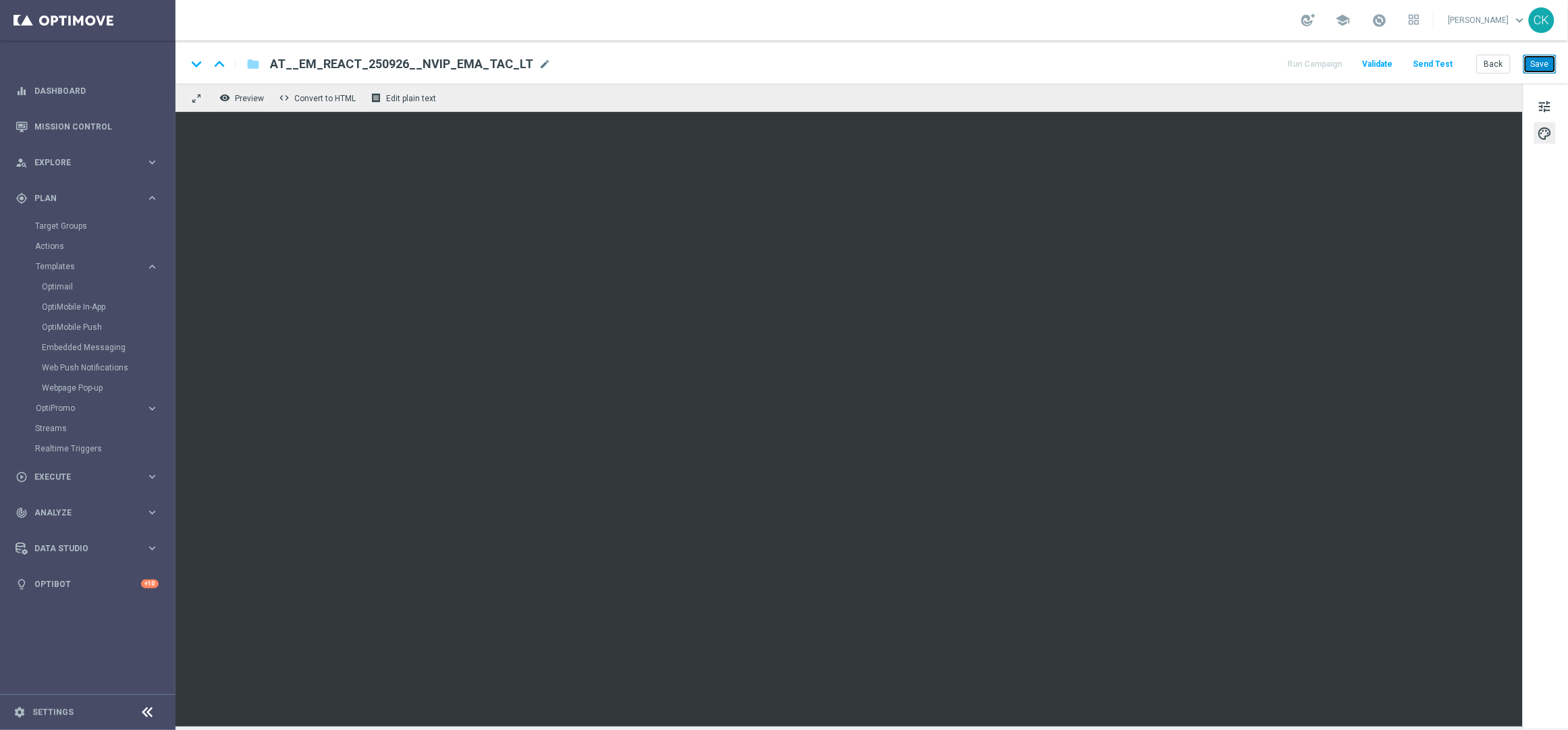
click at [1527, 58] on button "Save" at bounding box center [1539, 64] width 33 height 19
click at [1422, 61] on button "Send Test" at bounding box center [1432, 65] width 44 height 19
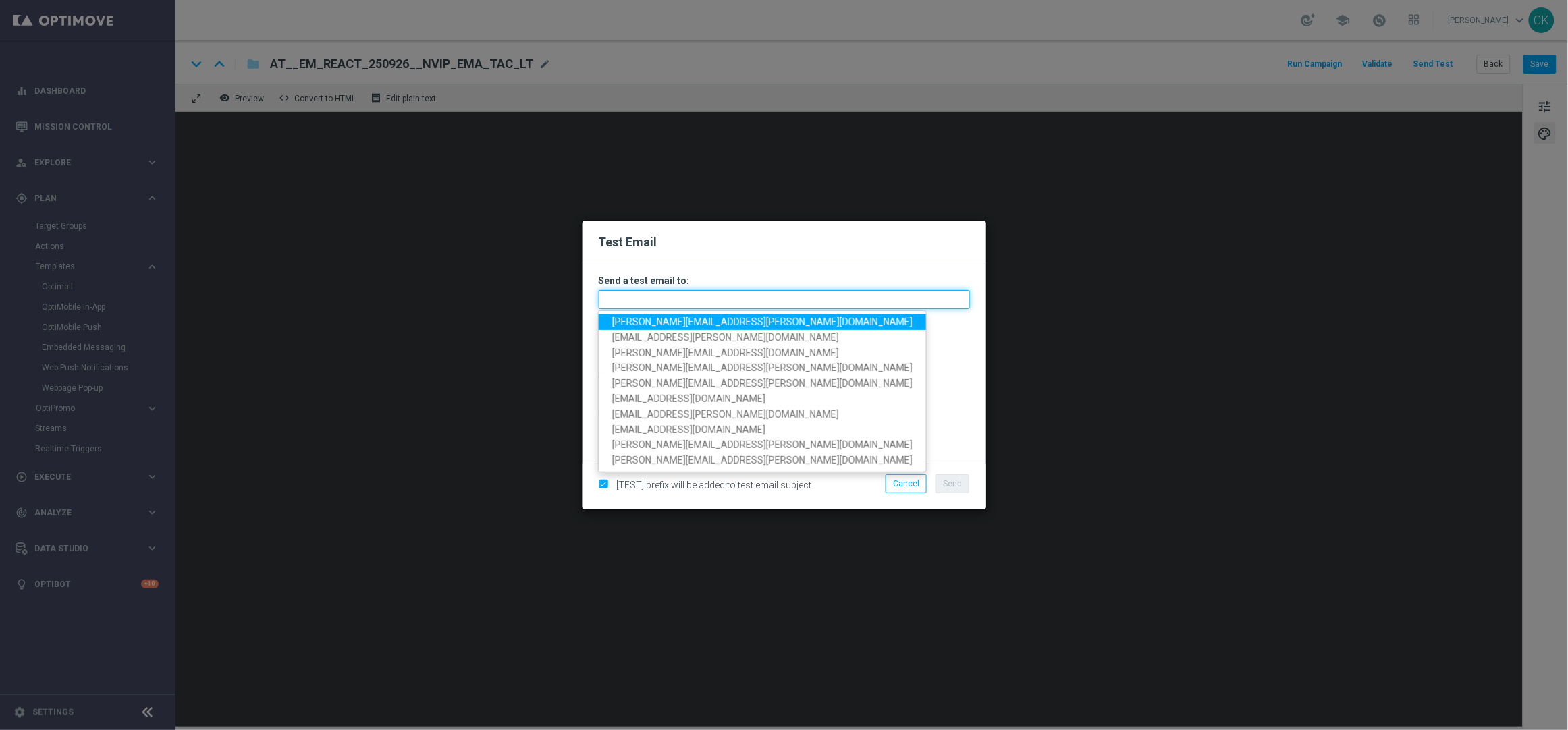
click at [728, 295] on input "text" at bounding box center [783, 299] width 371 height 19
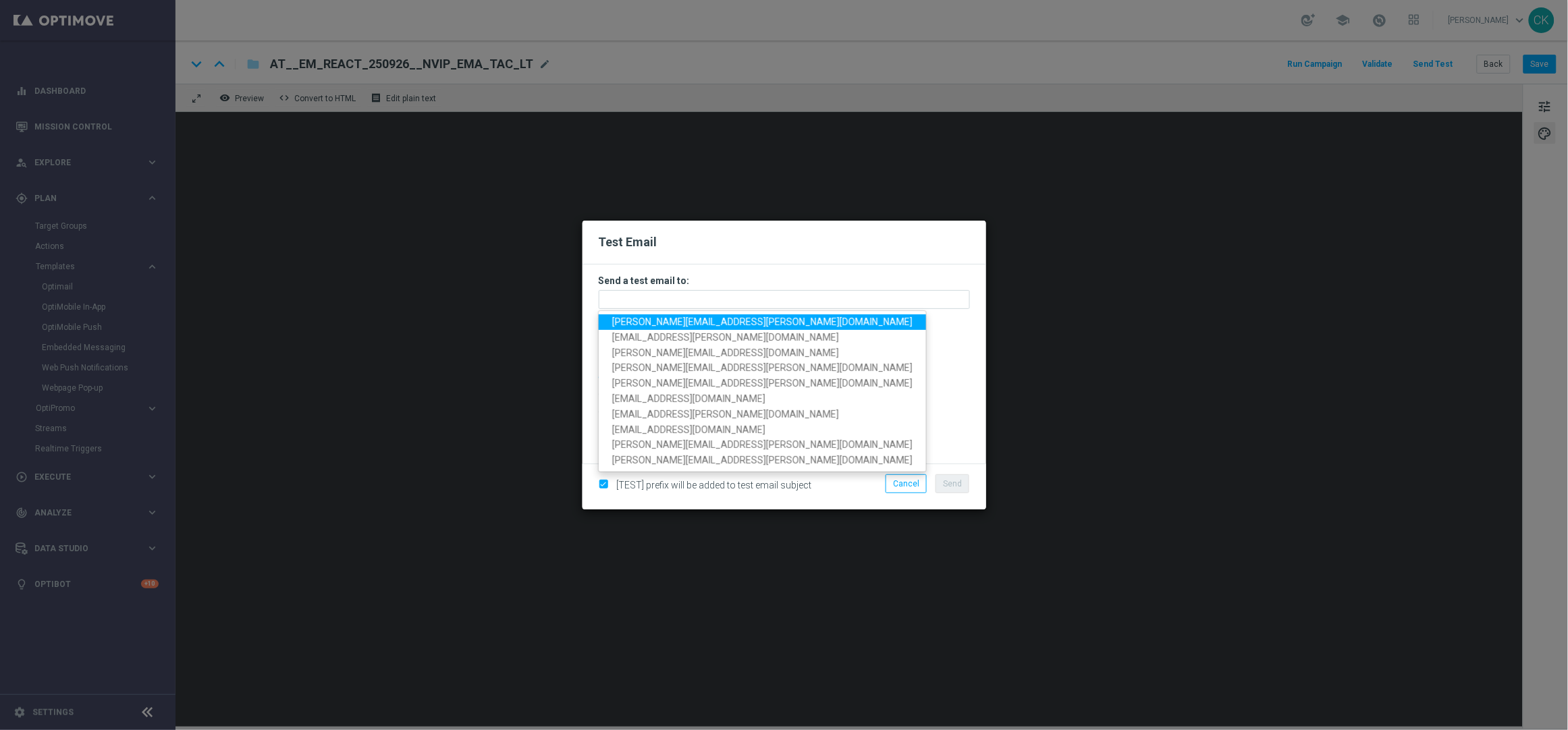
click at [688, 319] on span "charlotte.kammeyer@lottoland.com" at bounding box center [762, 322] width 301 height 11
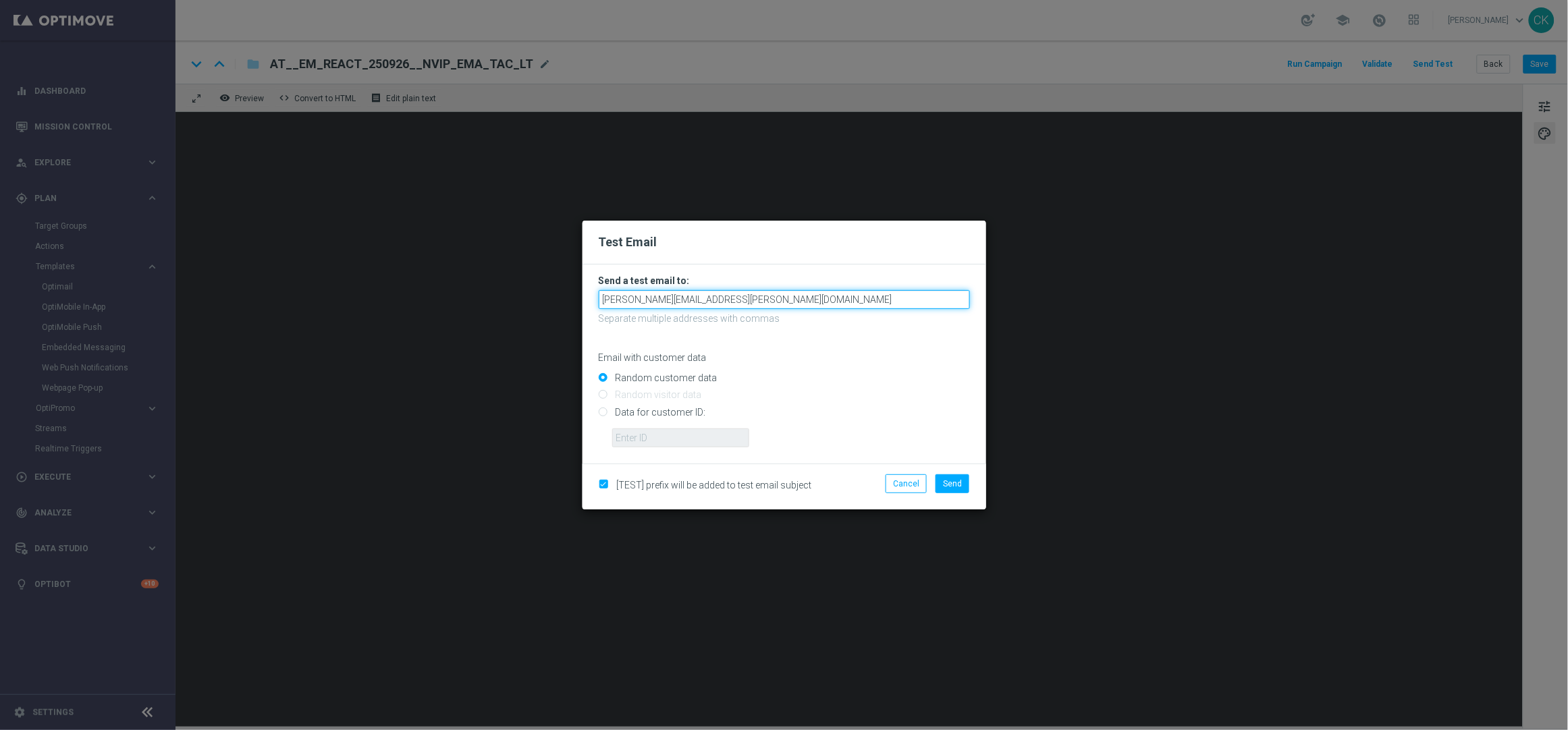
click at [791, 302] on input "charlotte.kammeyer@lottoland.com" at bounding box center [783, 299] width 371 height 19
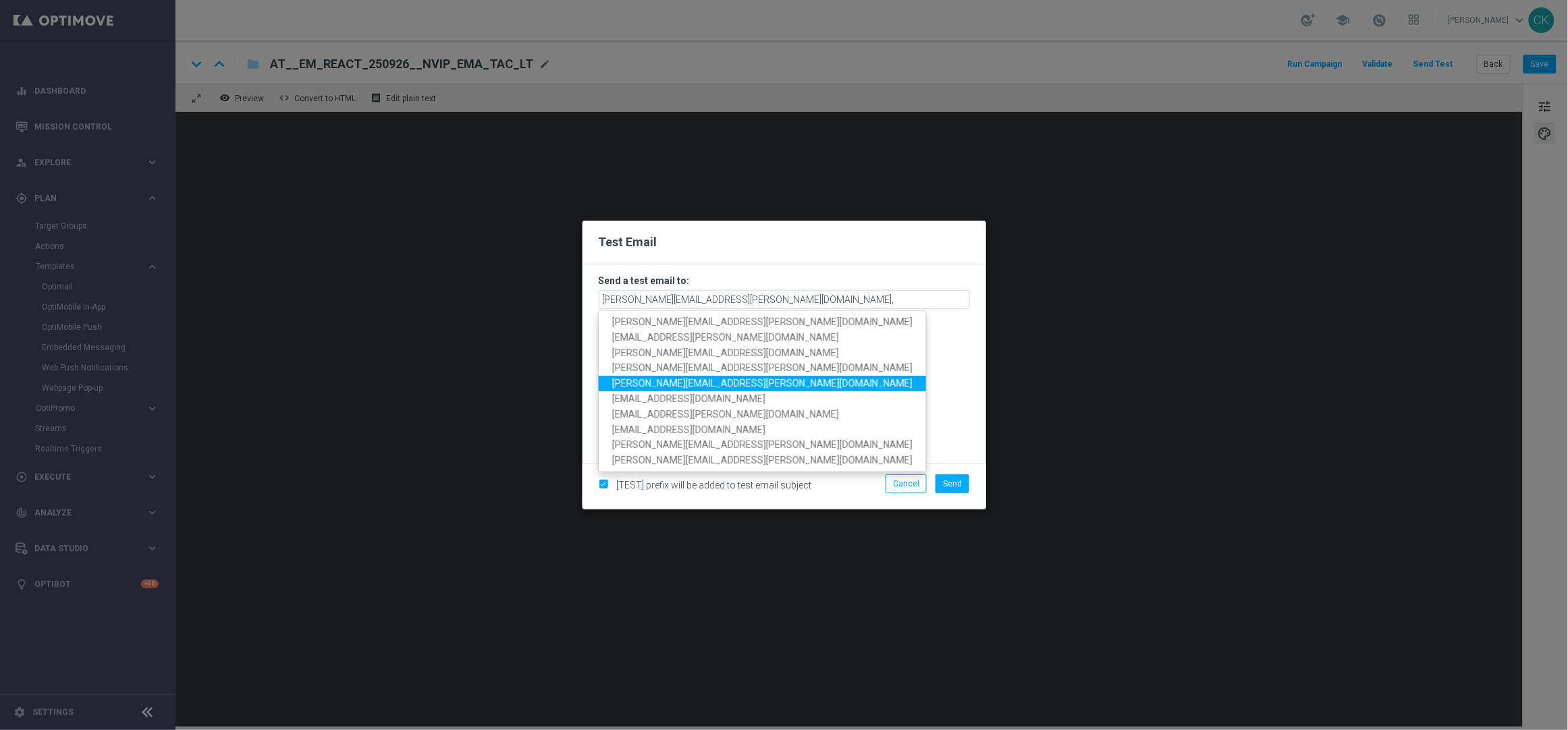
click at [708, 378] on span "alexander.huber@lottoland.com" at bounding box center [762, 383] width 301 height 11
type input "charlotte.kammeyer@lottoland.com,alexander.huber@lottoland.com"
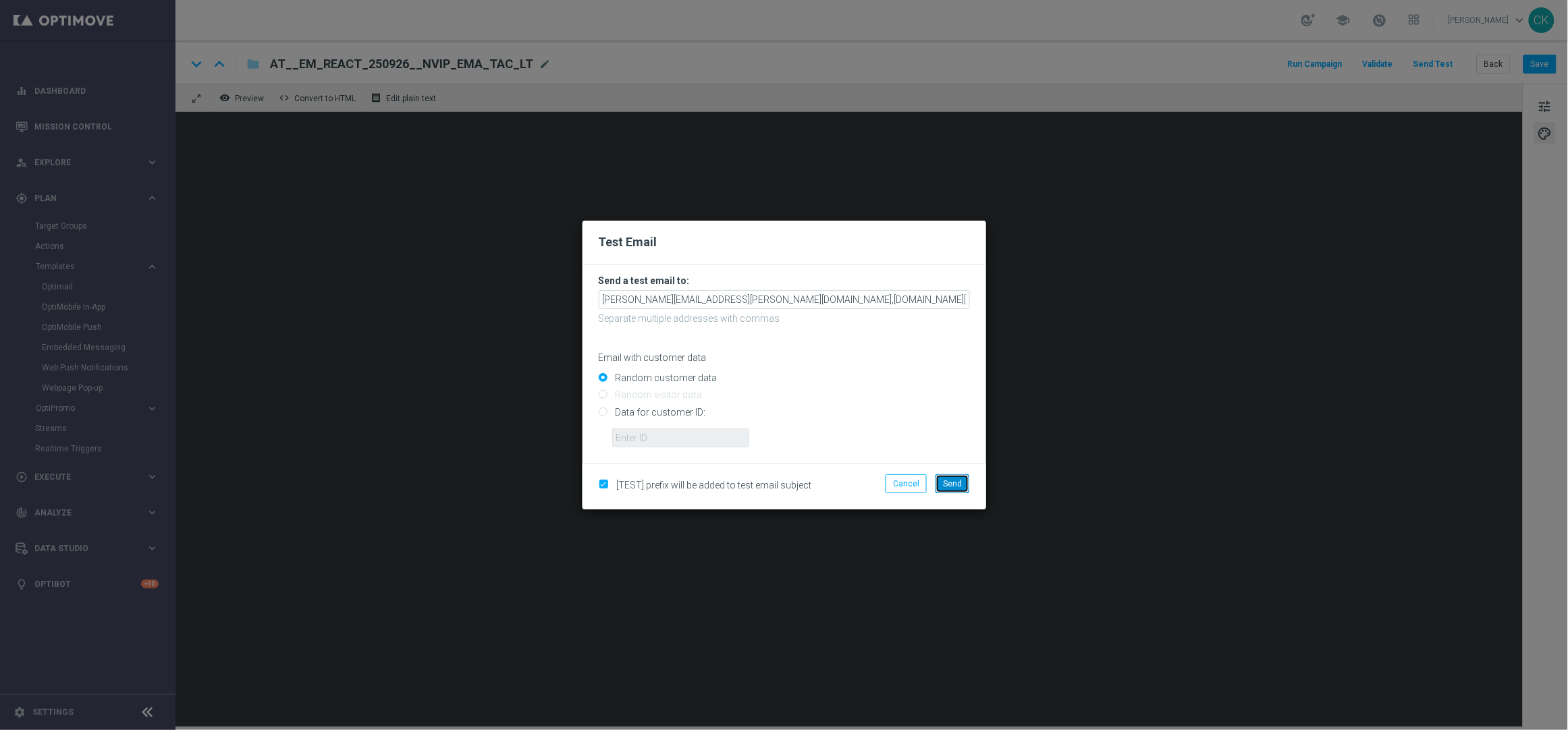
click at [959, 487] on span "Send" at bounding box center [952, 484] width 19 height 9
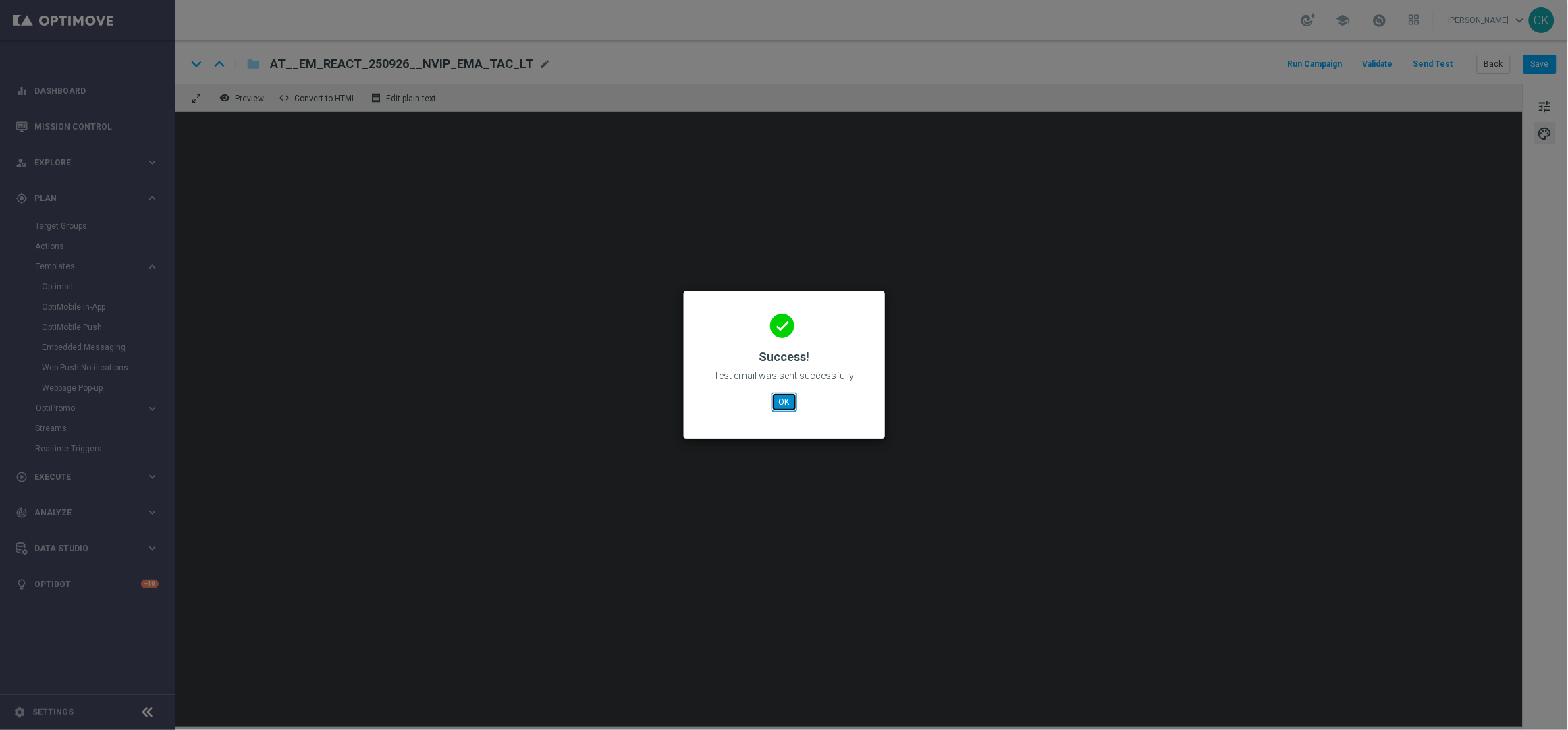
click at [784, 402] on button "OK" at bounding box center [784, 402] width 25 height 19
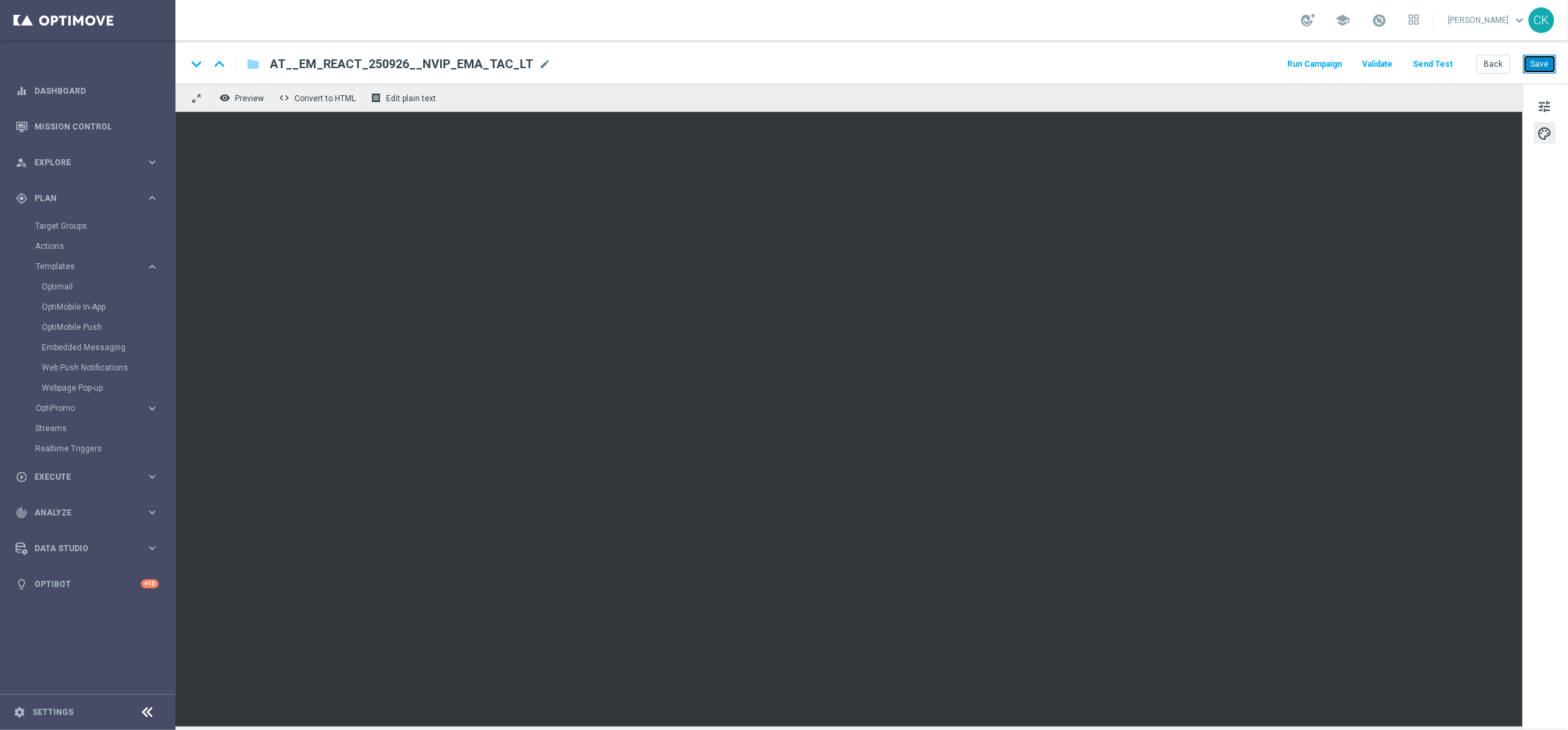
click at [1536, 64] on button "Save" at bounding box center [1539, 64] width 33 height 19
click at [1492, 60] on button "Back" at bounding box center [1493, 64] width 34 height 19
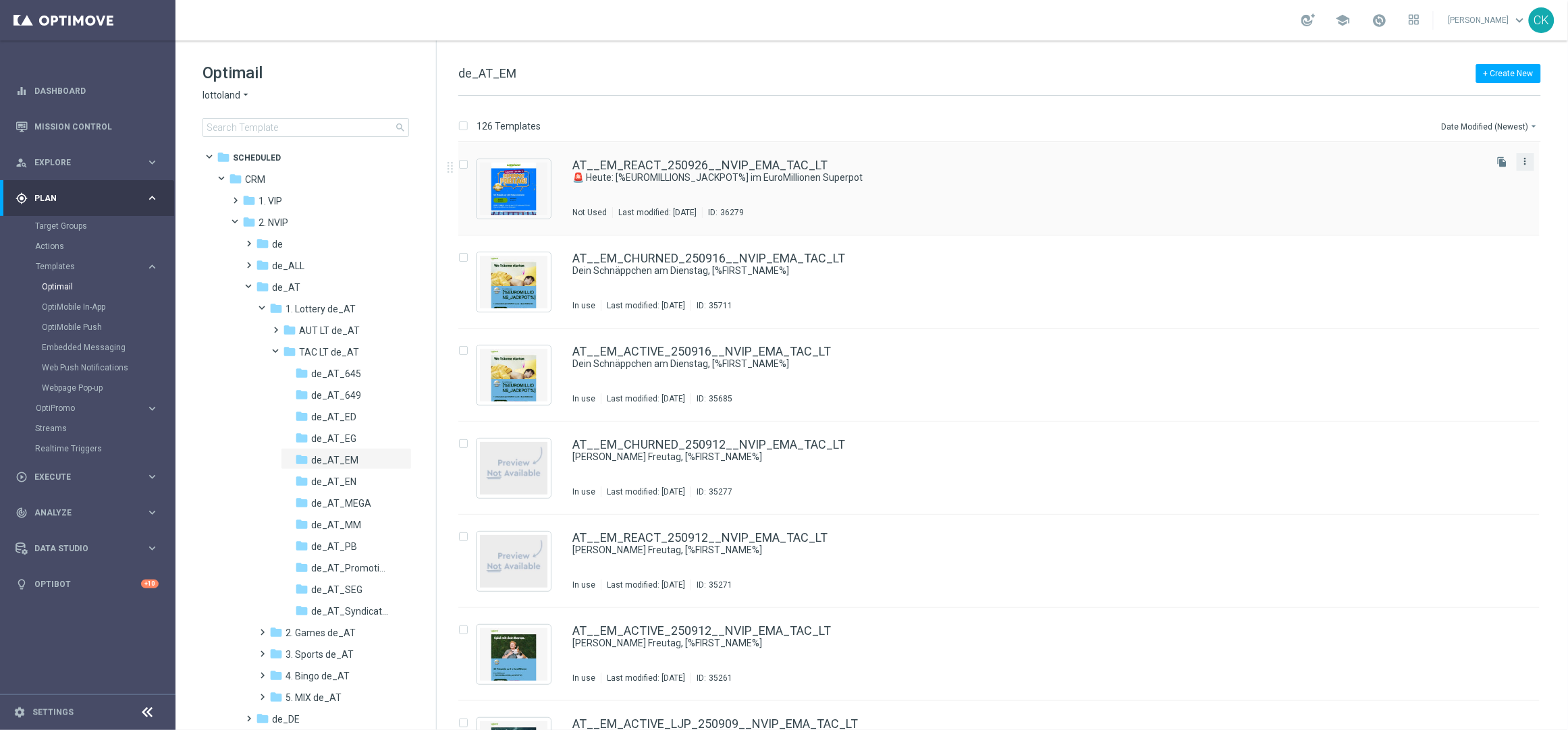
click at [1527, 160] on icon "more_vert" at bounding box center [1525, 161] width 11 height 11
click at [1458, 197] on span "Copy To" at bounding box center [1443, 195] width 30 height 9
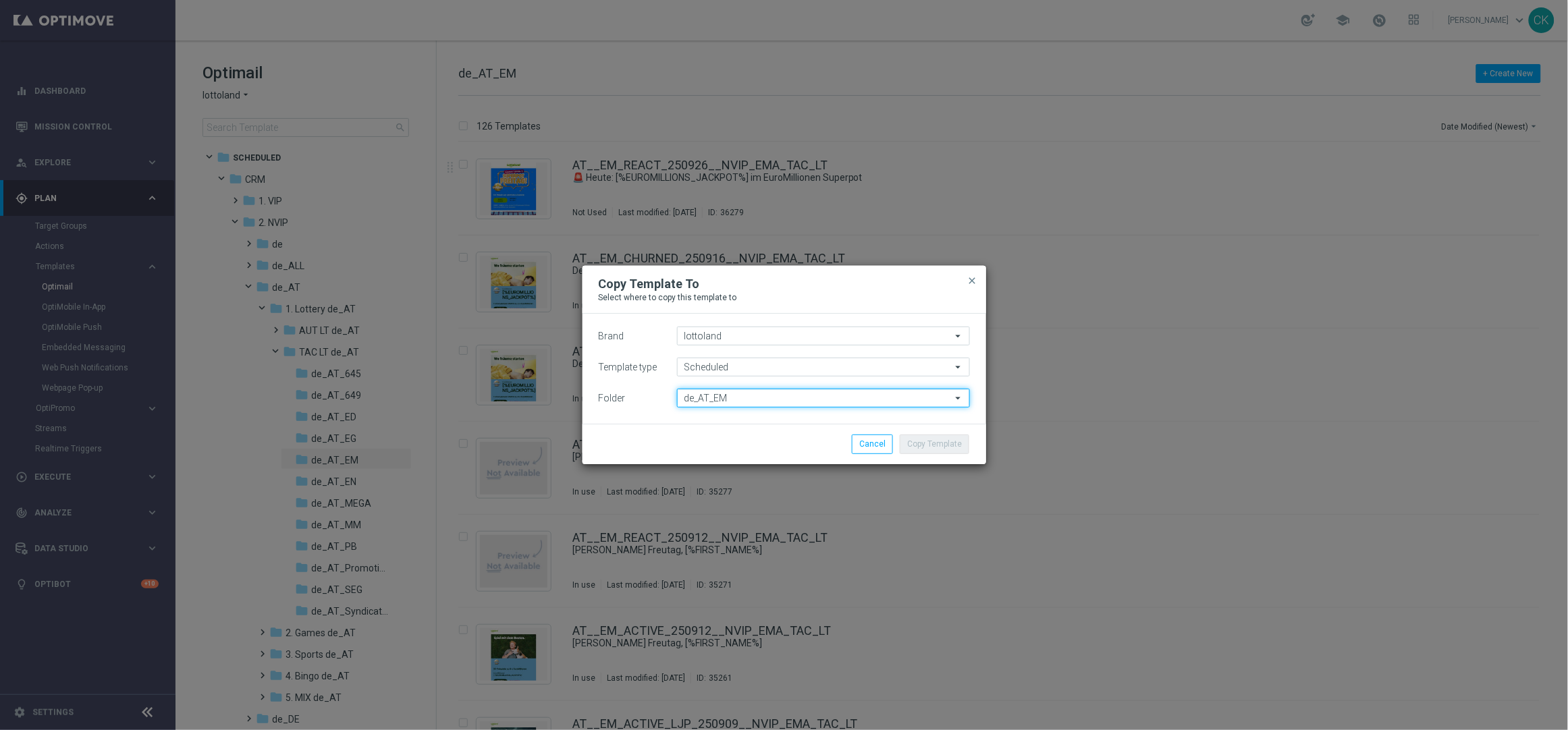
click at [762, 395] on input "de_AT_EM" at bounding box center [823, 398] width 293 height 19
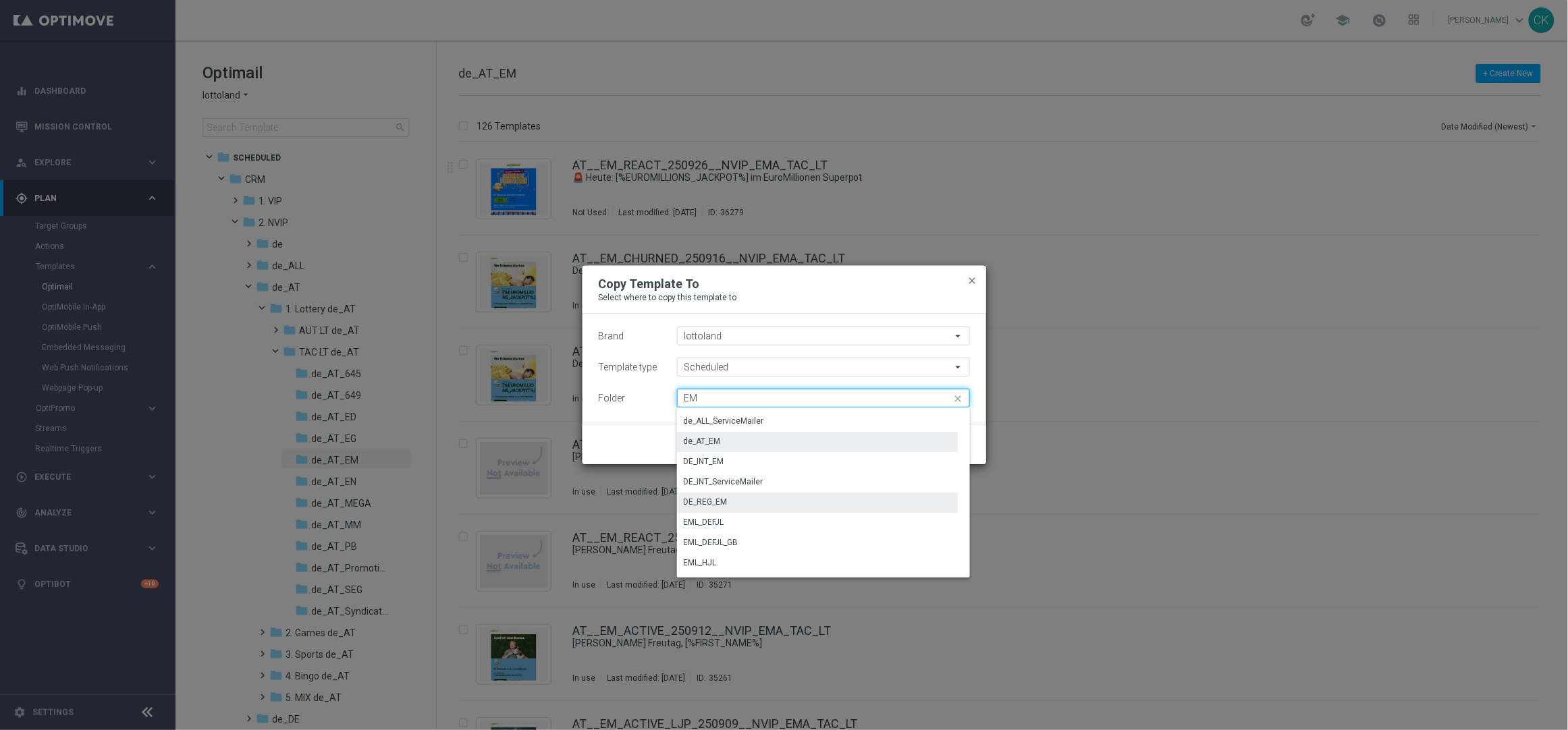
scroll to position [119, 0]
click at [740, 494] on div "DE_REG_EM" at bounding box center [817, 501] width 281 height 19
type input "DE_REG_EM"
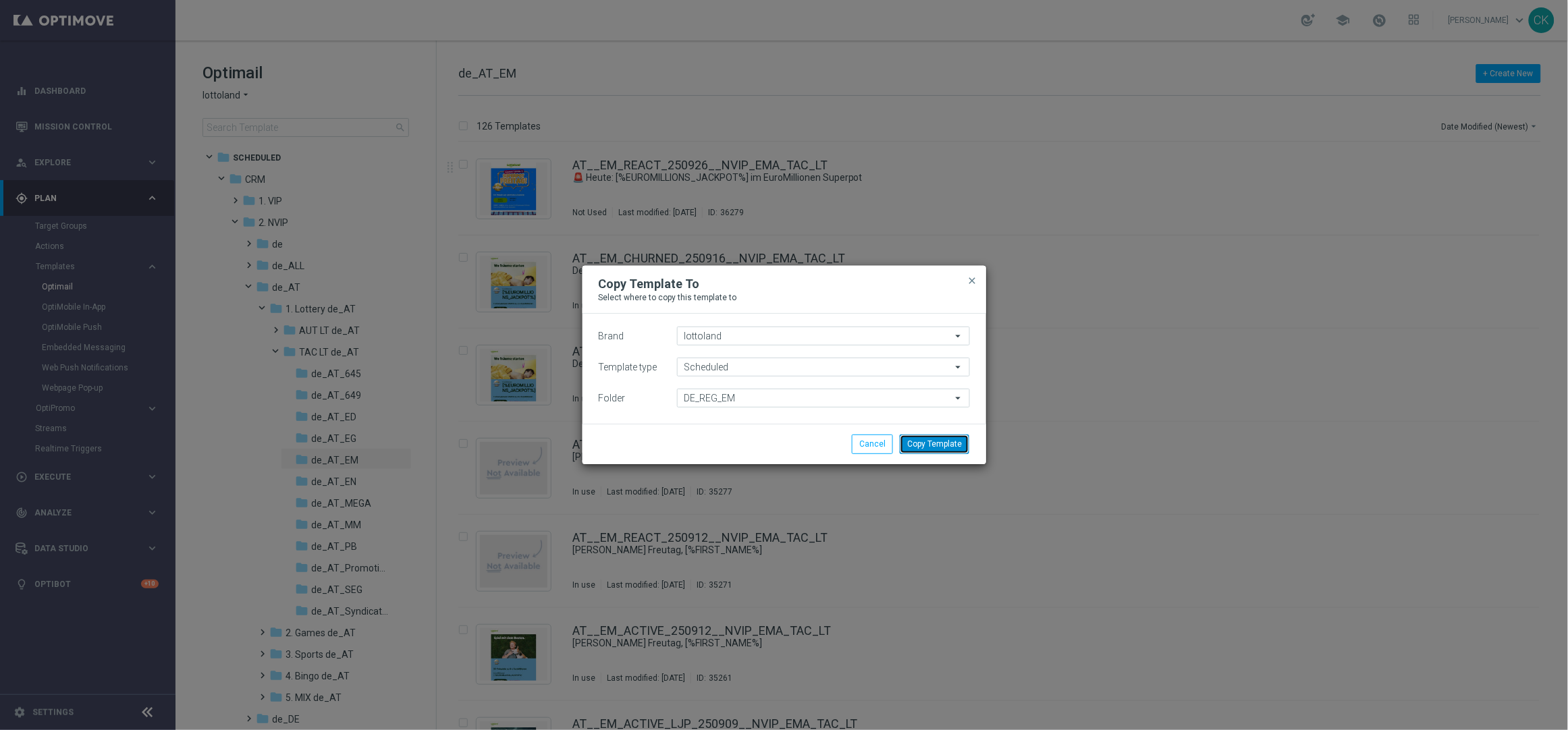
click at [930, 451] on button "Copy Template" at bounding box center [934, 444] width 69 height 19
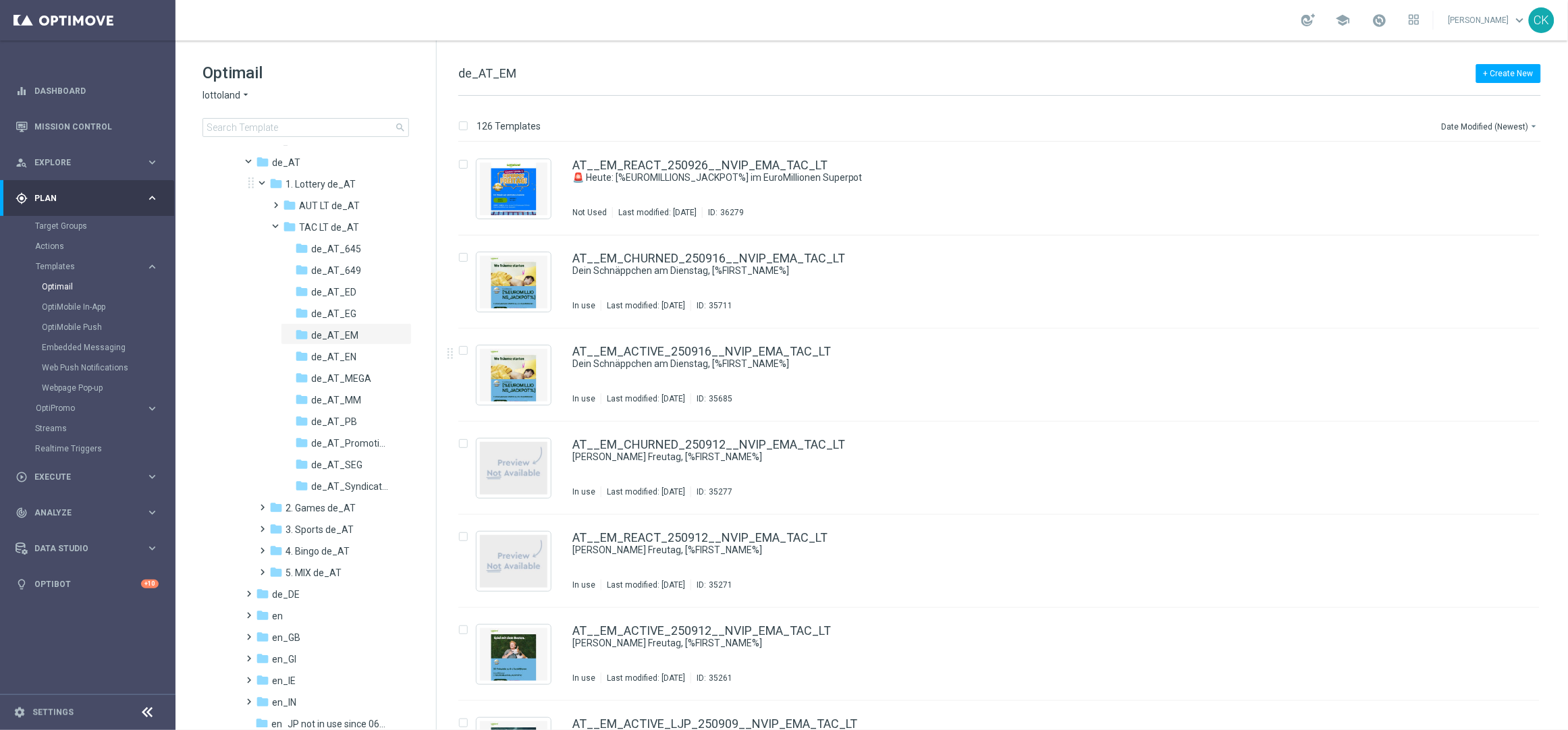
scroll to position [123, 0]
click at [247, 592] on span at bounding box center [247, 589] width 6 height 5
click at [263, 614] on span at bounding box center [261, 611] width 6 height 5
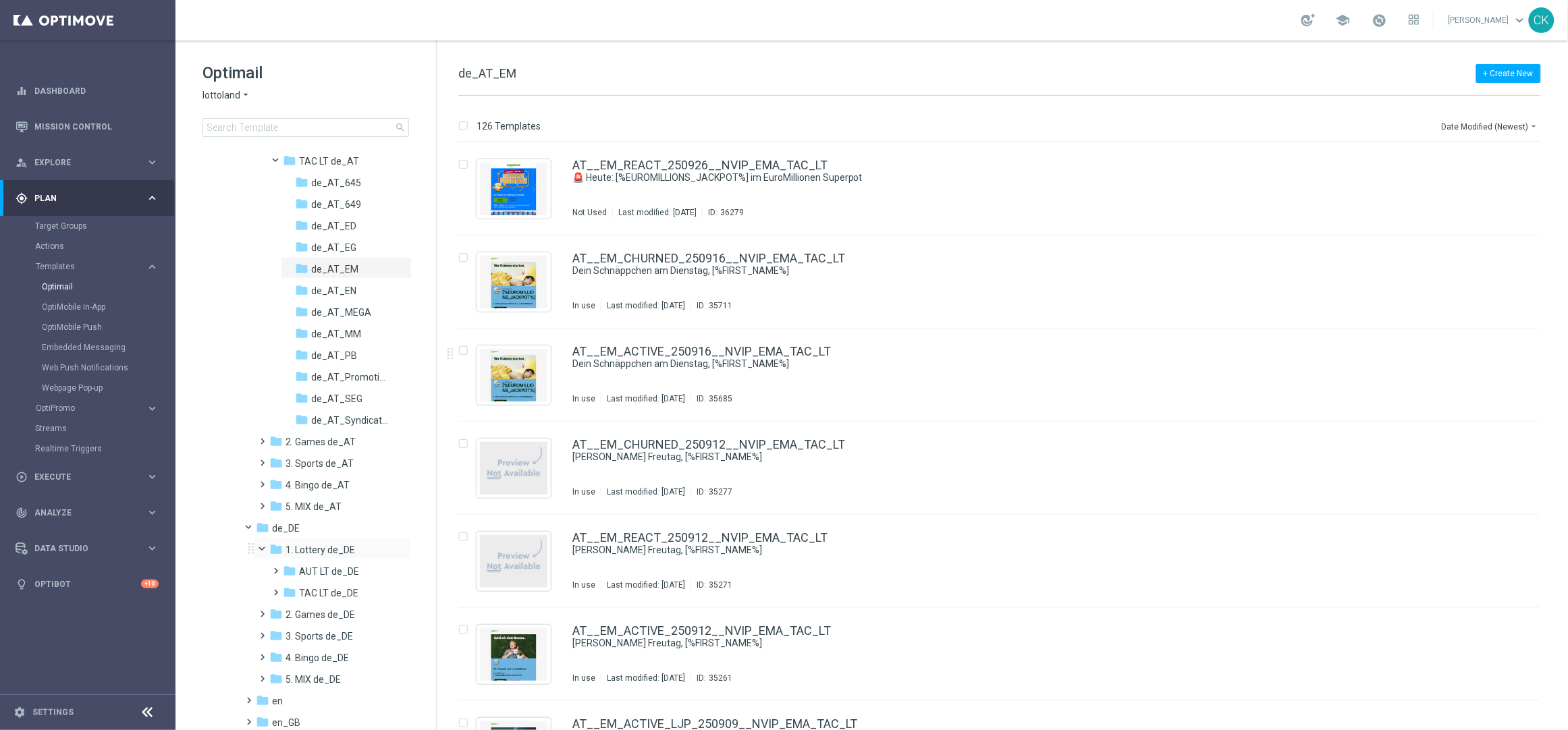
scroll to position [196, 0]
click at [276, 584] on span at bounding box center [274, 581] width 6 height 5
click at [340, 695] on span "DE_REG_EM" at bounding box center [338, 697] width 53 height 12
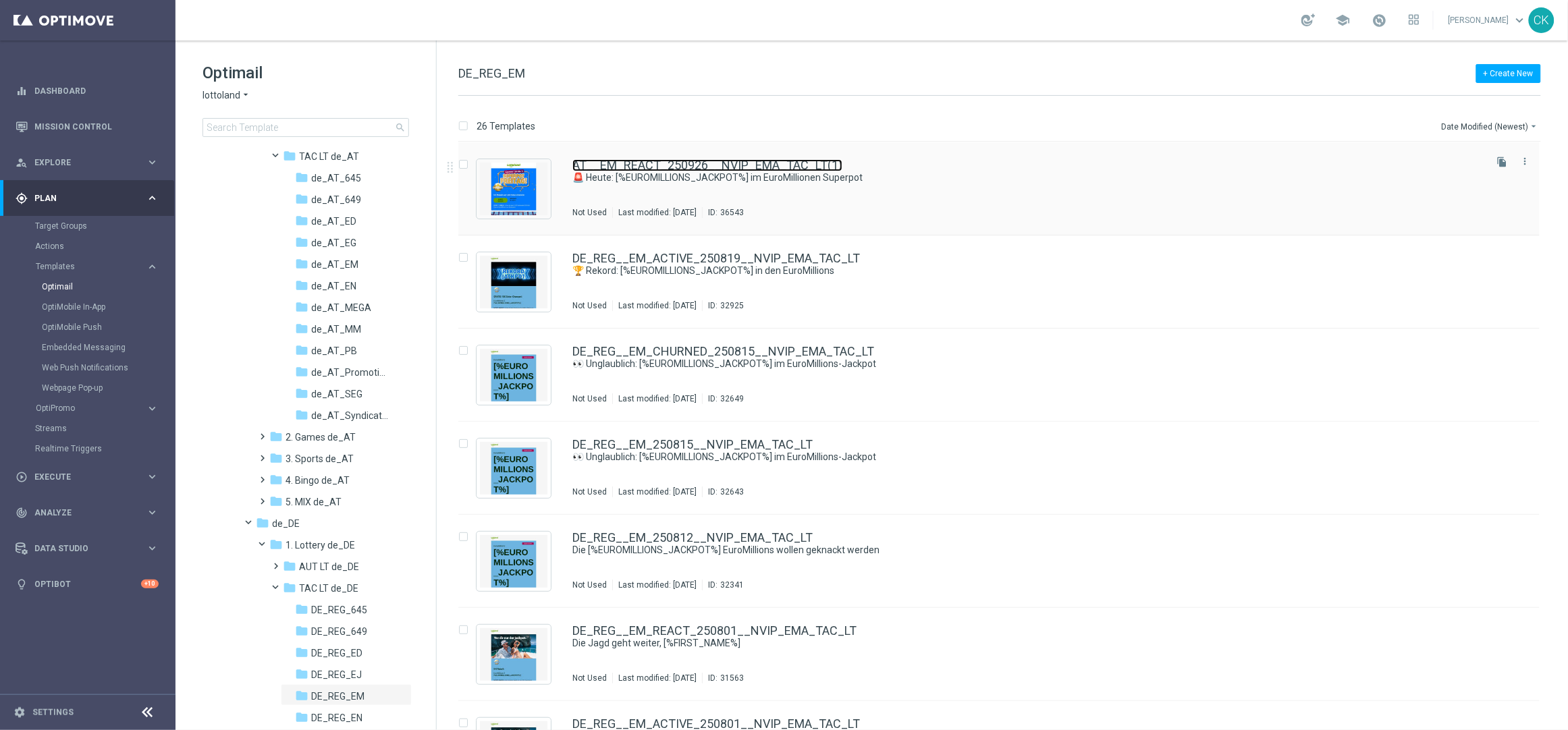
click at [678, 169] on link "AT__EM_REACT_250926__NVIP_EMA_TAC_LT(1)" at bounding box center [707, 166] width 270 height 12
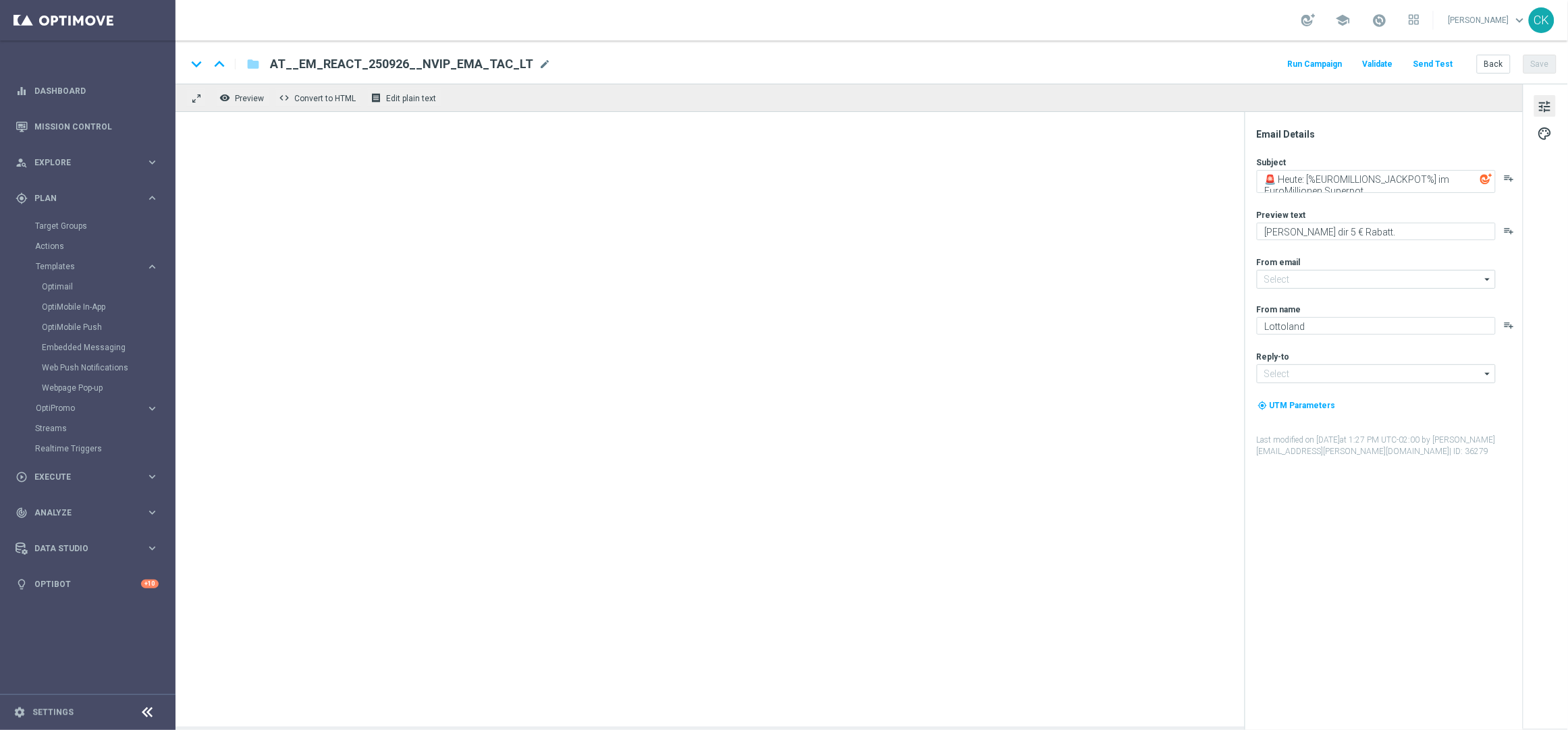
type input "mail@crm.lottoland.com"
type input "service@lottoland.com"
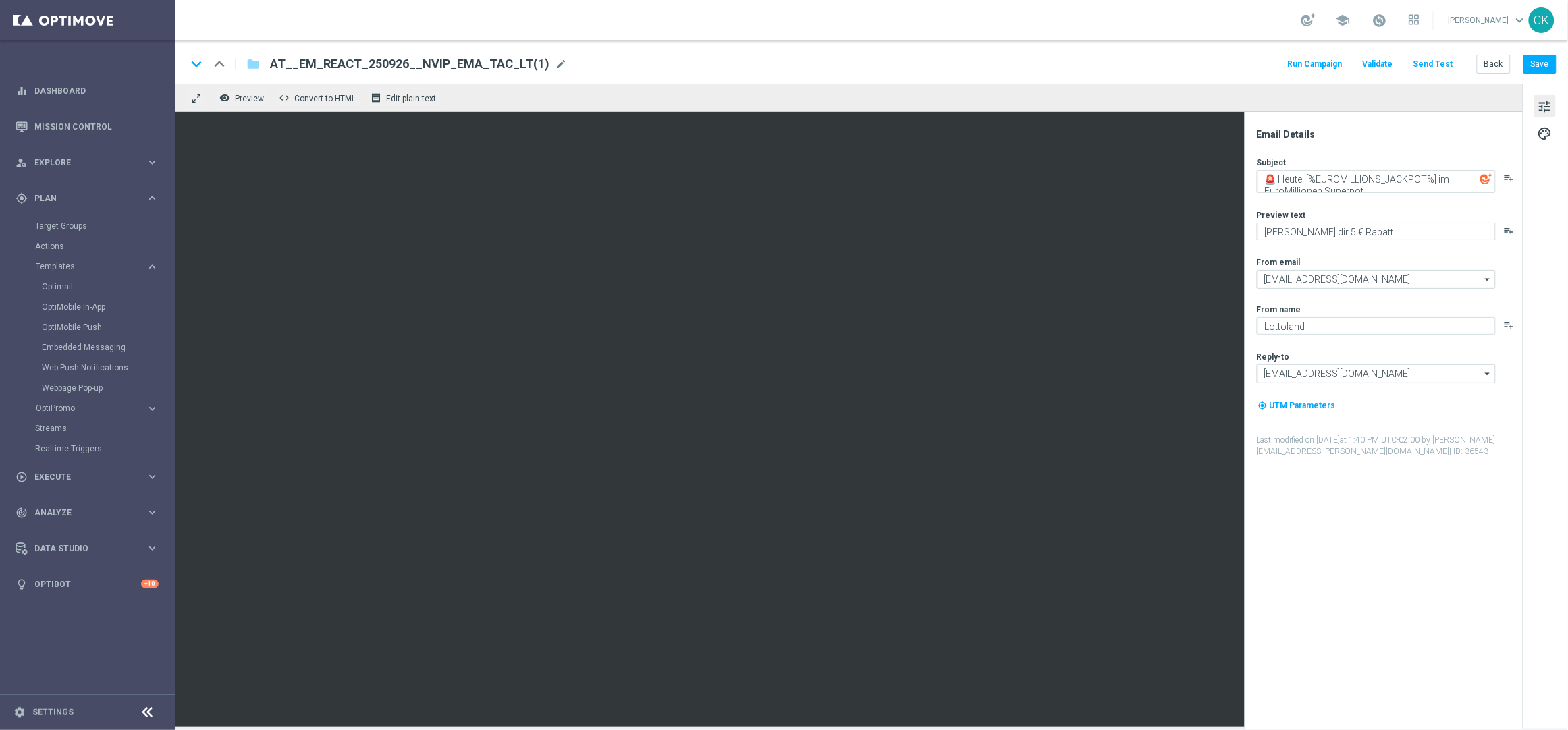
click at [506, 65] on span "AT__EM_REACT_250926__NVIP_EMA_TAC_LT(1)" at bounding box center [409, 64] width 279 height 16
click at [0, 0] on input "AT__EM_REACT_250926__NVIP_EMA_TAC_LT(1)" at bounding box center [0, 0] width 0 height 0
click at [506, 65] on input "AT__EM_REACT_250926__NVIP_EMA_TAC_LT(1)" at bounding box center [437, 64] width 335 height 18
paste input "DE_REG__EM_REACT_250926__NVIP_EMA_TAC_LT"
type input "DE_REG__EM_REACT_250926__NVIP_EMA_TAC_LT"
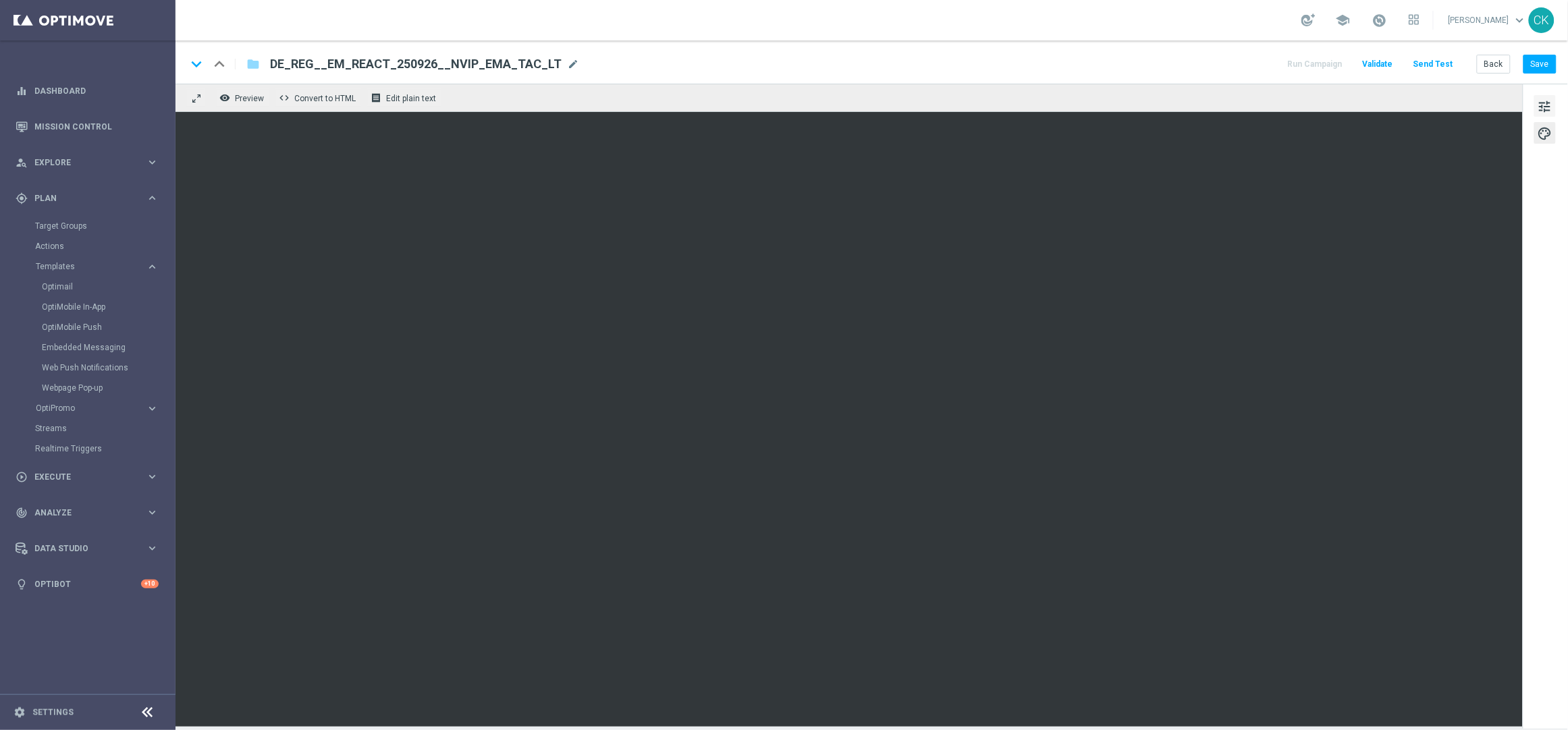
click at [1538, 98] on span "tune" at bounding box center [1544, 106] width 15 height 18
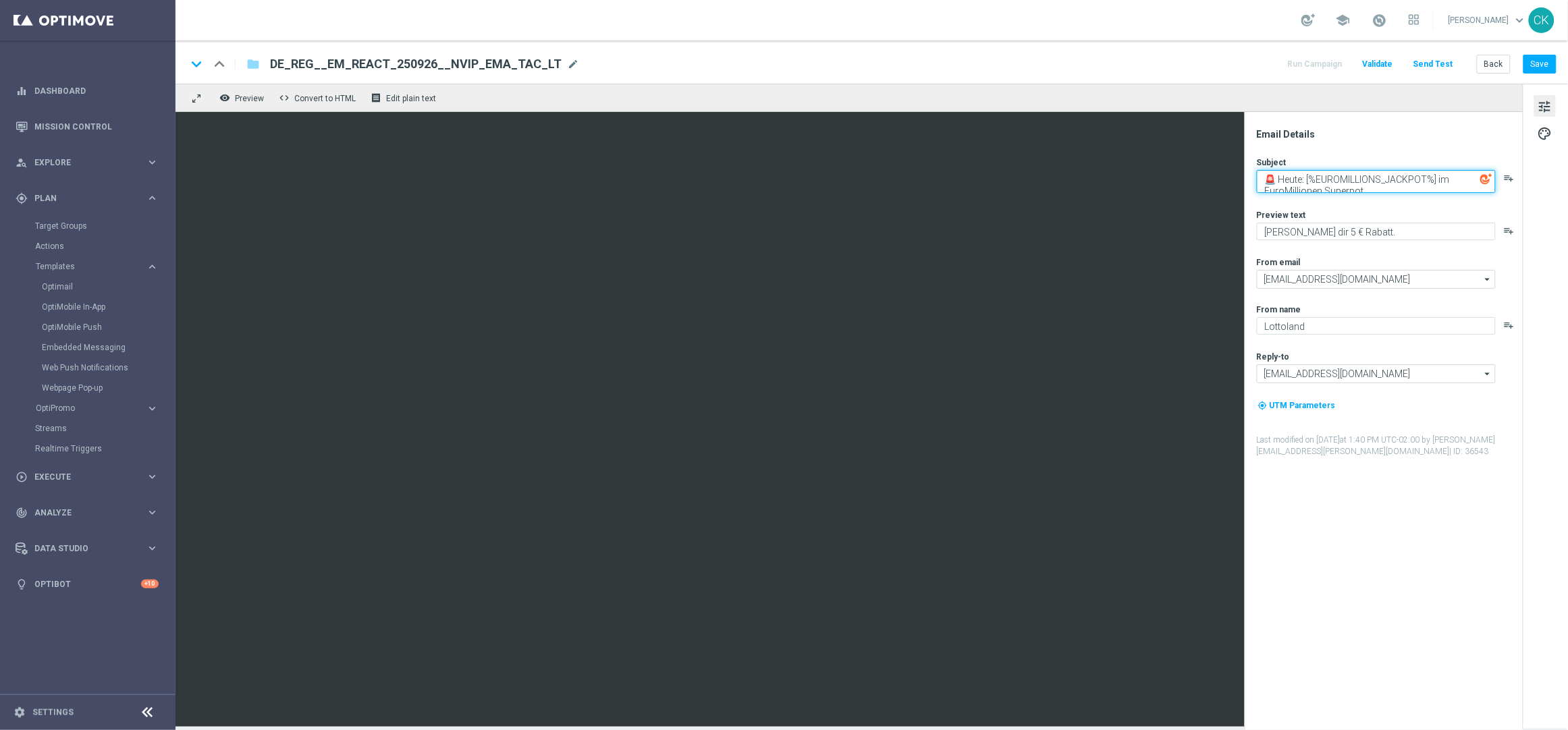
click at [1321, 187] on textarea "🚨 Heute: [%EUROMILLIONS_JACKPOT%] im EuroMillionen Superpot" at bounding box center [1376, 182] width 239 height 23
click at [1342, 185] on textarea "🚨 Heute: [%EUROMILLIONS_JACKPOT%] im EuroMillions Superpot" at bounding box center [1376, 182] width 239 height 23
click at [1395, 176] on textarea "🚨 Heute: [%EUROMILLIONS_JACKPOT%] im EuroMillions Super-Jackpot" at bounding box center [1376, 182] width 239 height 23
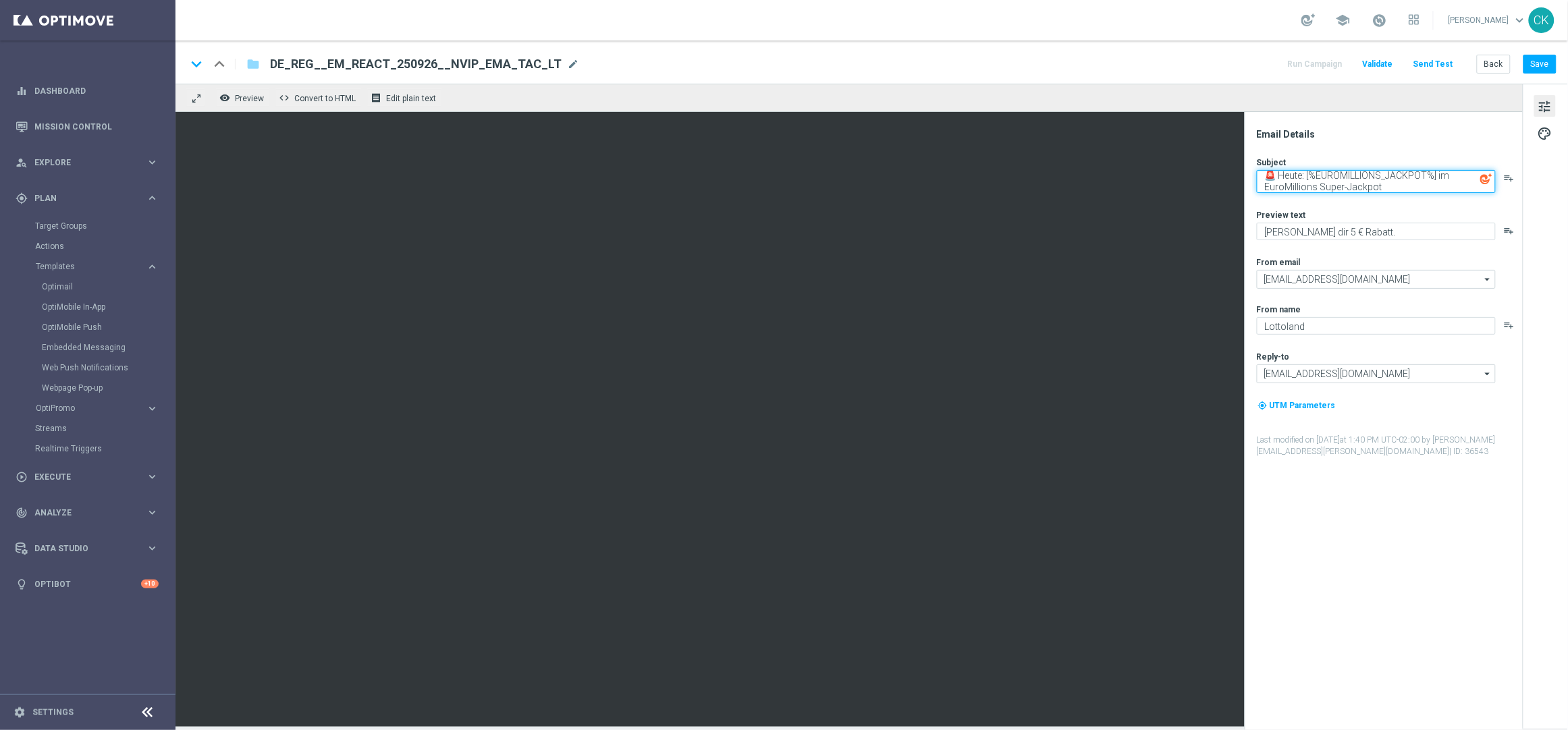
click at [1395, 176] on textarea "🚨 Heute: [%EUROMILLIONS_JACKPOT%] im EuroMillions Super-Jackpot" at bounding box center [1376, 182] width 239 height 23
type textarea "🚨 Heute: [%EUROMILLIONS_JACKPOT%] im EuroMillions Super-Jackpot"
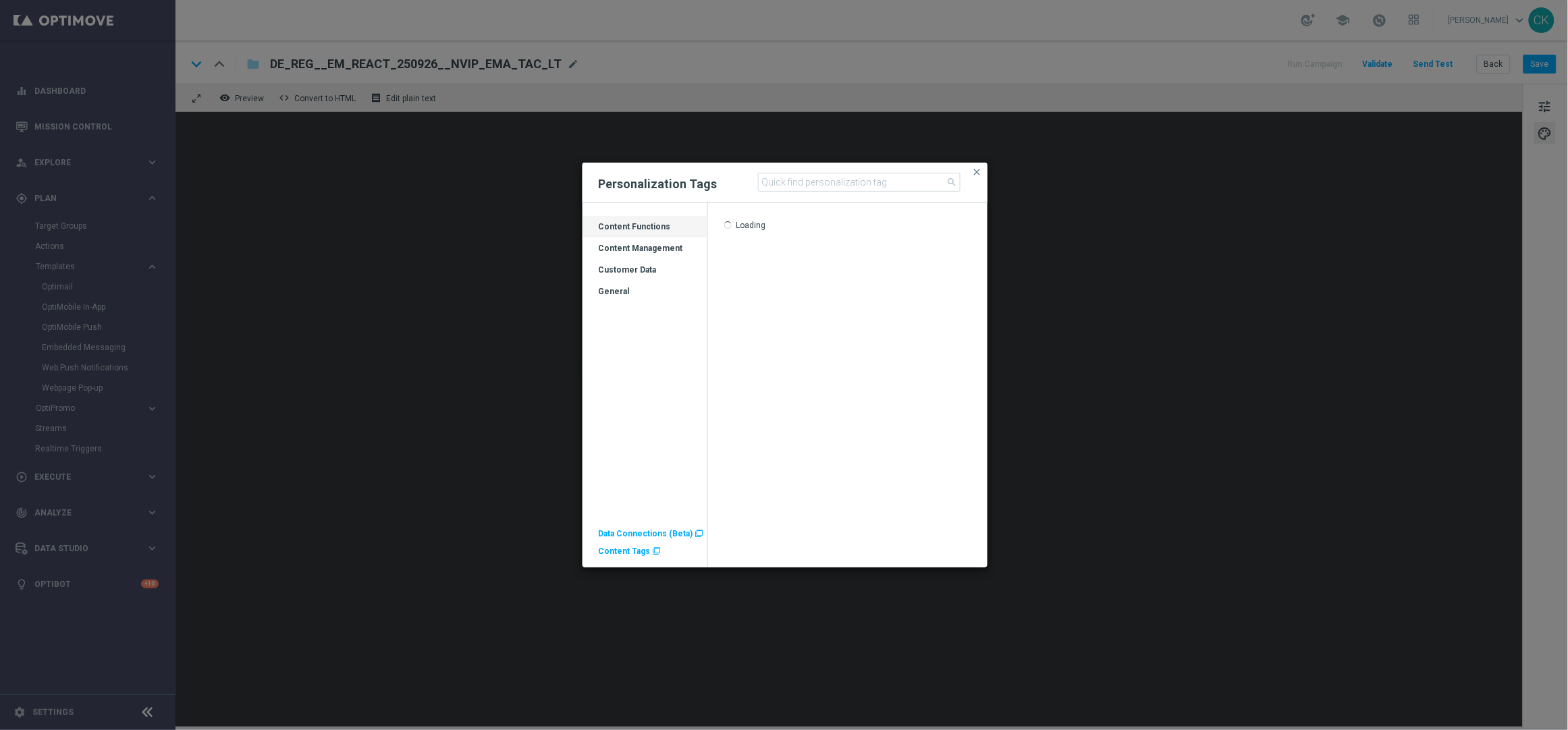
click at [616, 272] on div "Customer Data" at bounding box center [644, 275] width 126 height 22
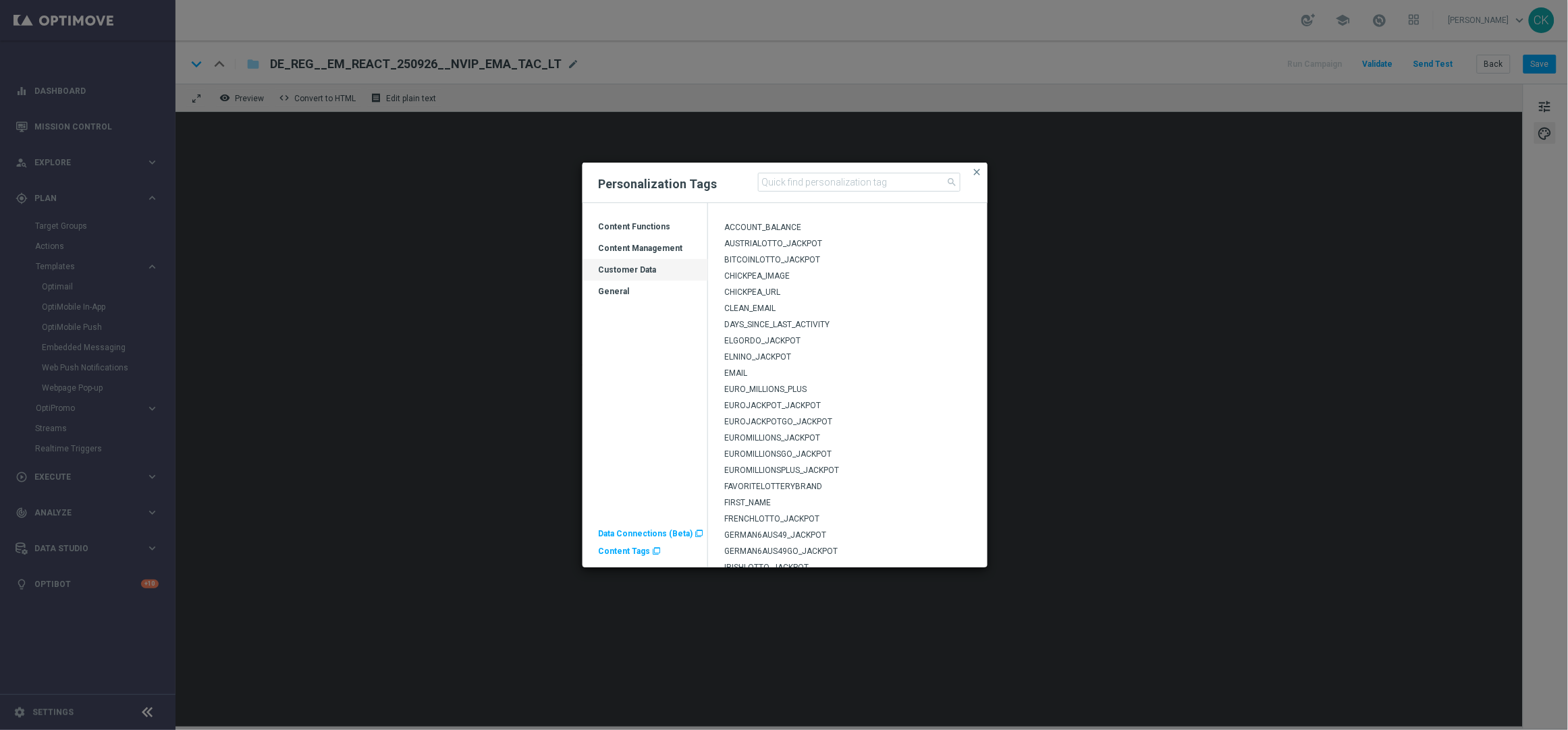
click at [621, 550] on span "Content Tags" at bounding box center [624, 551] width 52 height 9
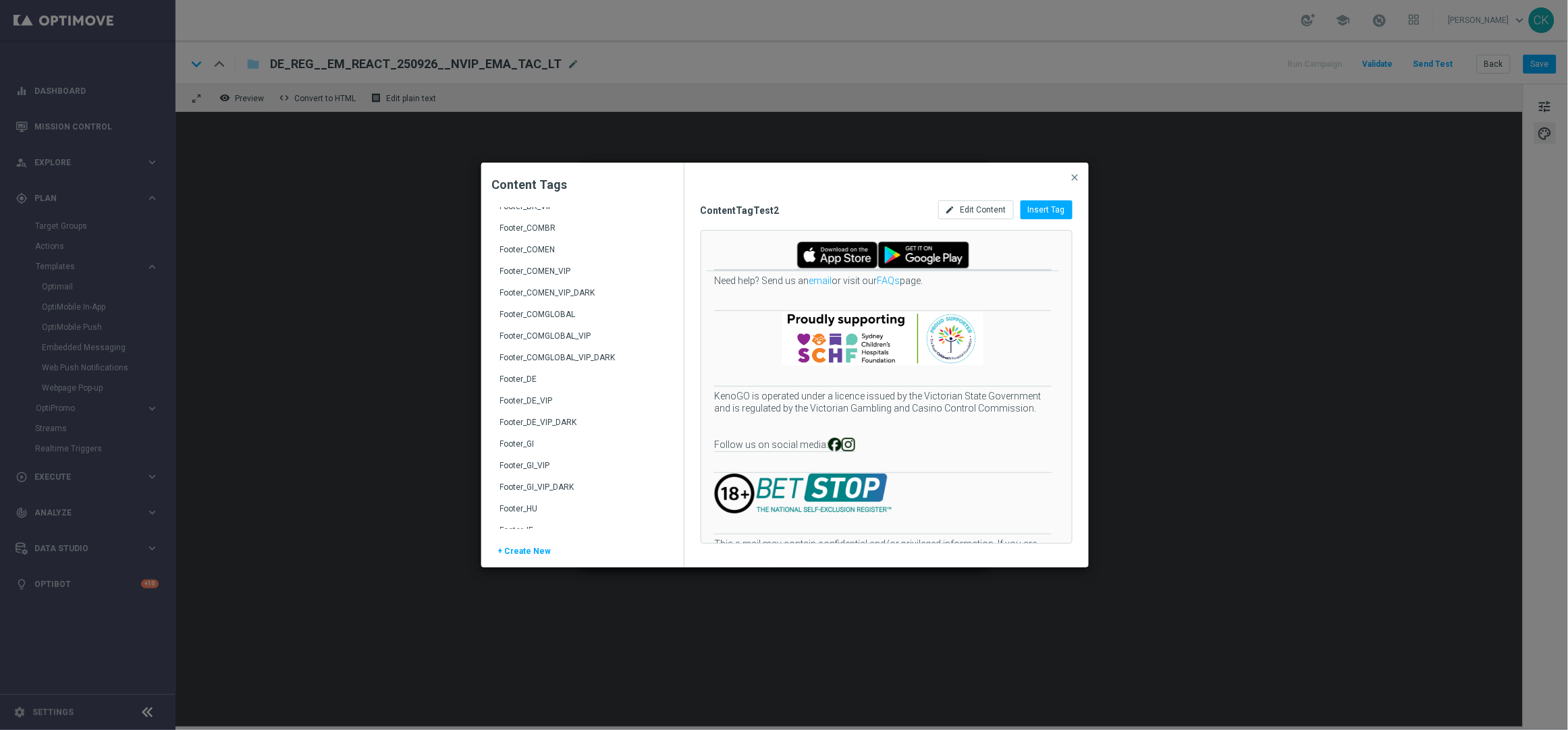
scroll to position [209, 0]
click at [529, 374] on div "Footer_DE" at bounding box center [584, 382] width 167 height 22
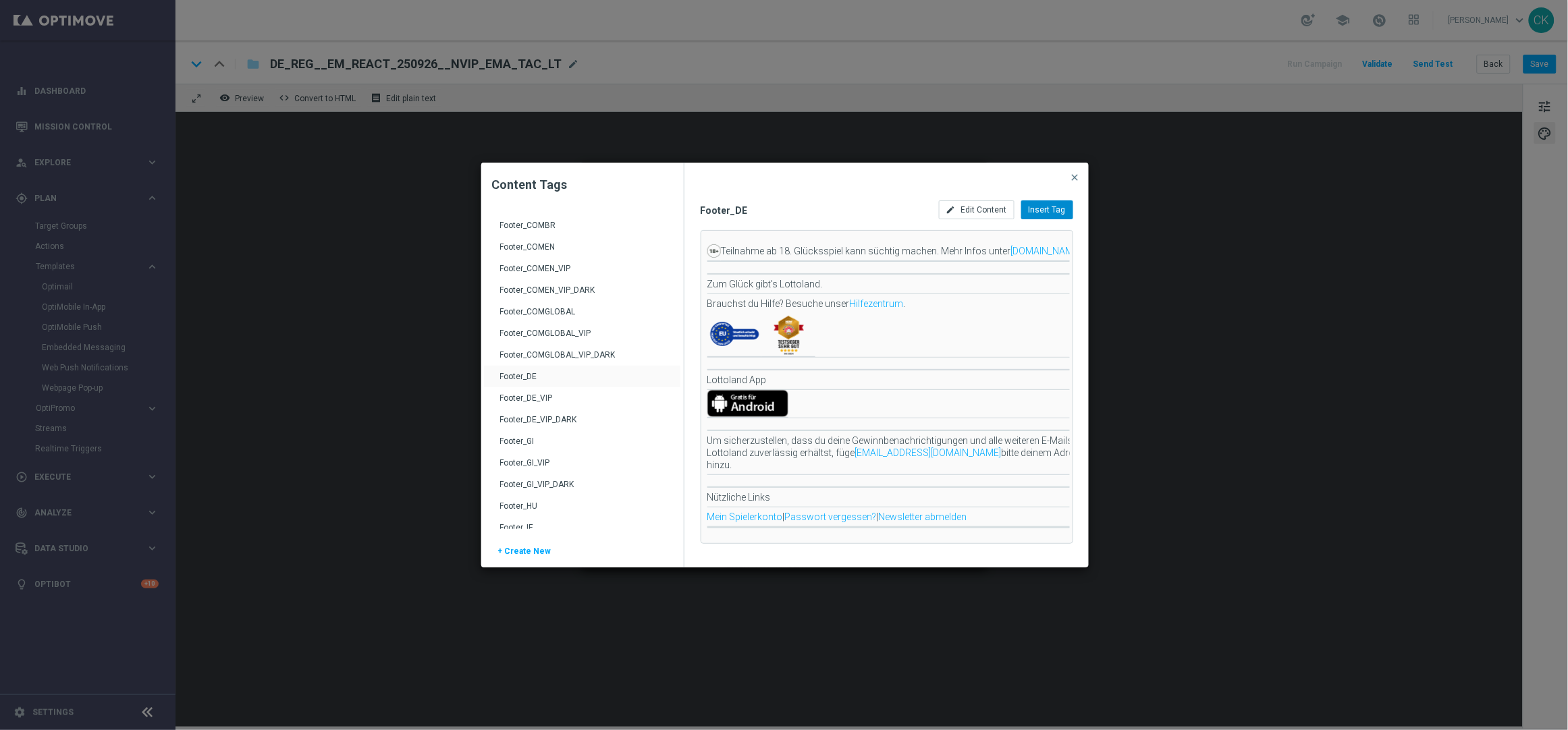
click at [1058, 207] on span "Insert Tag" at bounding box center [1047, 210] width 37 height 9
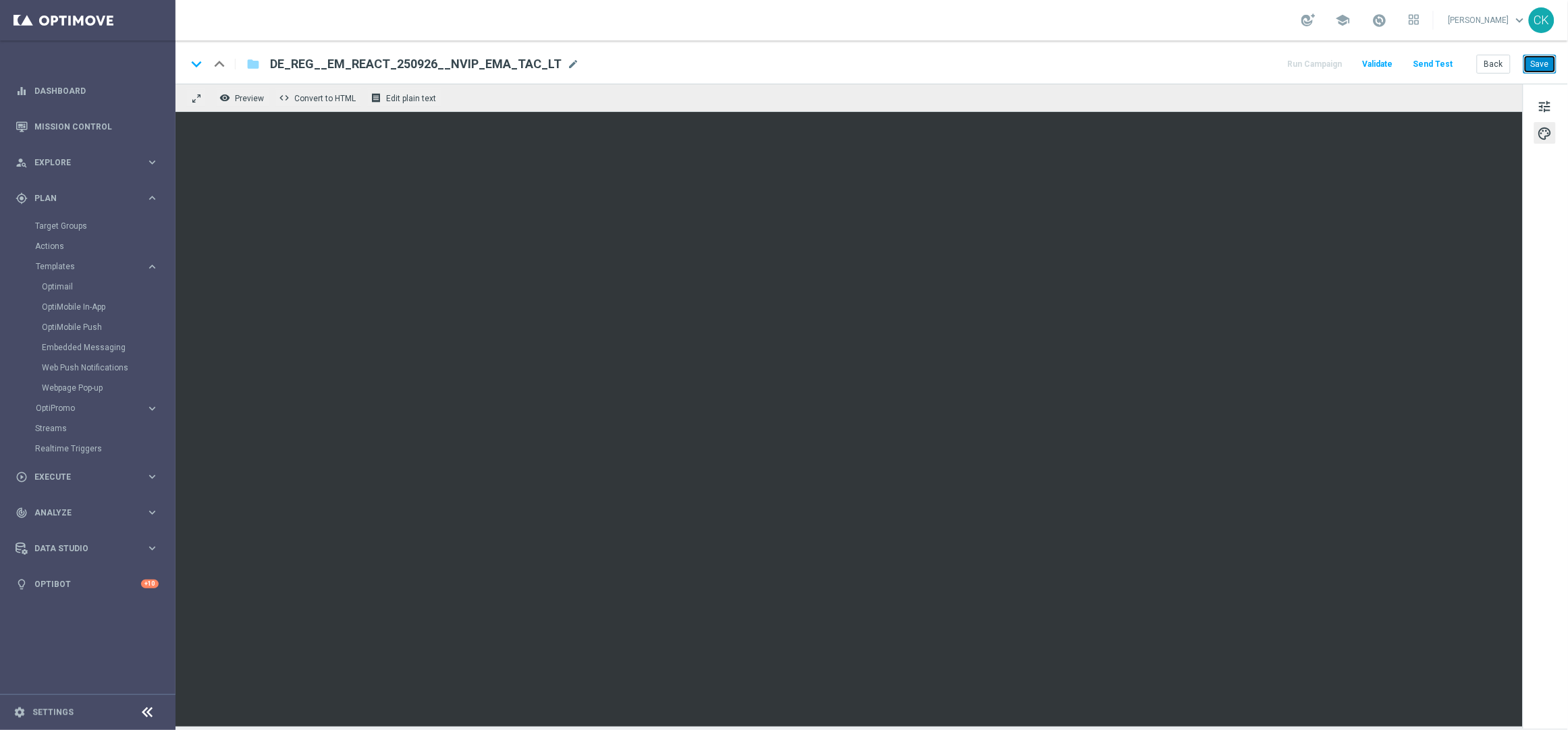
click at [1548, 68] on button "Save" at bounding box center [1539, 64] width 33 height 19
click at [1542, 66] on button "Save" at bounding box center [1539, 64] width 33 height 19
click at [1435, 68] on button "Send Test" at bounding box center [1432, 65] width 44 height 19
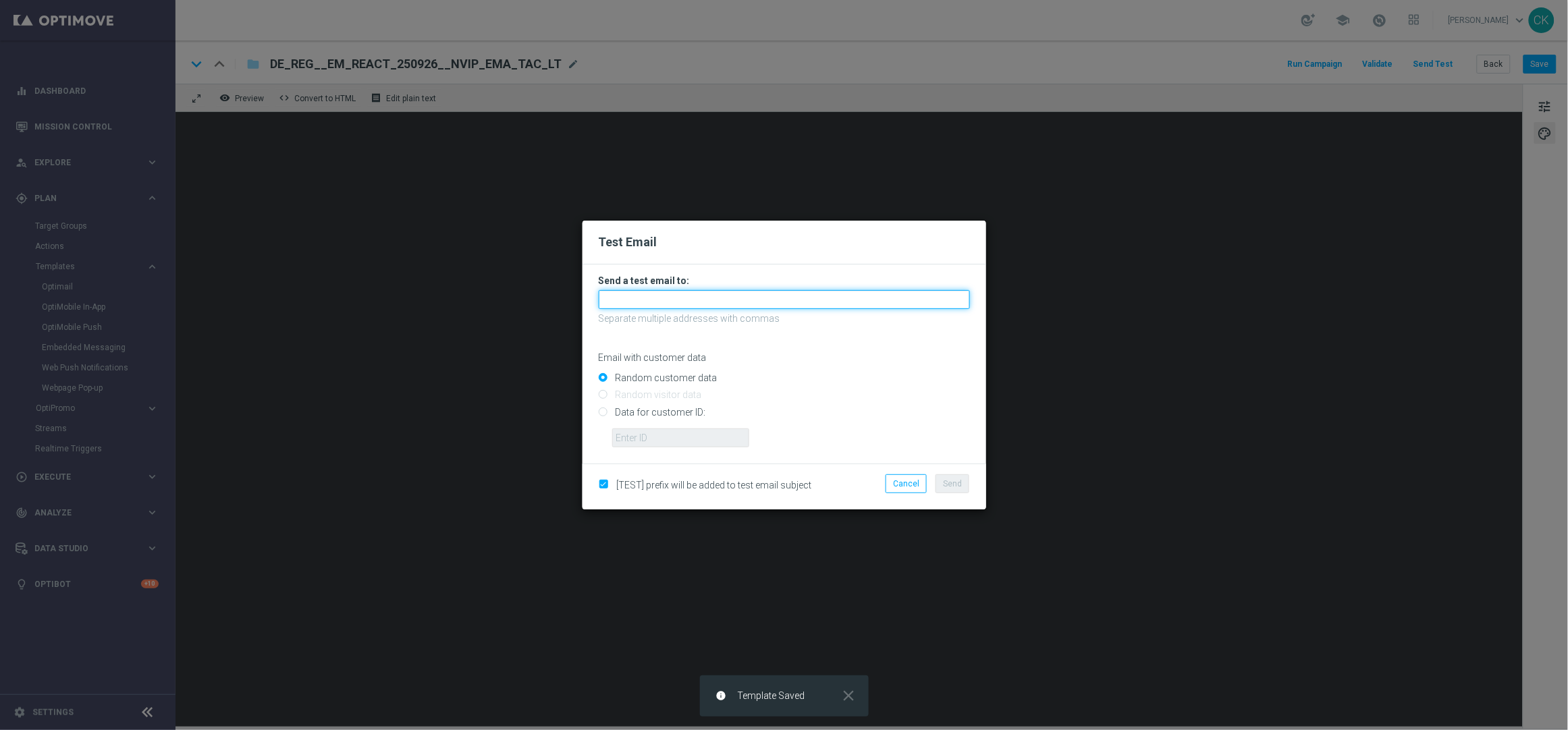
click at [703, 296] on input "text" at bounding box center [783, 299] width 371 height 19
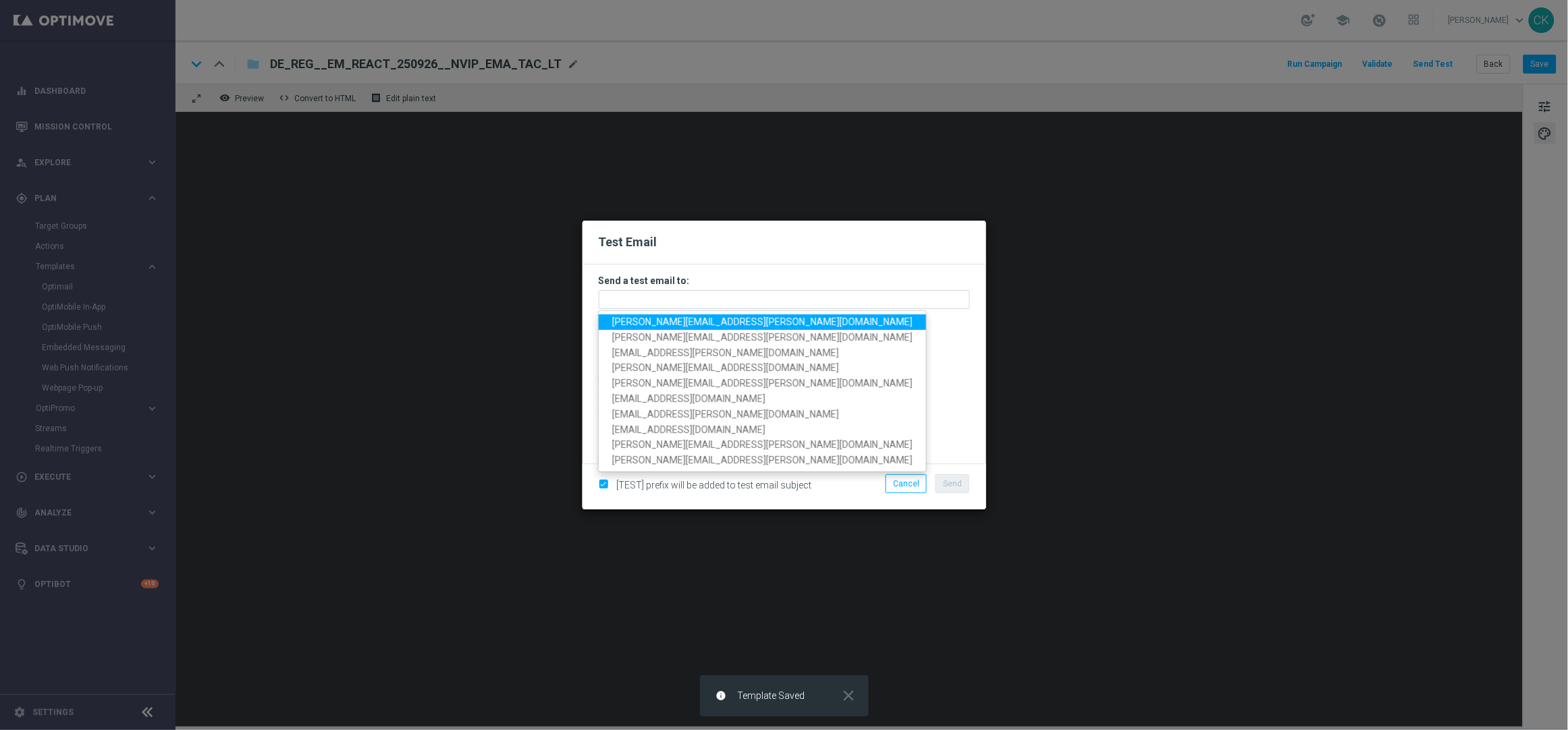
click at [678, 319] on span "charlotte.kammeyer@lottoland.com" at bounding box center [762, 322] width 301 height 11
type input "charlotte.kammeyer@lottoland.com"
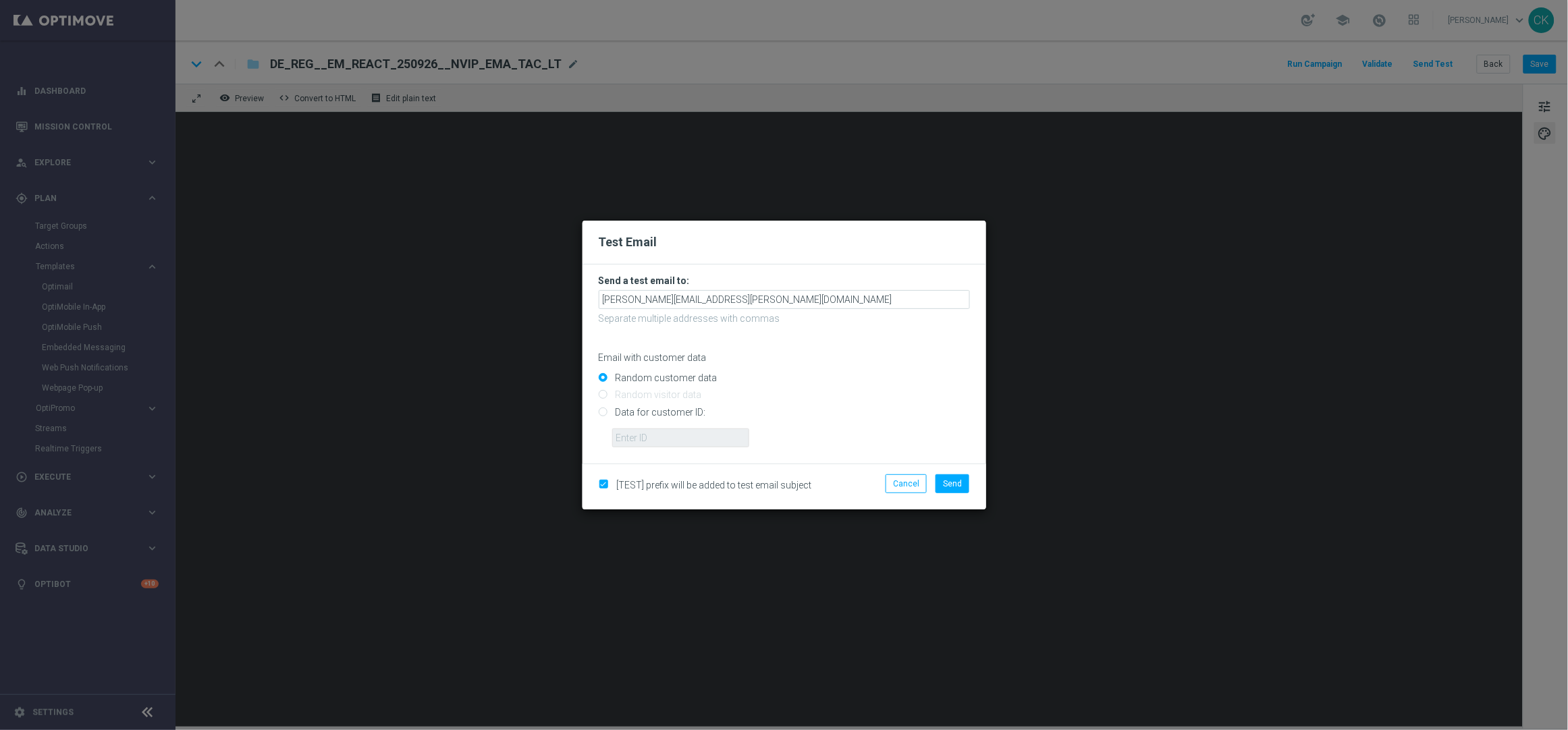
click at [657, 409] on input "Data for customer ID:" at bounding box center [783, 418] width 371 height 19
radio input "true"
click at [657, 434] on input "text" at bounding box center [681, 438] width 137 height 19
type input "14586067"
click at [954, 485] on span "Send" at bounding box center [952, 484] width 19 height 9
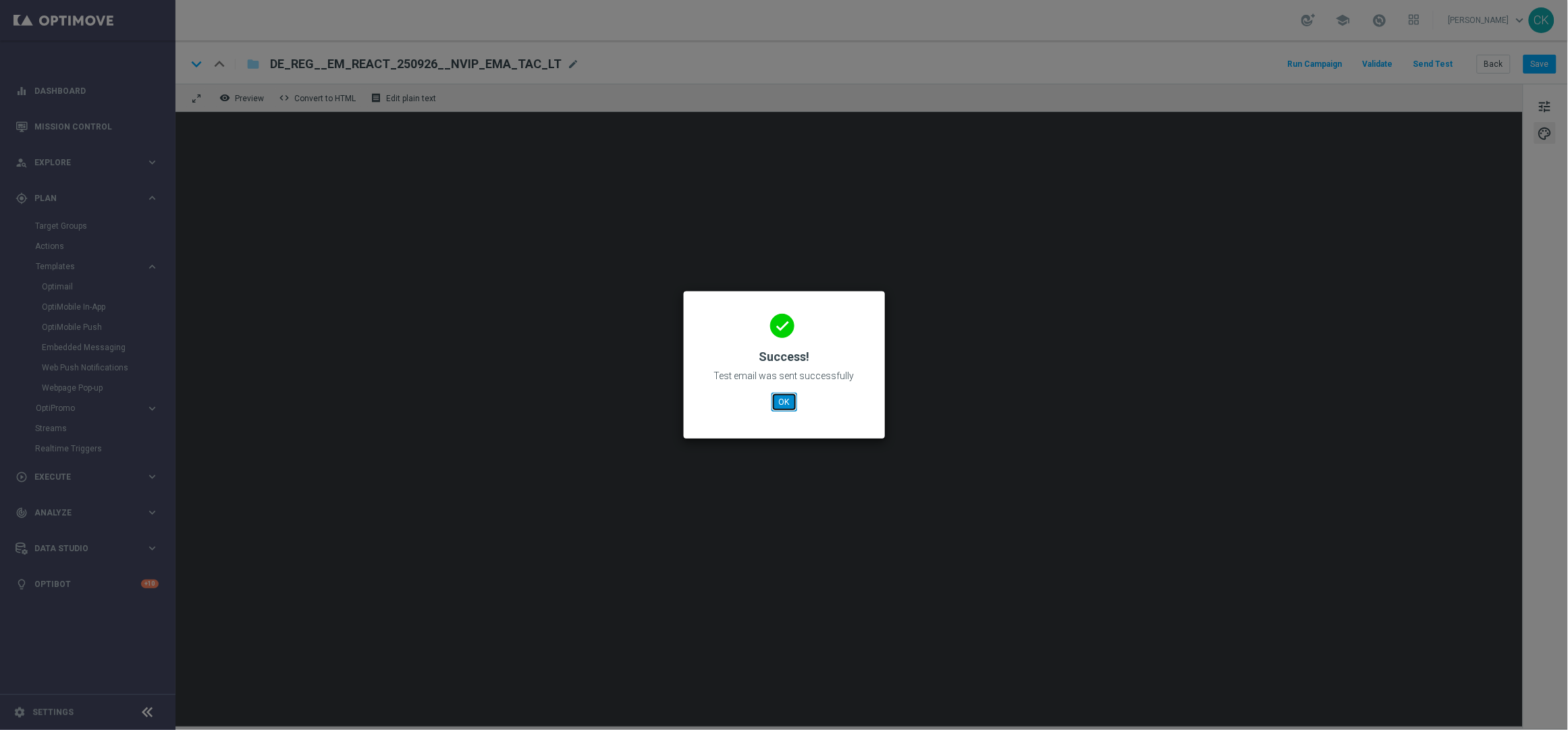
click at [786, 399] on button "OK" at bounding box center [784, 402] width 25 height 19
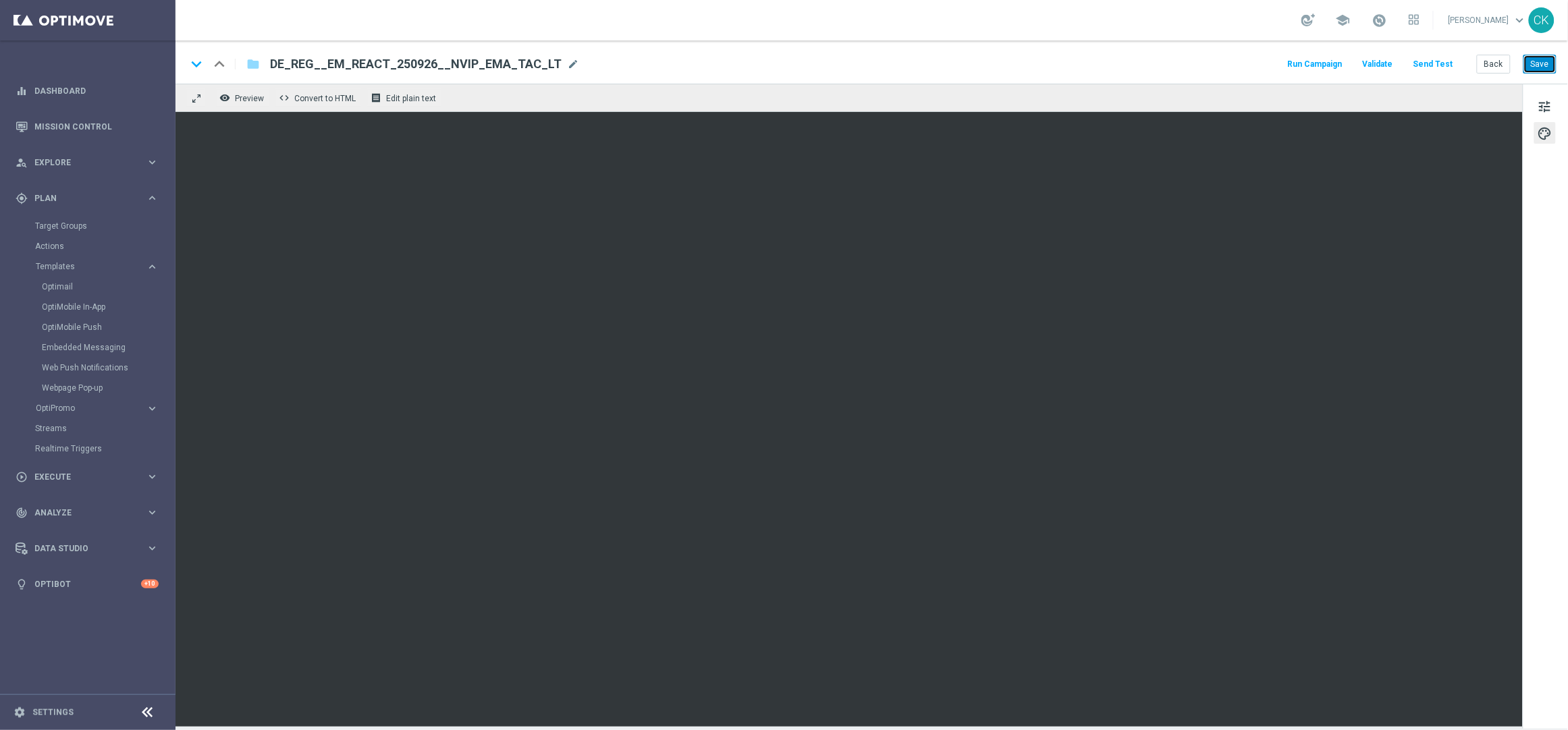
click at [1540, 67] on button "Save" at bounding box center [1539, 64] width 33 height 19
click at [1498, 60] on button "Back" at bounding box center [1493, 64] width 34 height 19
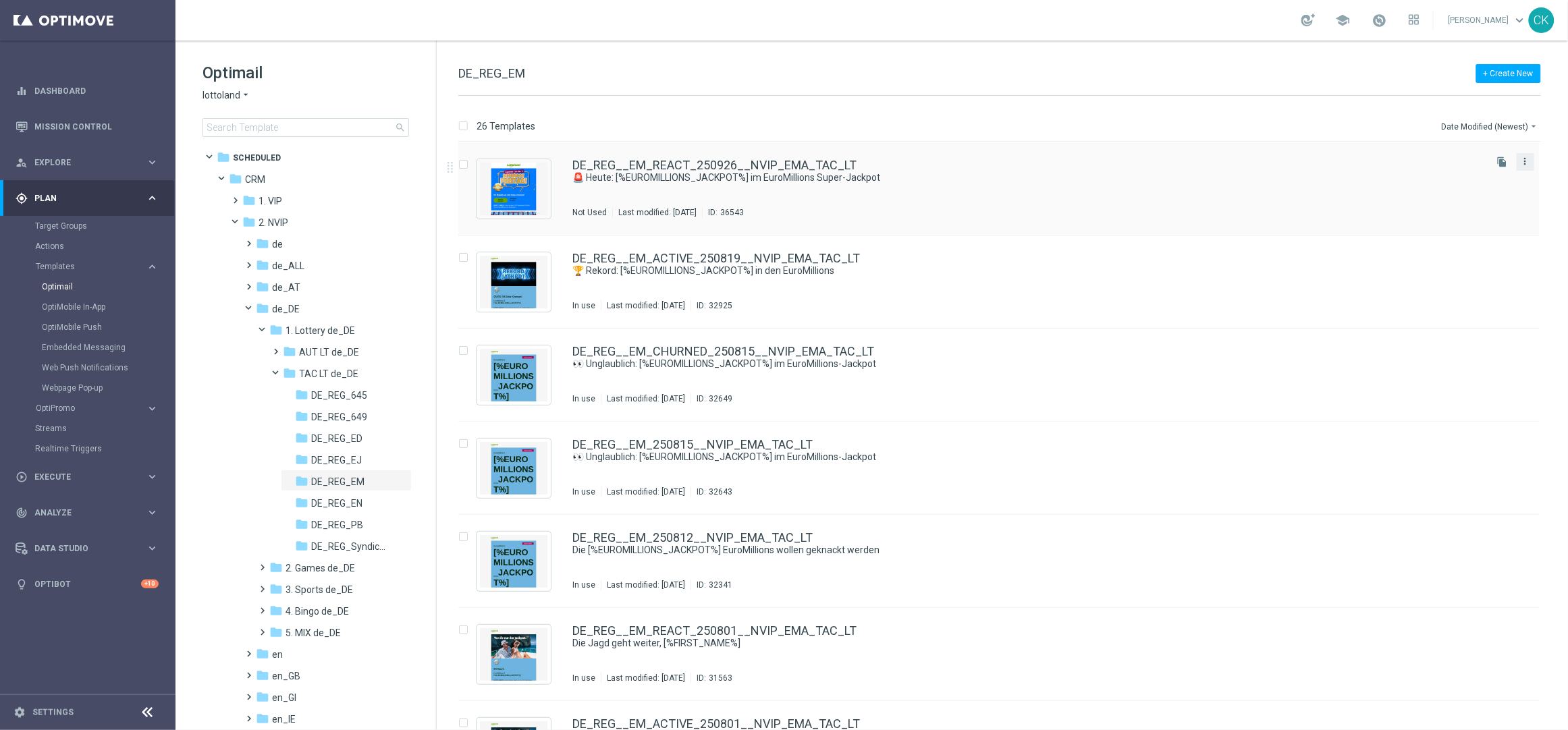
click at [1526, 156] on icon "more_vert" at bounding box center [1525, 161] width 11 height 11
click at [1469, 199] on div "Copy To" at bounding box center [1469, 195] width 82 height 9
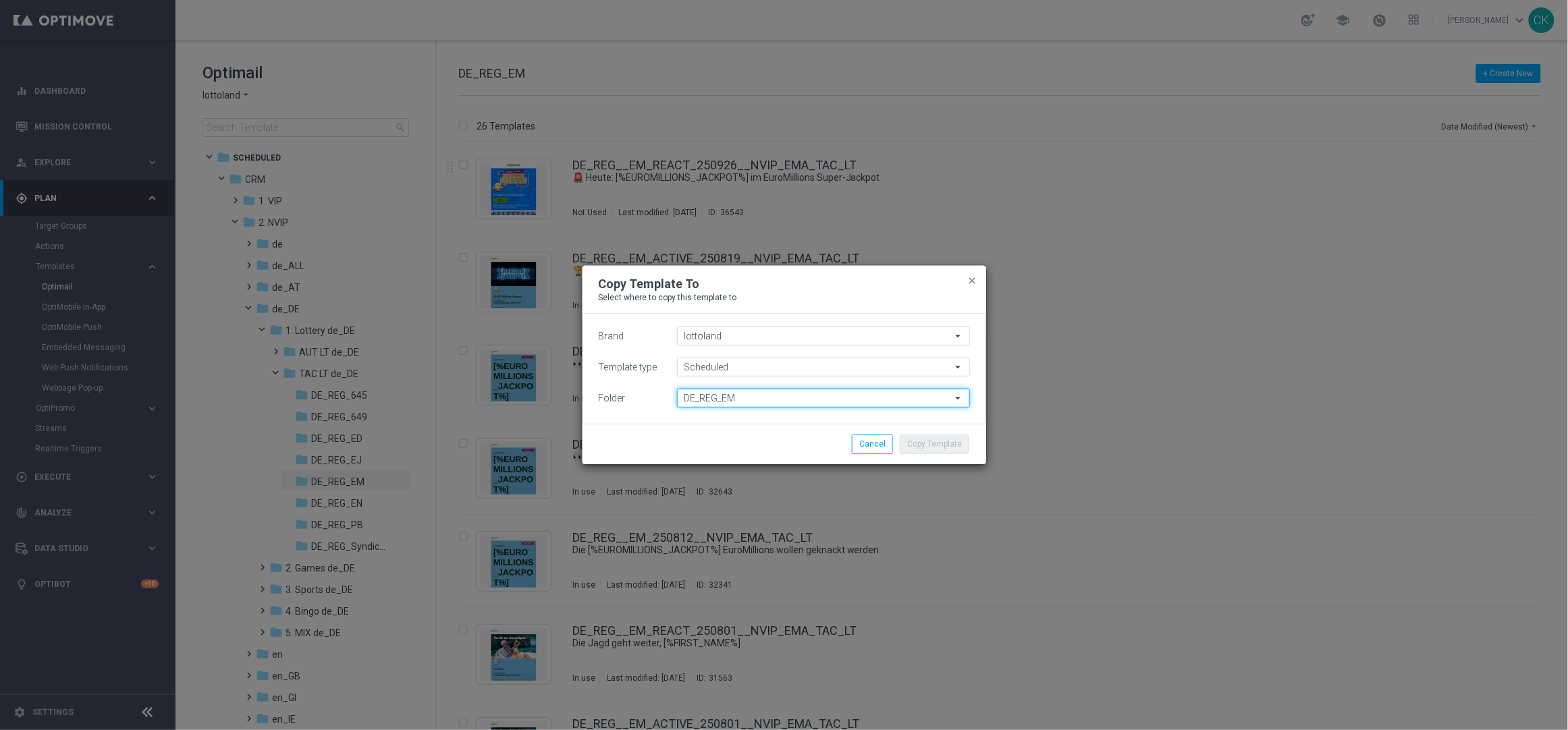
click at [886, 392] on input "DE_REG_EM" at bounding box center [823, 398] width 293 height 19
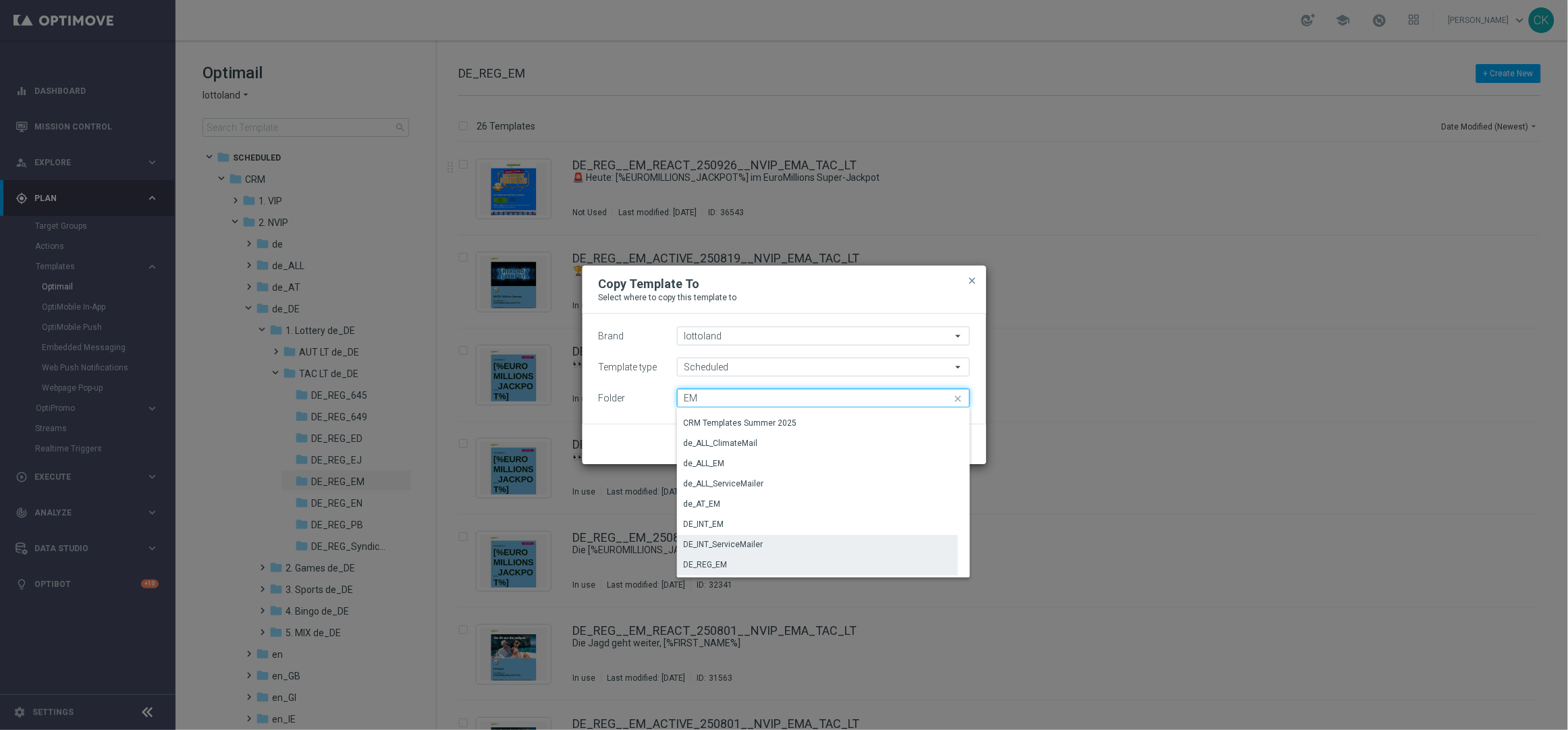
scroll to position [72, 0]
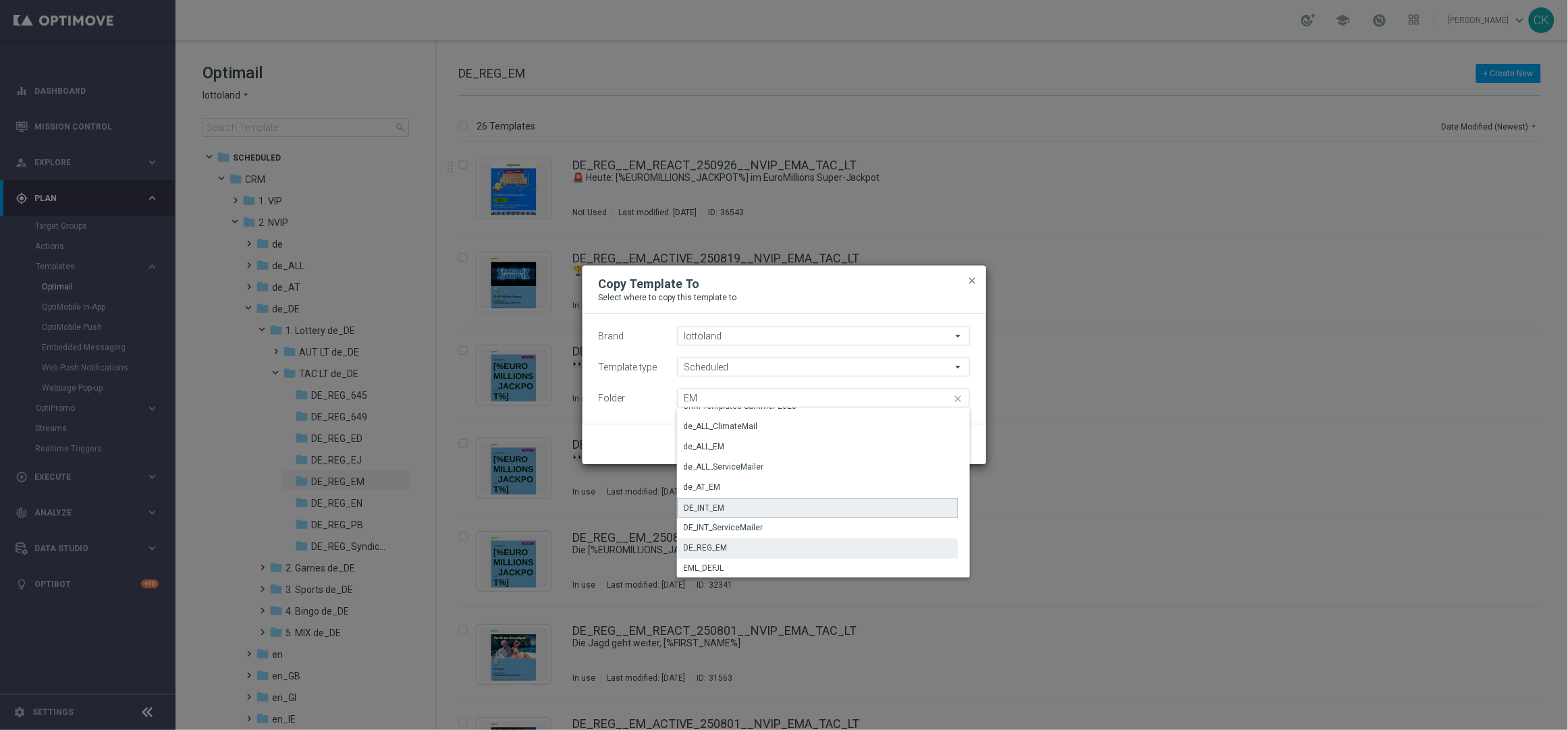
click at [740, 506] on div "DE_INT_EM" at bounding box center [817, 508] width 281 height 20
type input "DE_INT_EM"
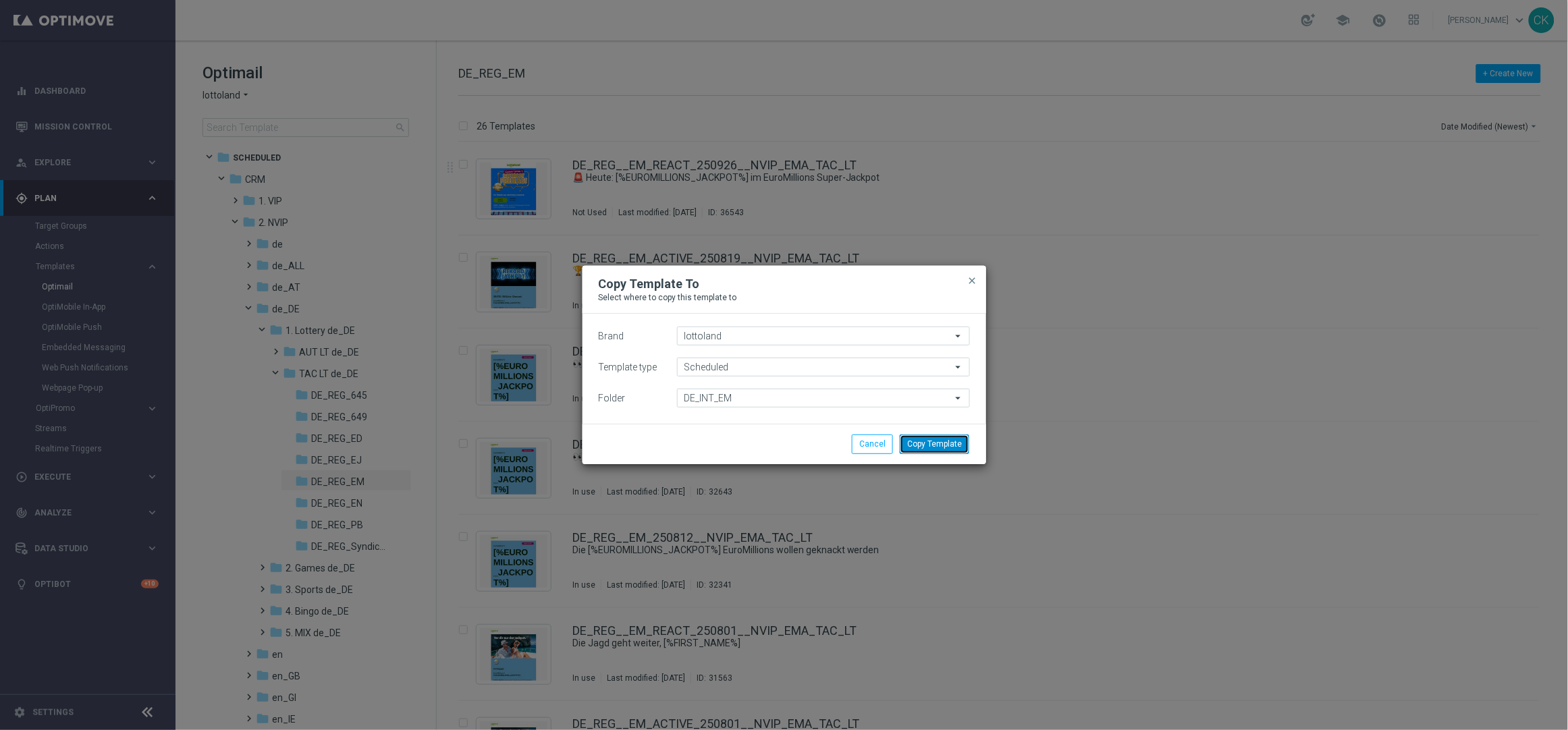
click at [954, 441] on button "Copy Template" at bounding box center [934, 444] width 69 height 19
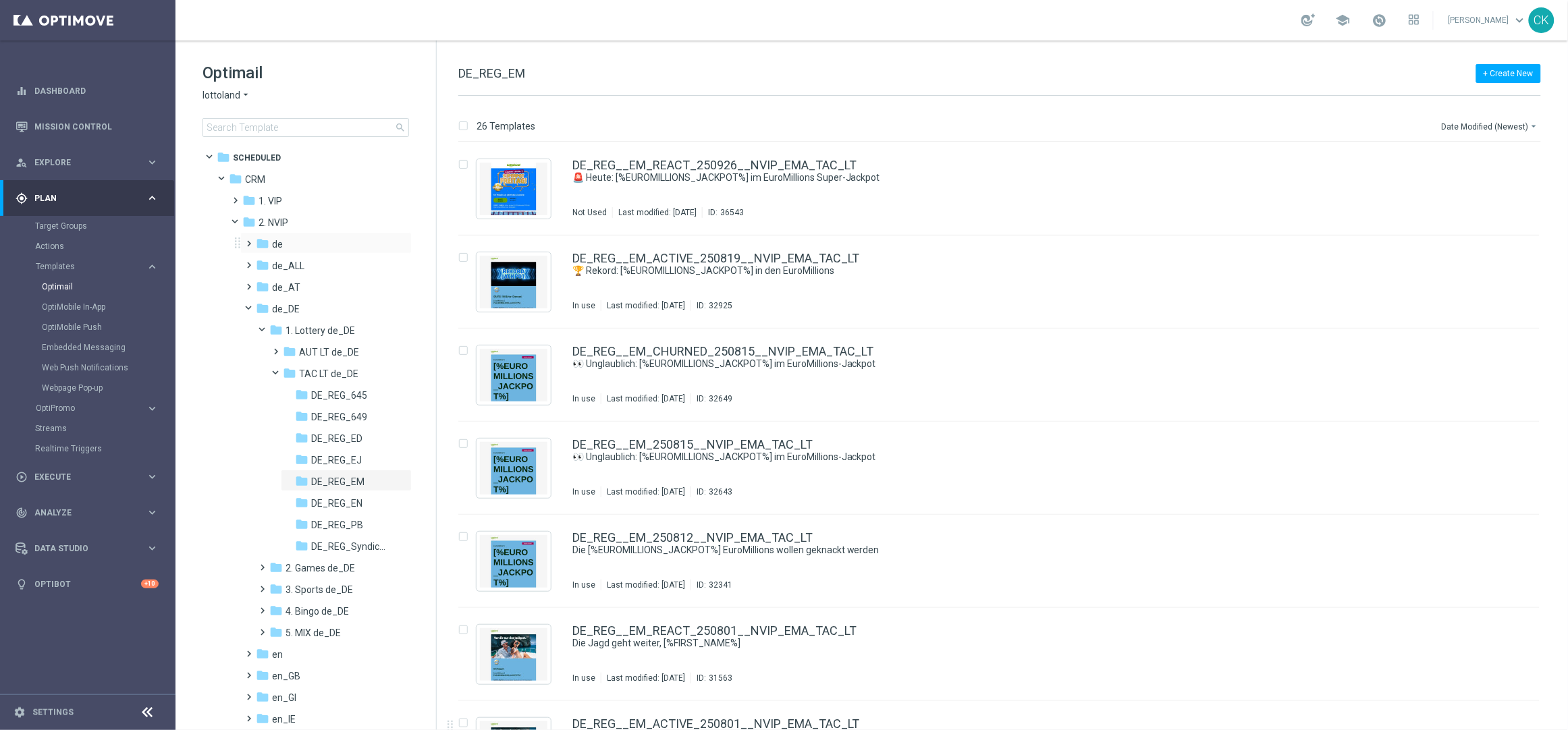
click at [247, 241] on span at bounding box center [247, 237] width 6 height 5
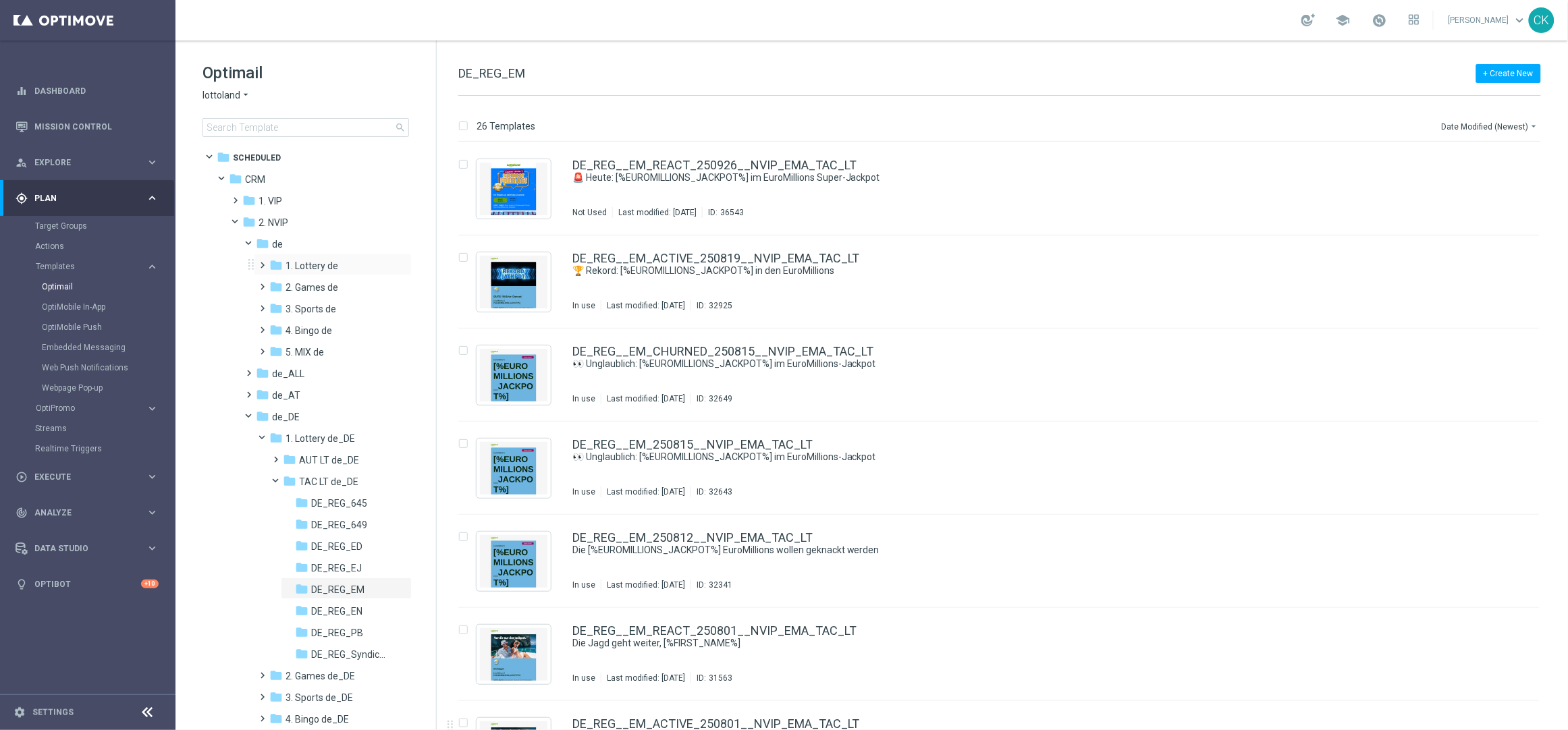
click at [263, 262] on span at bounding box center [261, 259] width 6 height 5
click at [275, 304] on span at bounding box center [274, 302] width 6 height 5
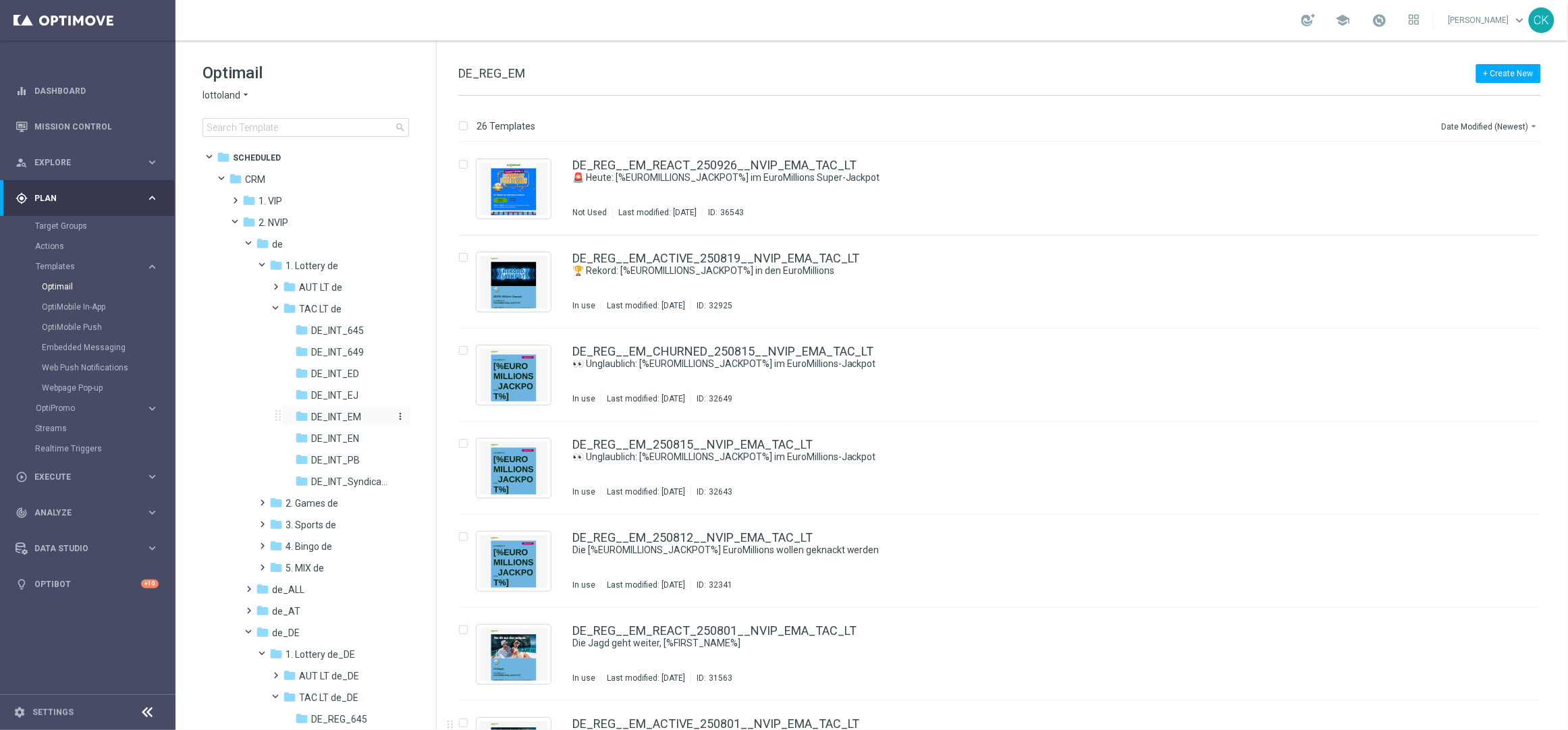
click at [350, 411] on span "DE_INT_EM" at bounding box center [336, 417] width 50 height 12
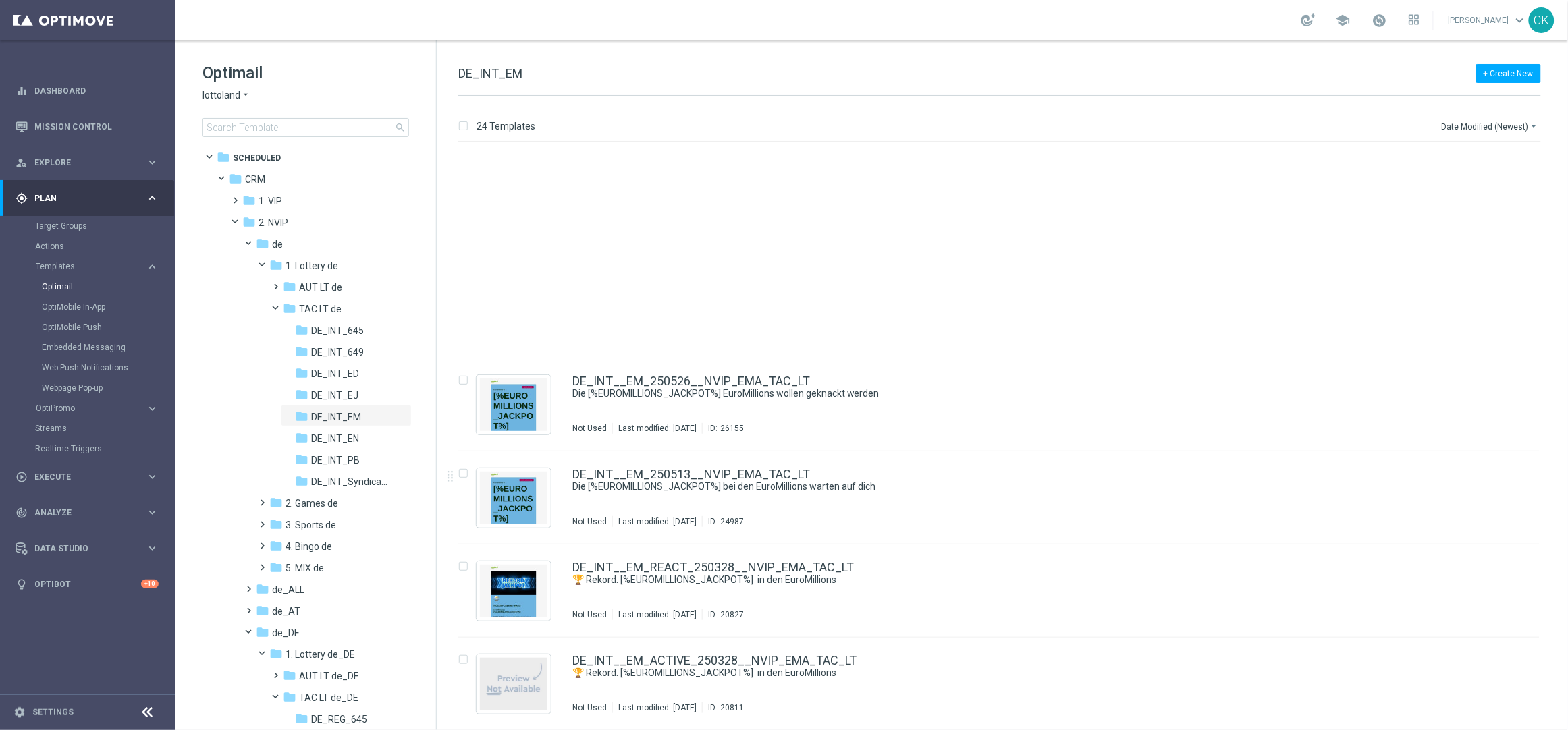
scroll to position [1647, 0]
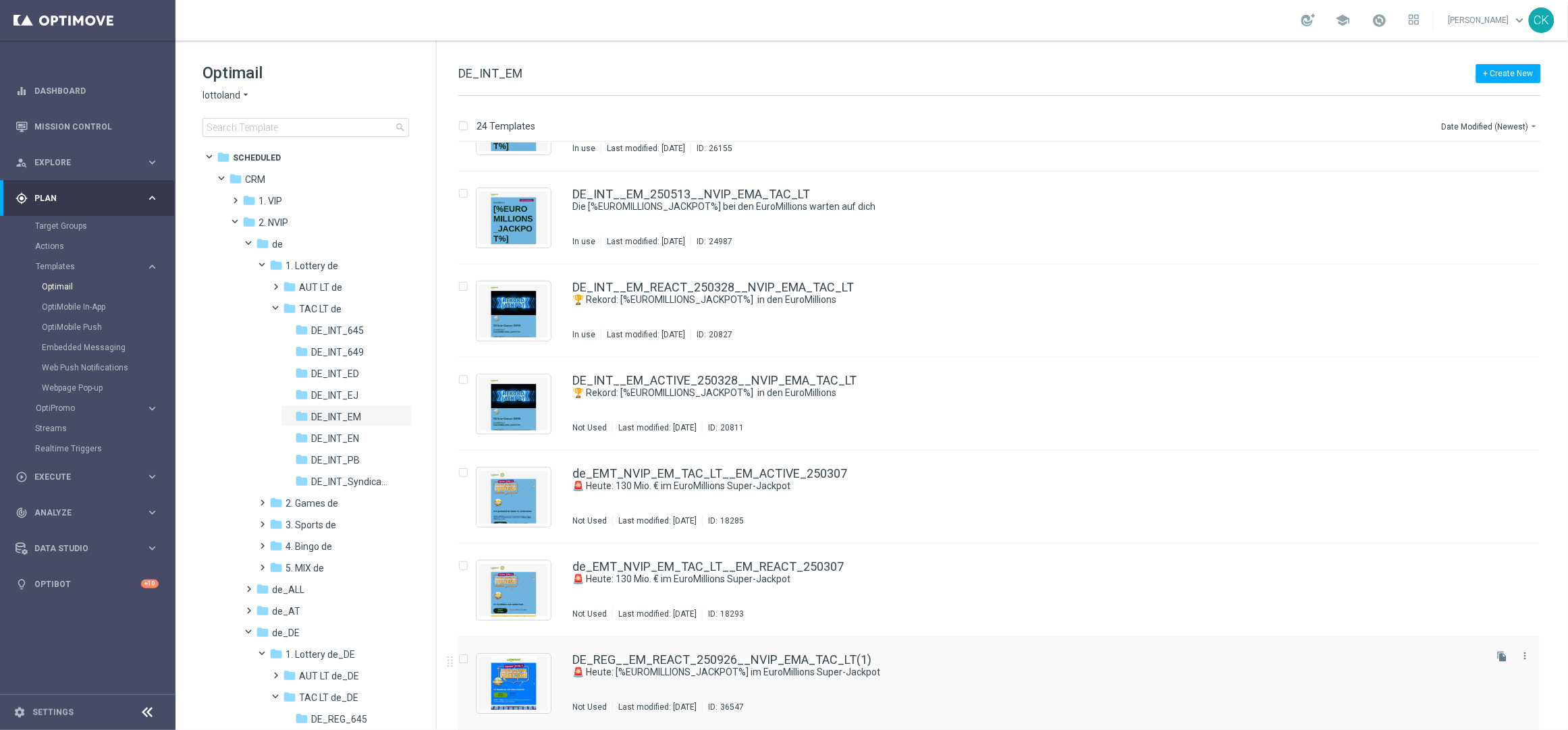
click at [669, 651] on div "DE_REG__EM_REACT_250926__NVIP_EMA_TAC_LT(1) 🚨 Heute: [%EUROMILLIONS_JACKPOT%] i…" at bounding box center [998, 683] width 1081 height 93
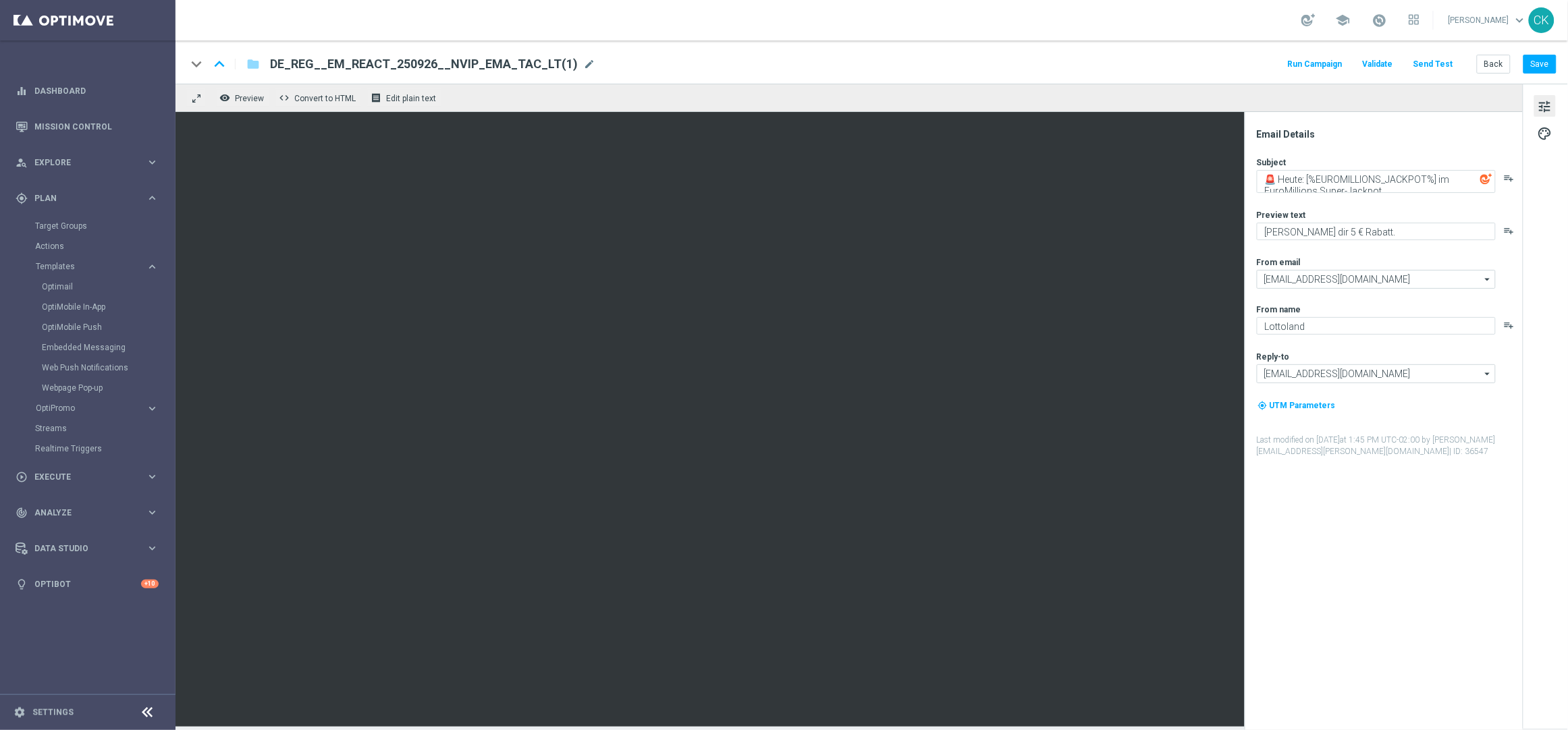
click at [565, 56] on div "DE_REG__EM_REACT_250926__NVIP_EMA_TAC_LT(1) mode_edit" at bounding box center [432, 64] width 325 height 18
click at [558, 61] on input "DE_REG__EM_REACT_250926__NVIP_EMA_TAC_LT(1)" at bounding box center [437, 64] width 335 height 18
paste input "INT__EM_REACT_250926__NVIP_EMA_TAC_LT"
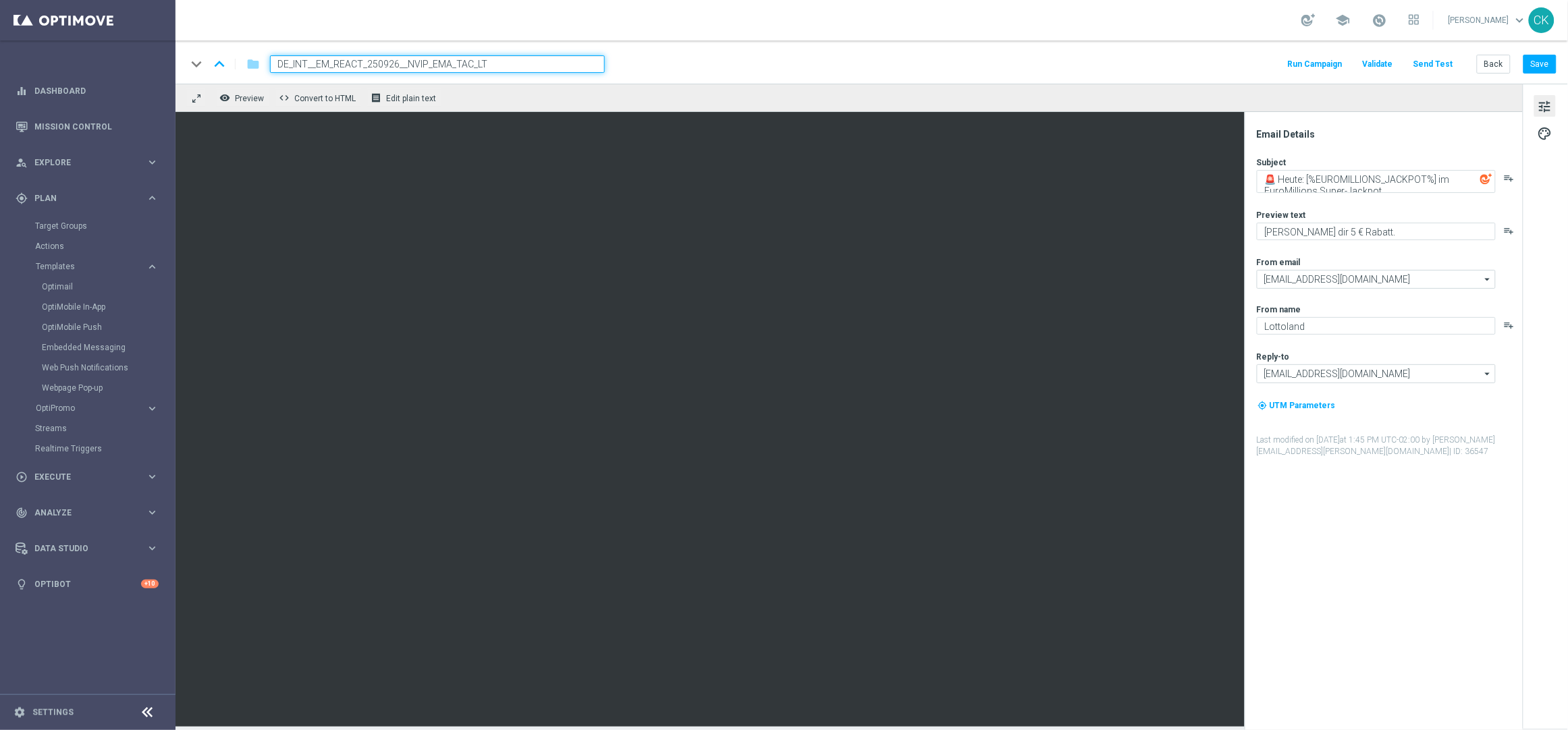
type input "DE_INT__EM_REACT_250926__NVIP_EMA_TAC_LT"
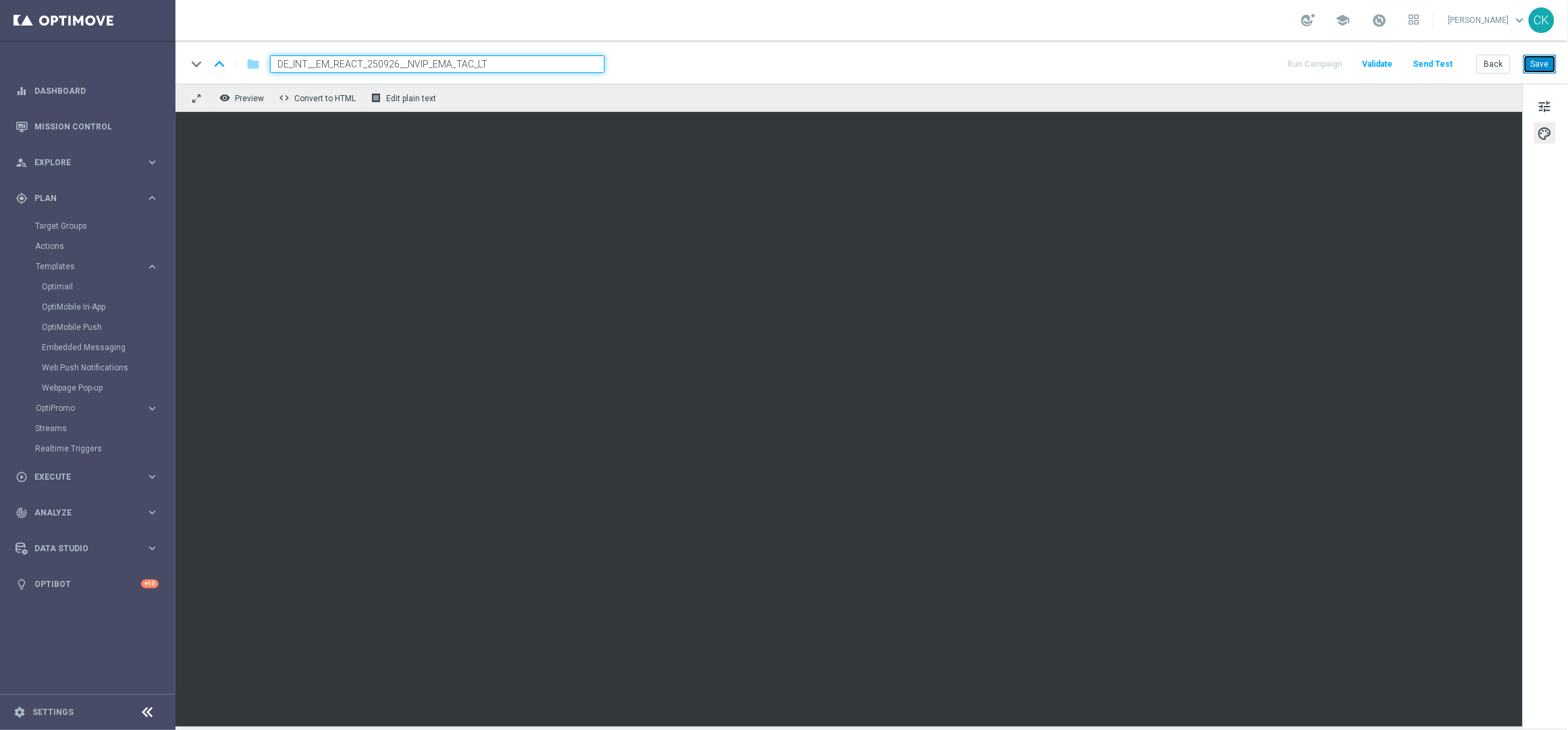
click at [1542, 55] on button "Save" at bounding box center [1539, 64] width 33 height 19
click at [1539, 62] on button "Save" at bounding box center [1539, 64] width 33 height 19
click at [1492, 59] on button "Back" at bounding box center [1493, 64] width 34 height 19
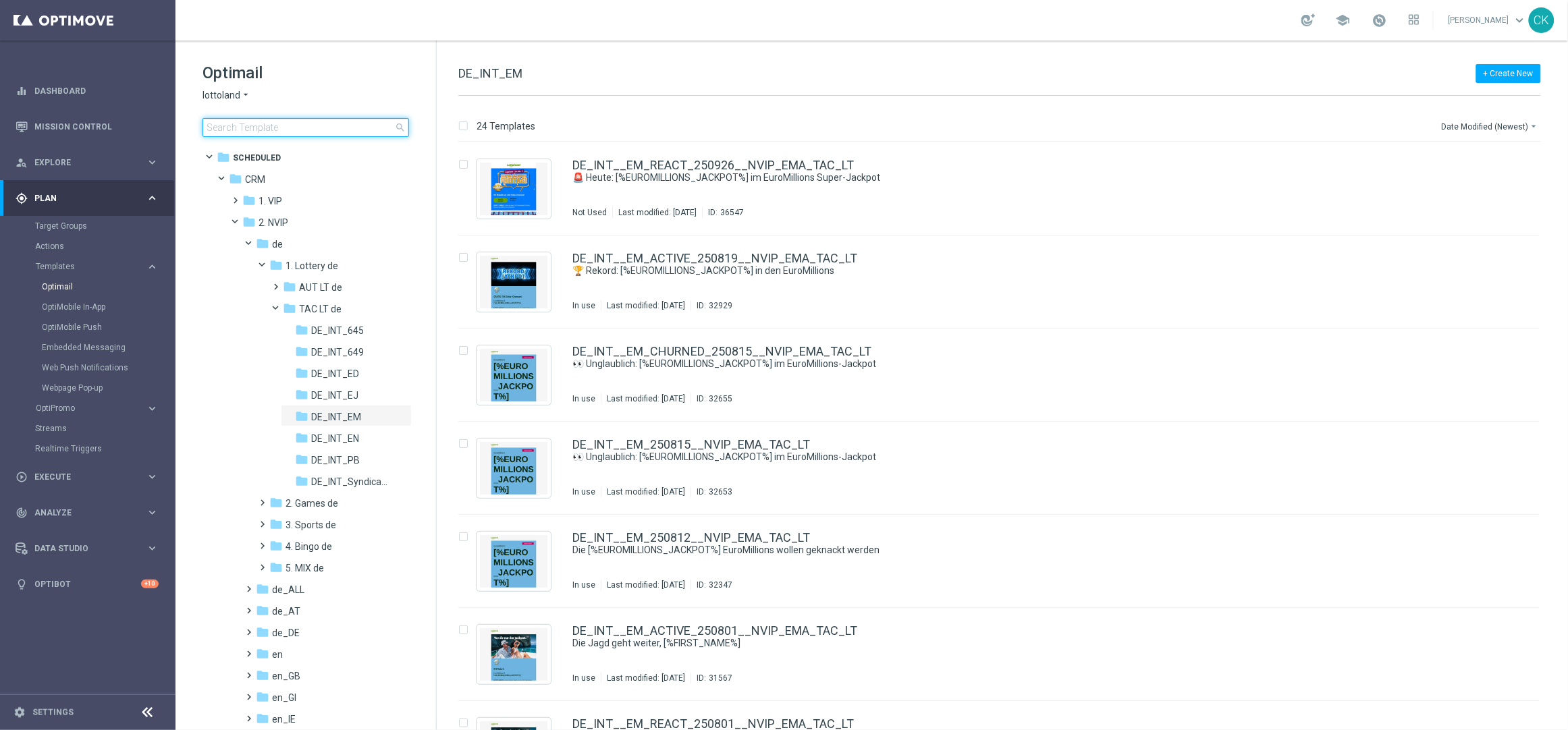
click at [274, 121] on input at bounding box center [306, 127] width 207 height 19
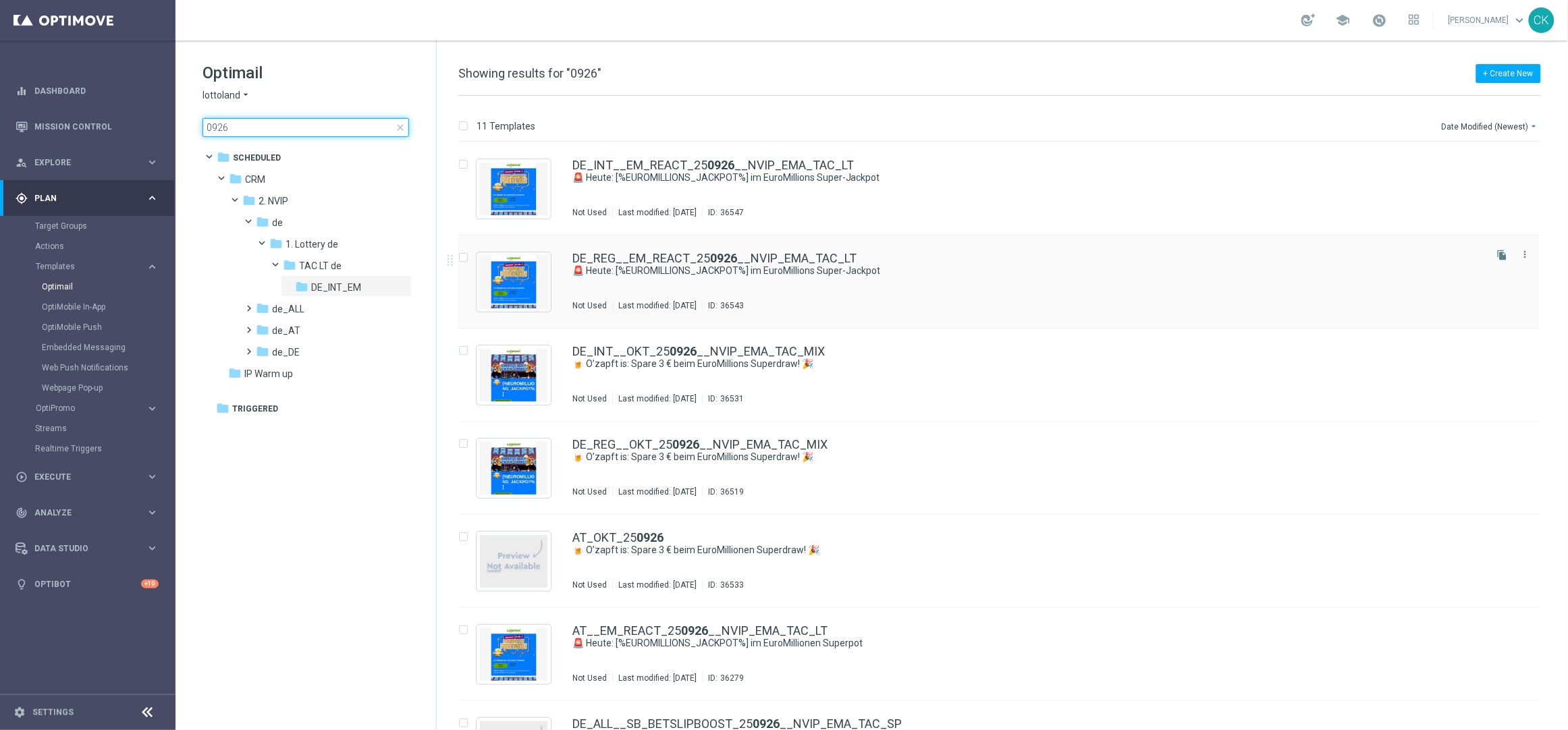
type input "0926"
click at [630, 255] on link "DE_REG__EM_REACT_25 0926 __NVIP_EMA_TAC_LT" at bounding box center [714, 258] width 284 height 12
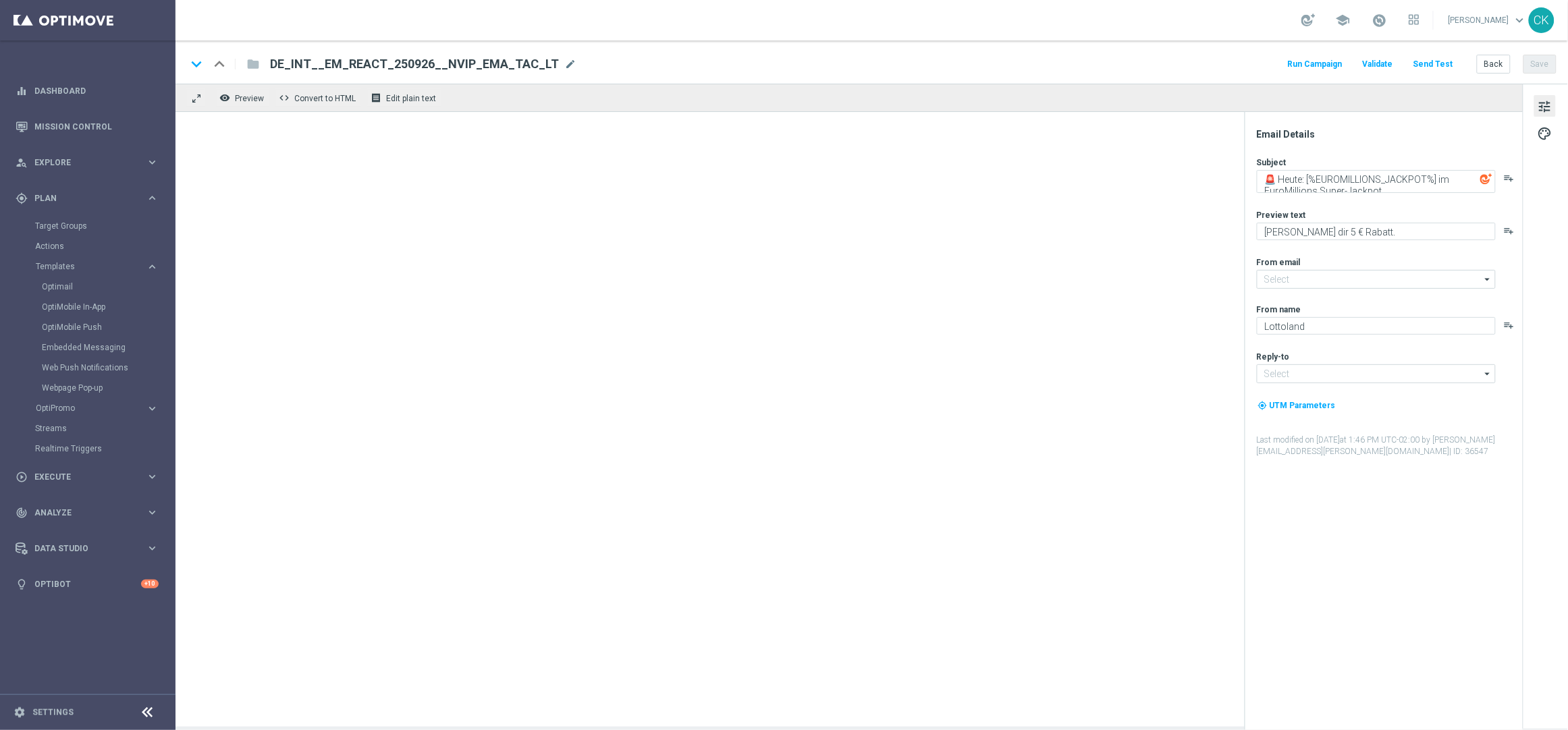
type input "mail@crm.lottoland.com"
type input "service@lottoland.com"
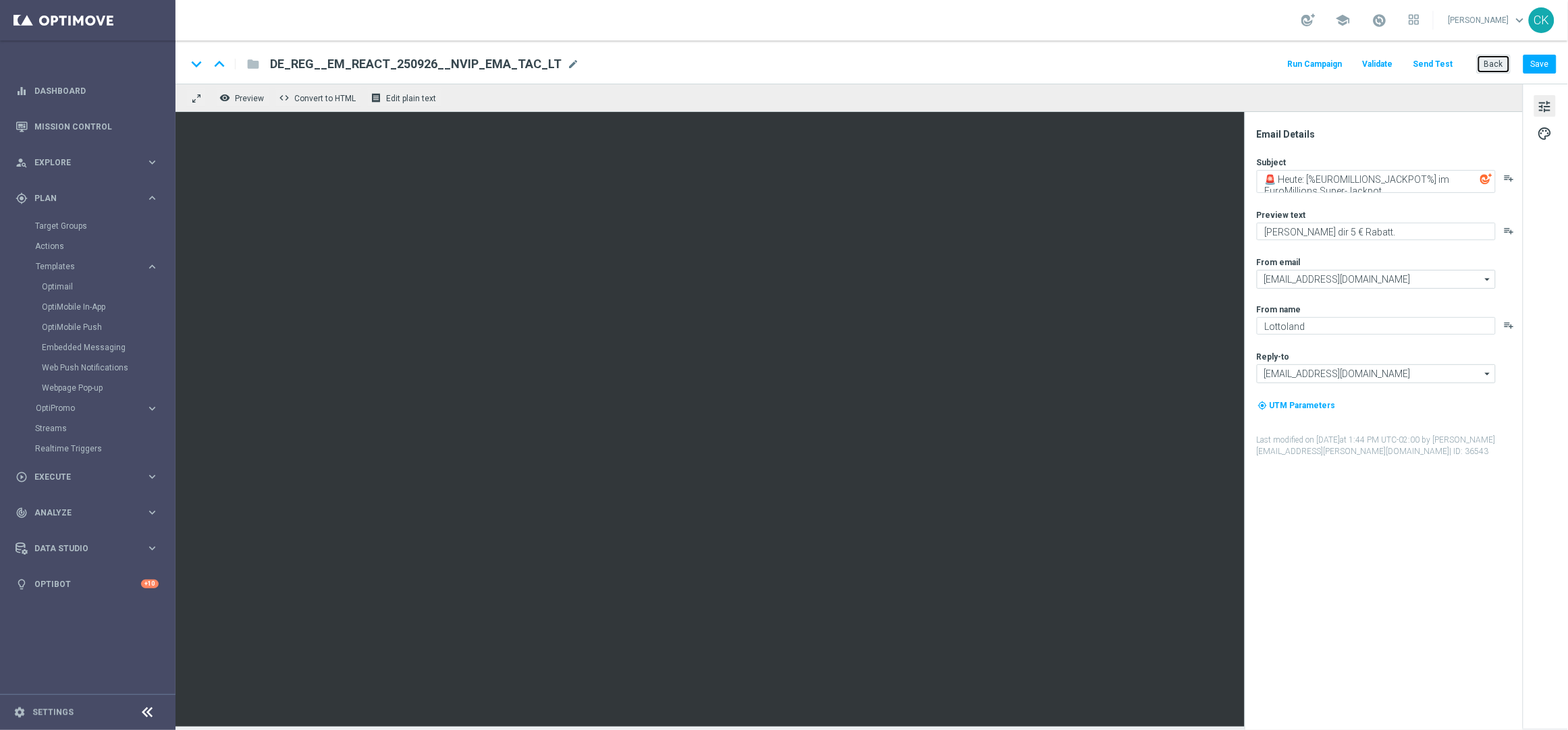
click at [1500, 59] on button "Back" at bounding box center [1493, 64] width 34 height 19
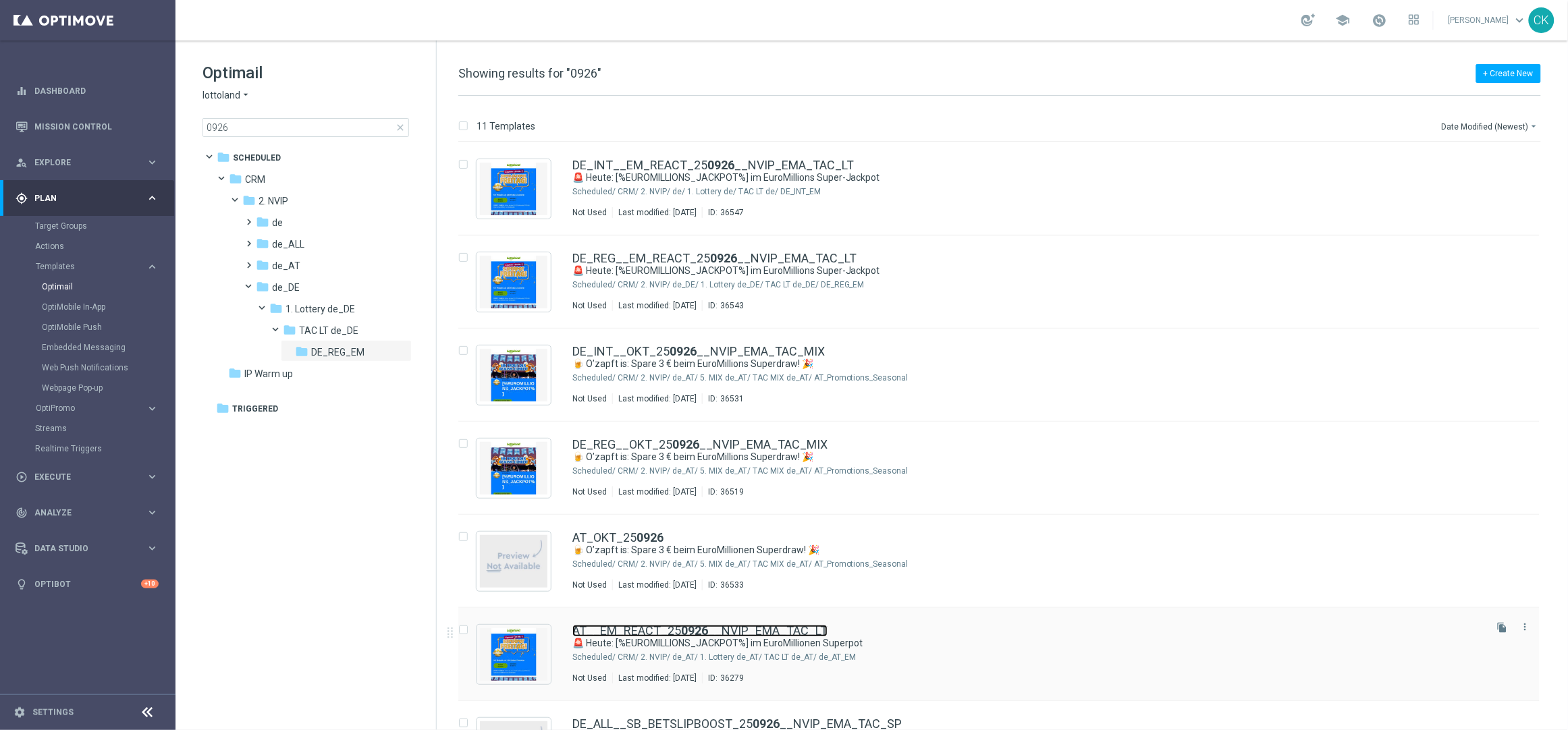
click at [632, 628] on link "AT__EM_REACT_25 0926 __NVIP_EMA_TAC_LT" at bounding box center [699, 631] width 255 height 12
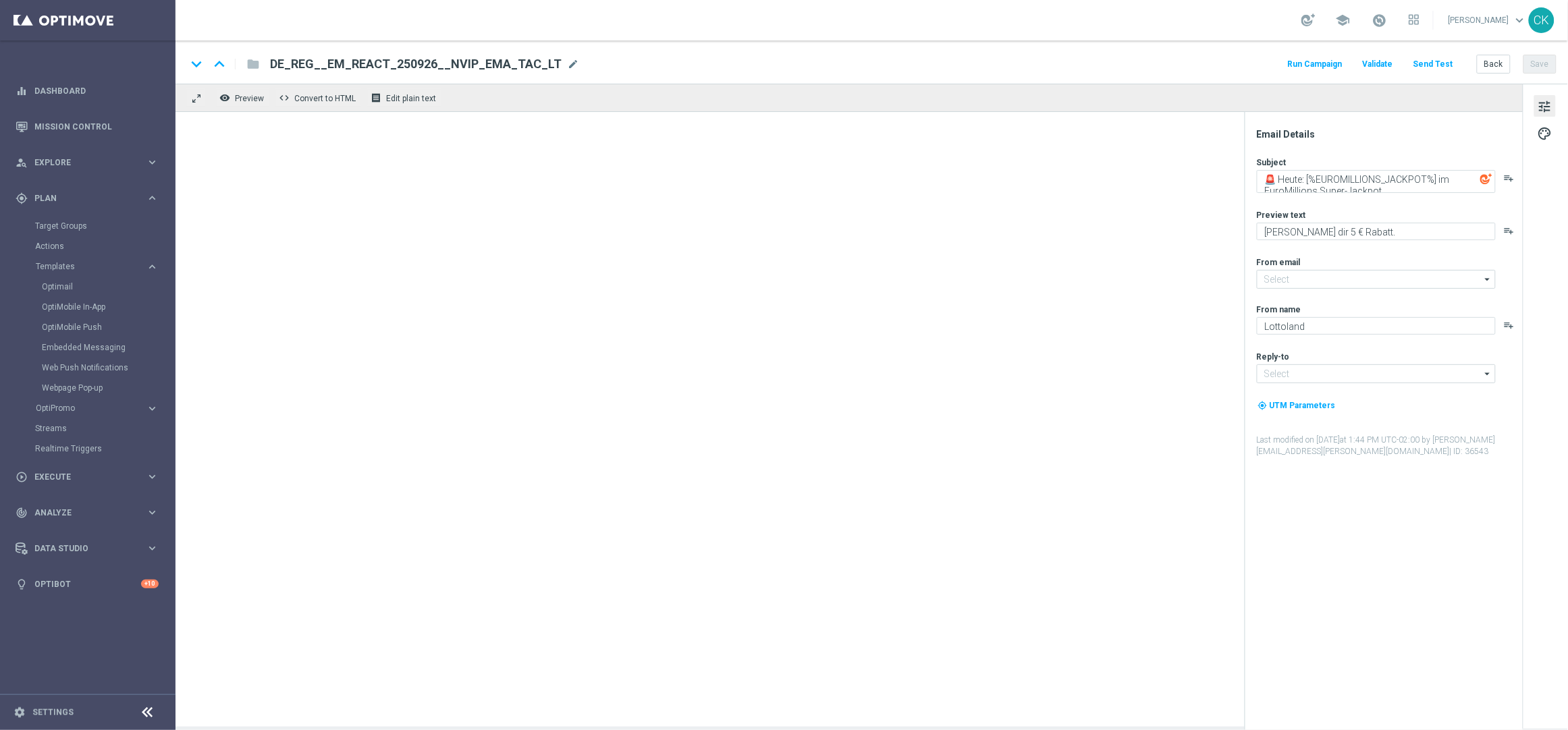
type input "mail@crm.lottoland.com"
type input "service@lottoland.com"
type textarea "🚨 Heute: [%EUROMILLIONS_JACKPOT%] im EuroMillionen Superpot"
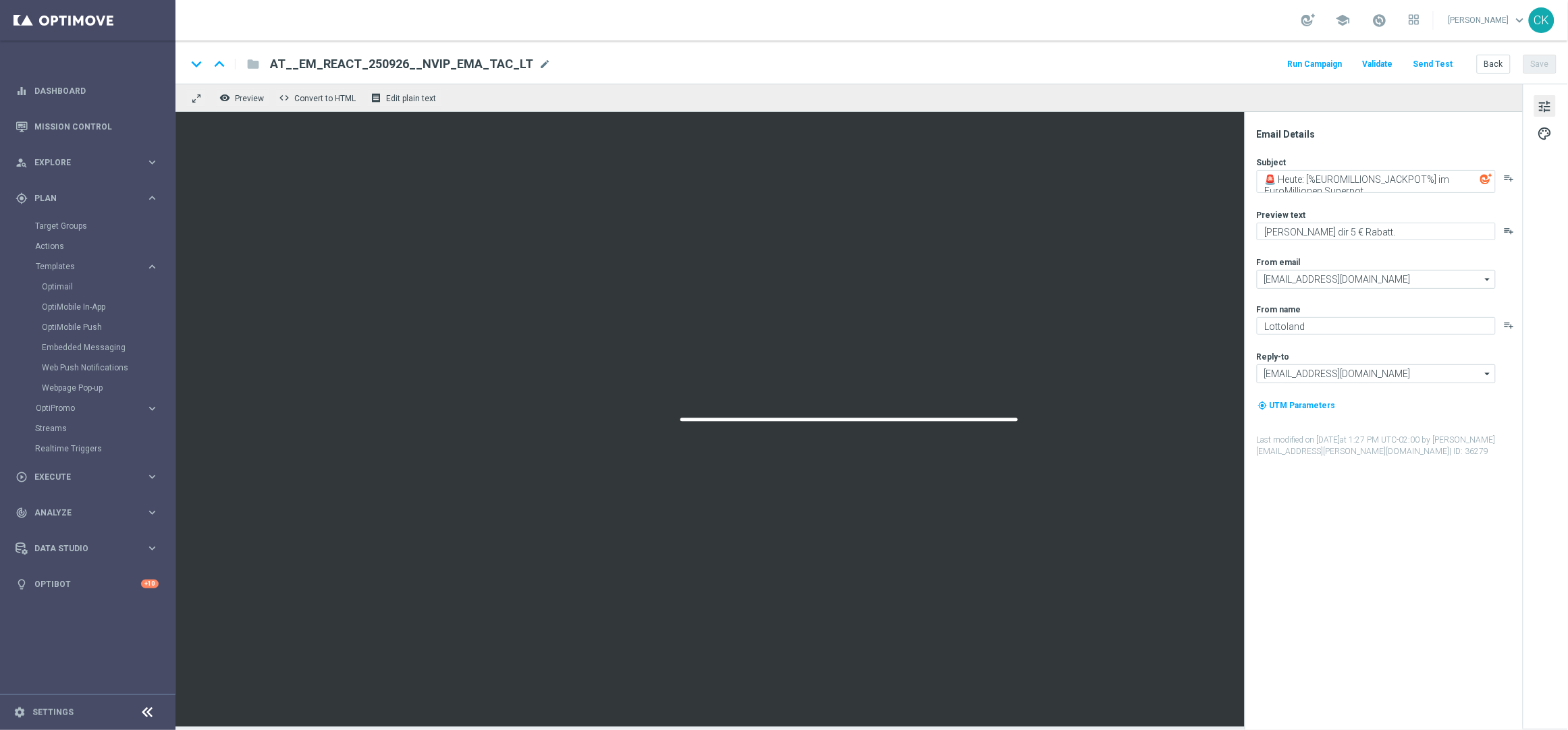
click at [1437, 61] on button "Send Test" at bounding box center [1432, 65] width 44 height 19
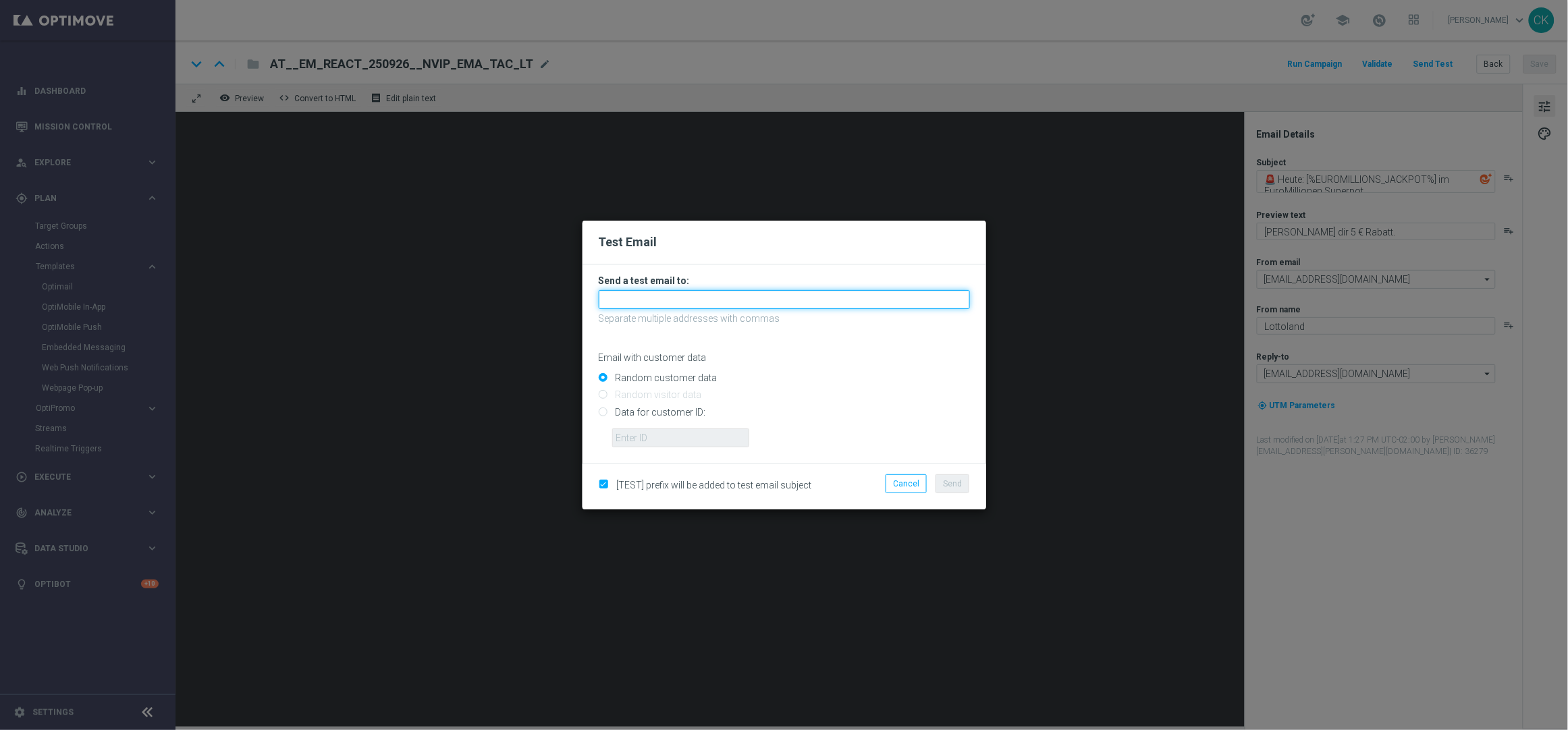
click at [803, 294] on input "text" at bounding box center [783, 299] width 371 height 19
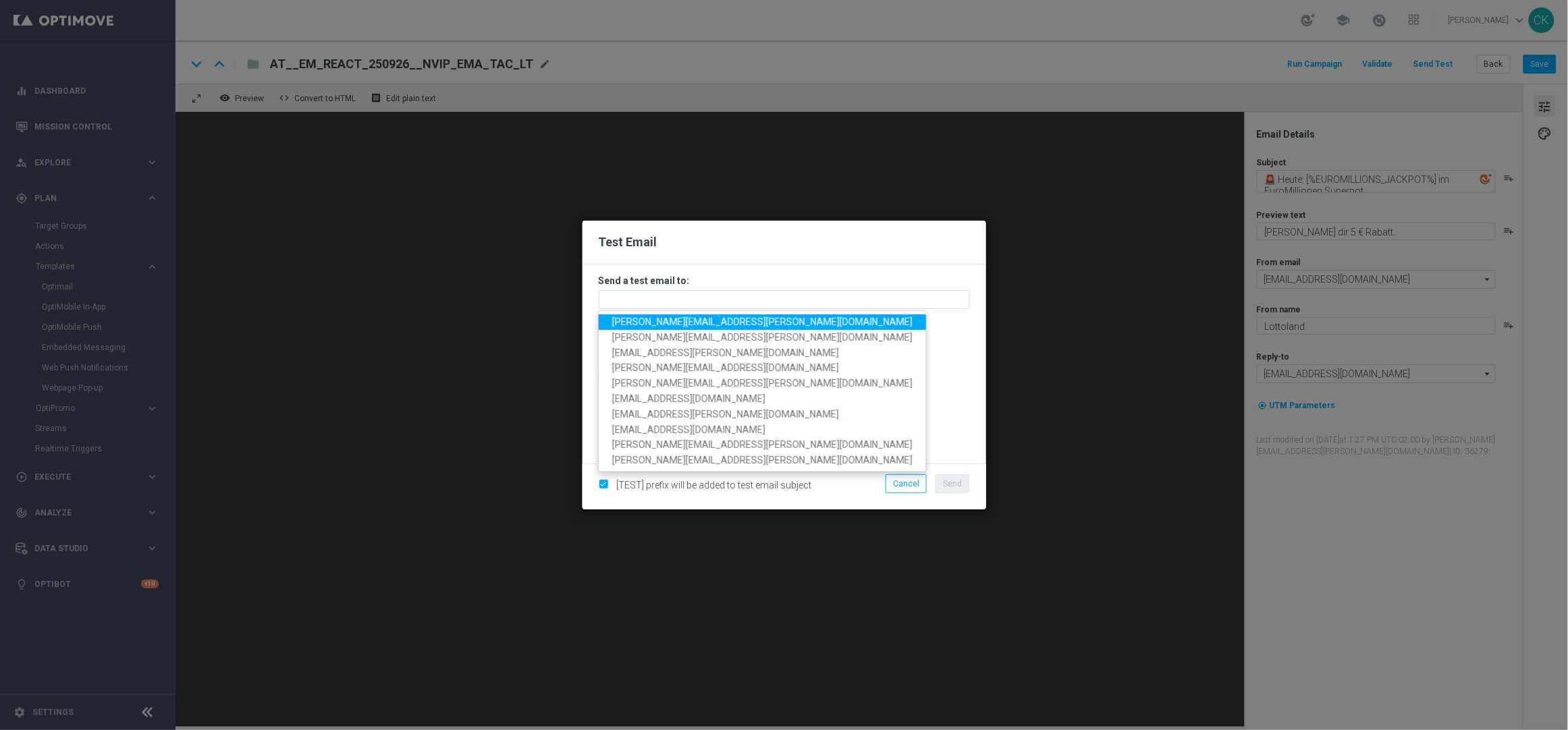
click at [704, 318] on span "charlotte.kammeyer@lottoland.com" at bounding box center [762, 322] width 301 height 11
type input "charlotte.kammeyer@lottoland.com"
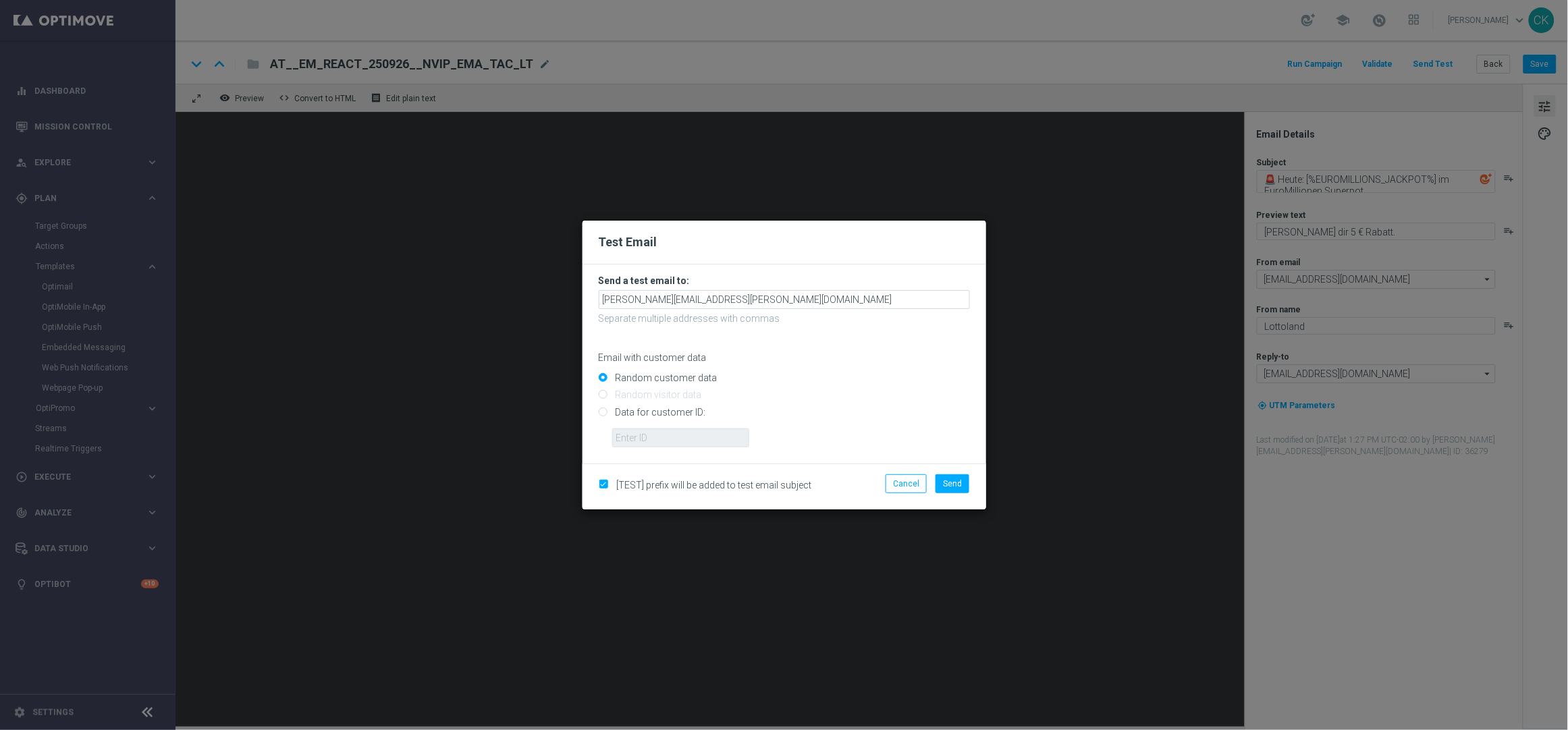
click at [663, 409] on input "Data for customer ID:" at bounding box center [783, 418] width 371 height 19
radio input "true"
click at [663, 435] on input "text" at bounding box center [681, 438] width 137 height 19
type input "14586067"
click at [950, 487] on span "Send" at bounding box center [952, 484] width 19 height 9
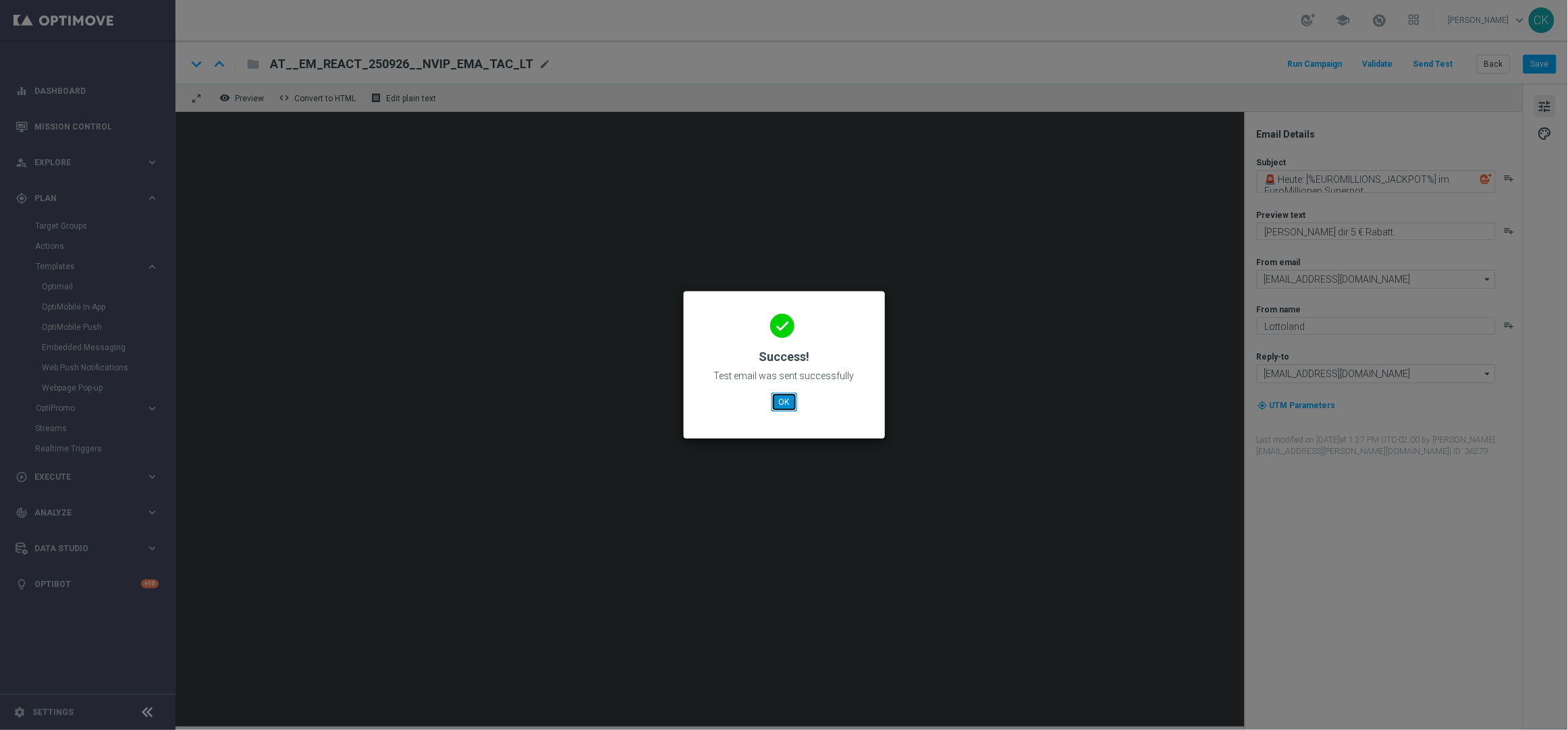
click at [787, 399] on button "OK" at bounding box center [784, 402] width 25 height 19
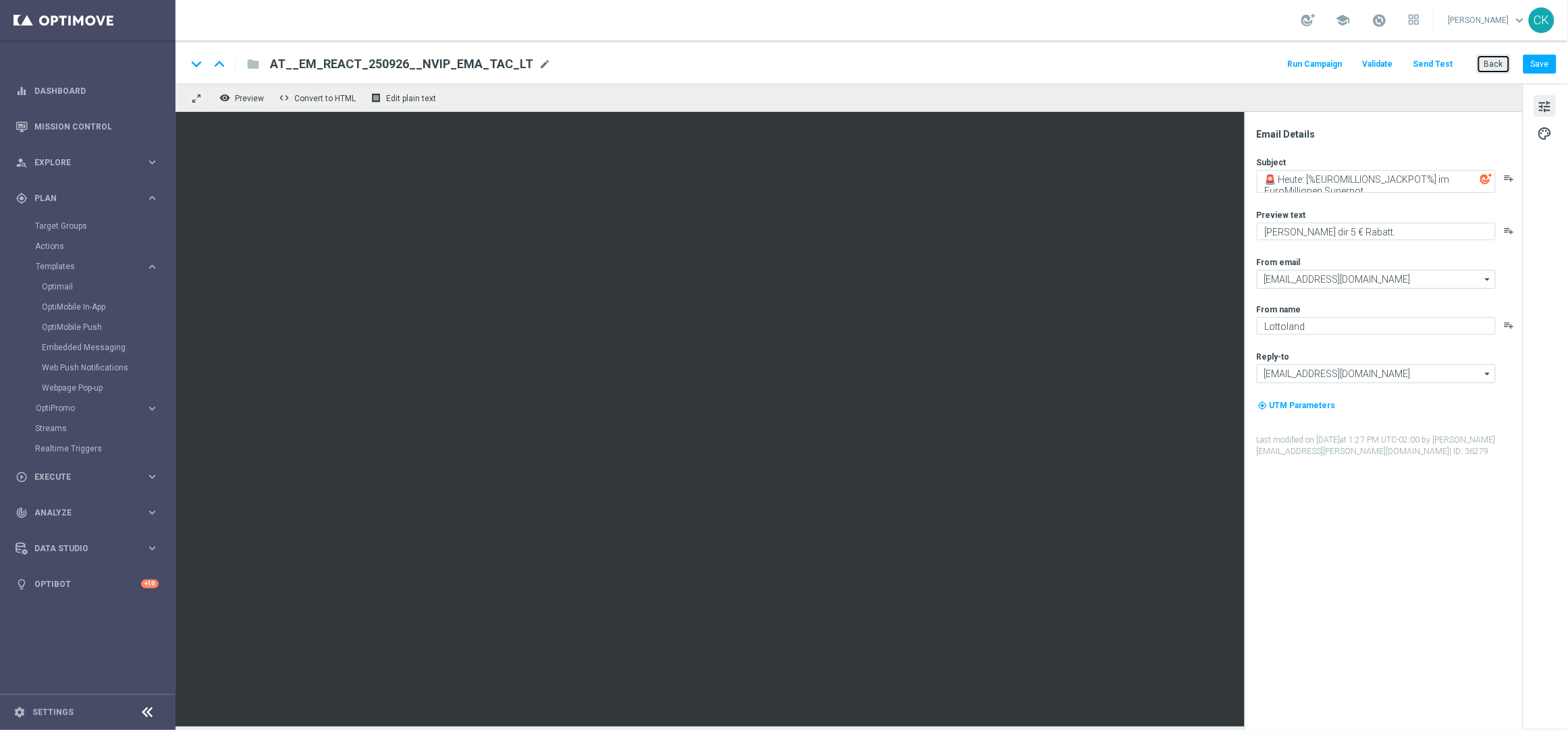
click at [1495, 71] on button "Back" at bounding box center [1493, 64] width 34 height 19
